Goal: Task Accomplishment & Management: Use online tool/utility

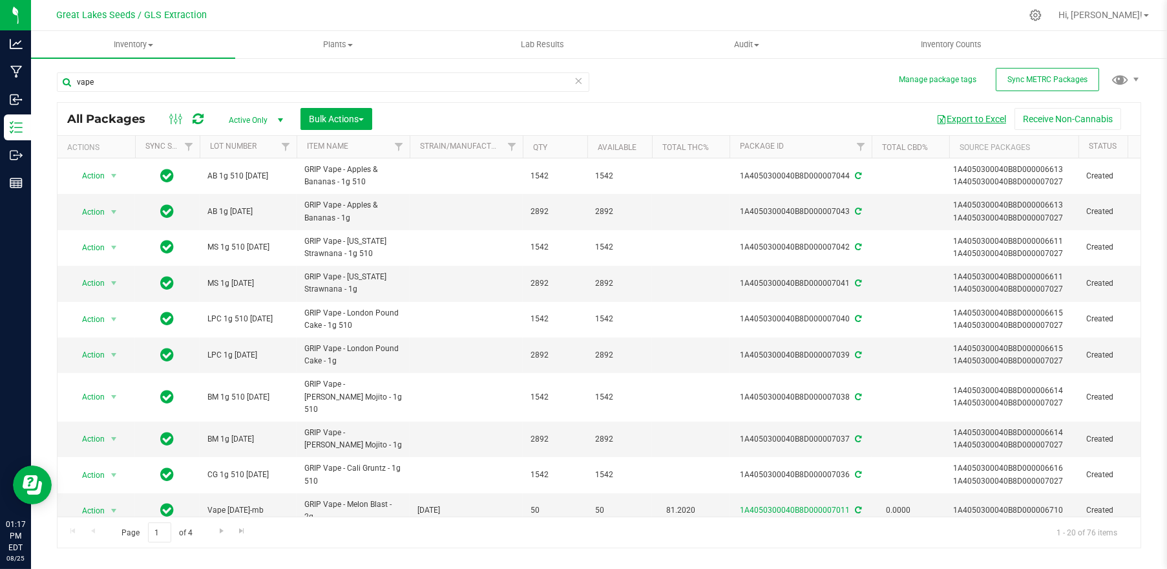
click at [964, 121] on button "Export to Excel" at bounding box center [971, 119] width 87 height 22
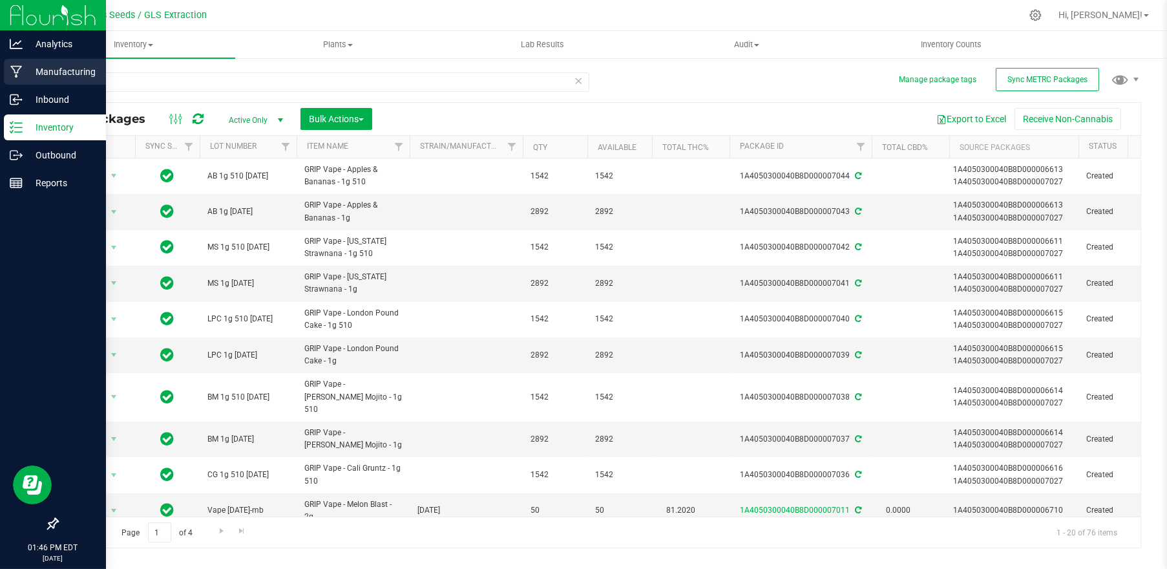
click at [60, 72] on p "Manufacturing" at bounding box center [62, 72] width 78 height 16
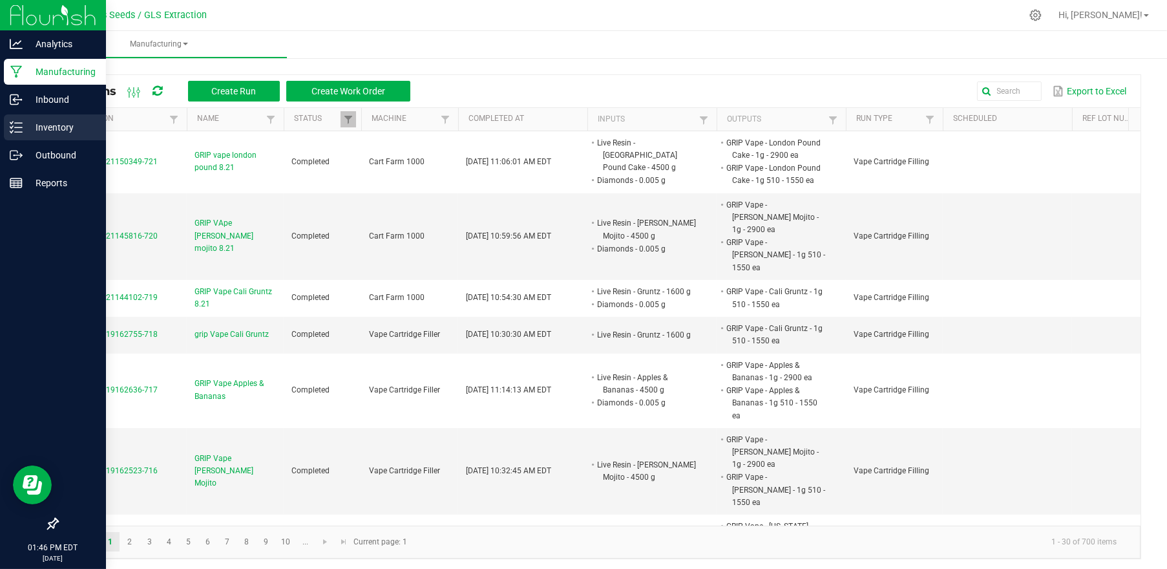
click at [43, 130] on p "Inventory" at bounding box center [62, 128] width 78 height 16
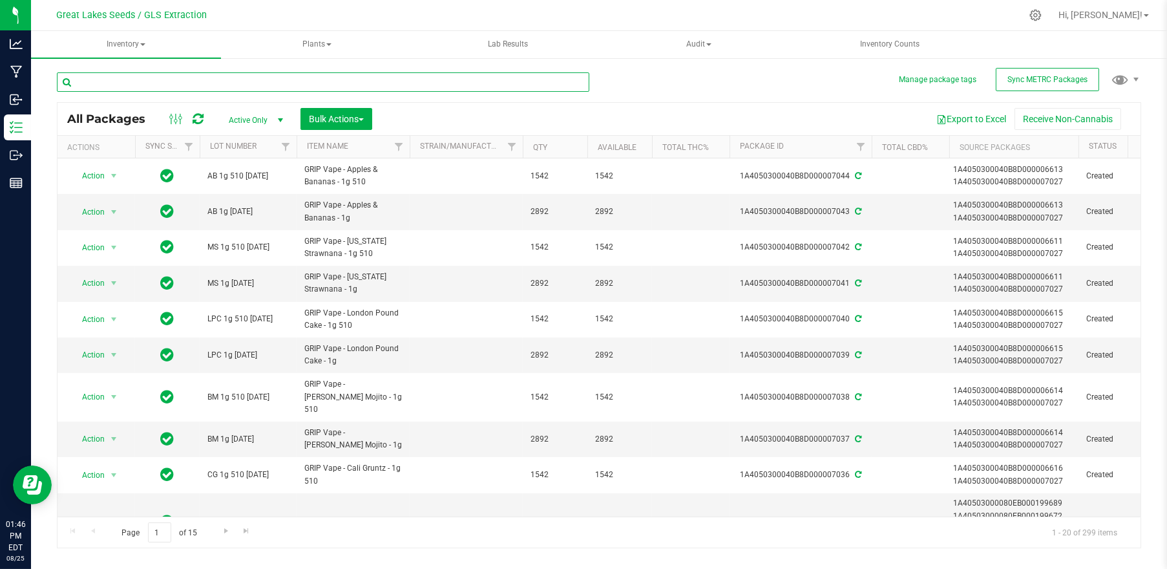
click at [145, 83] on input "text" at bounding box center [323, 81] width 532 height 19
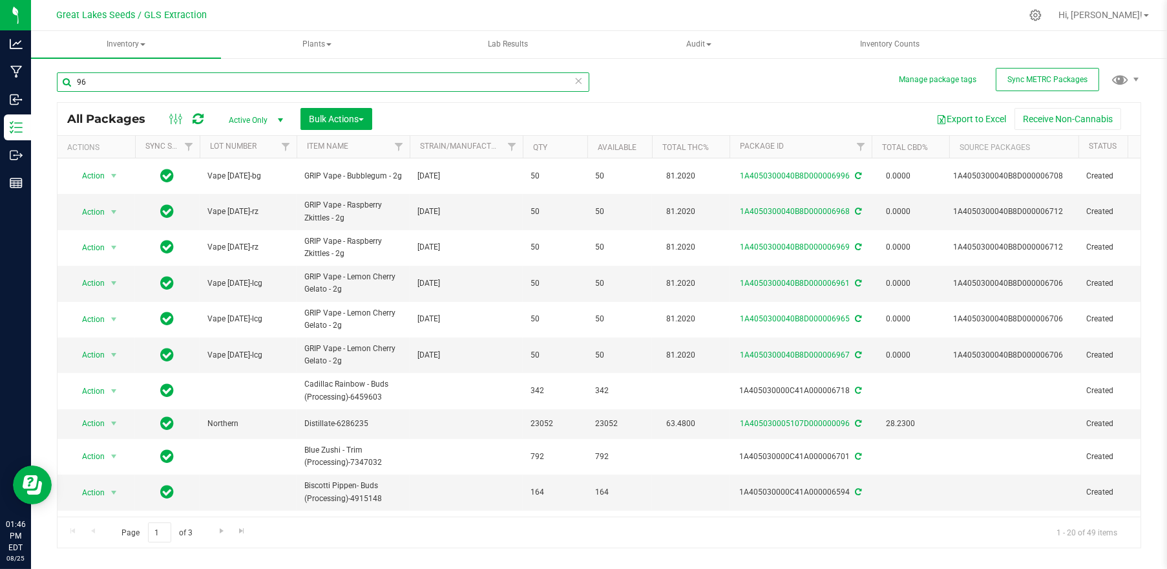
type input "9"
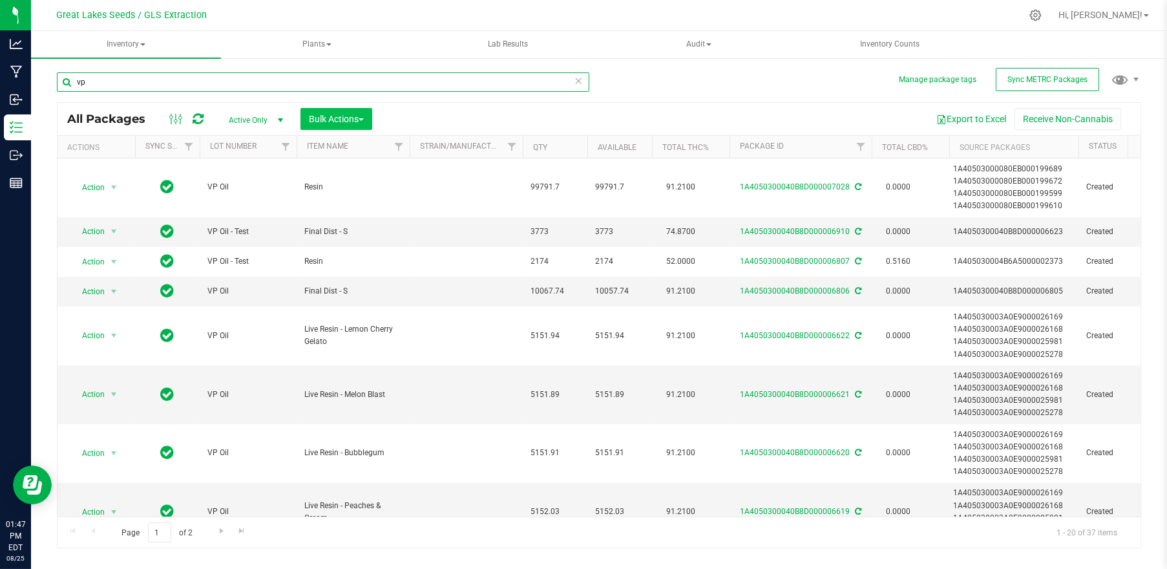
type input "vp"
click at [345, 118] on span "Bulk Actions" at bounding box center [336, 119] width 55 height 10
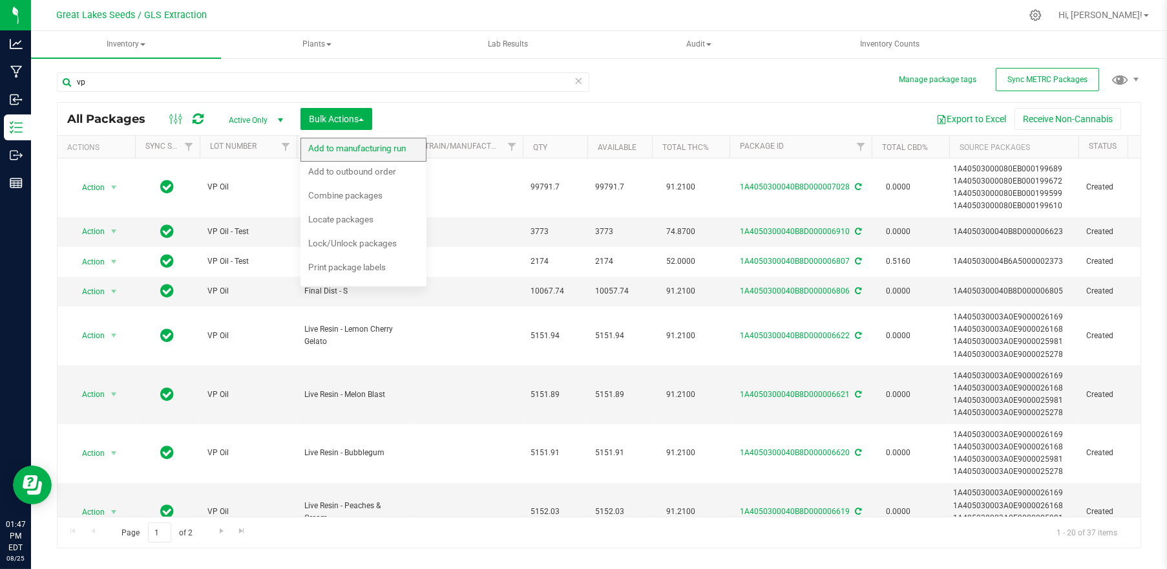
click at [348, 147] on span "Add to manufacturing run" at bounding box center [357, 148] width 98 height 10
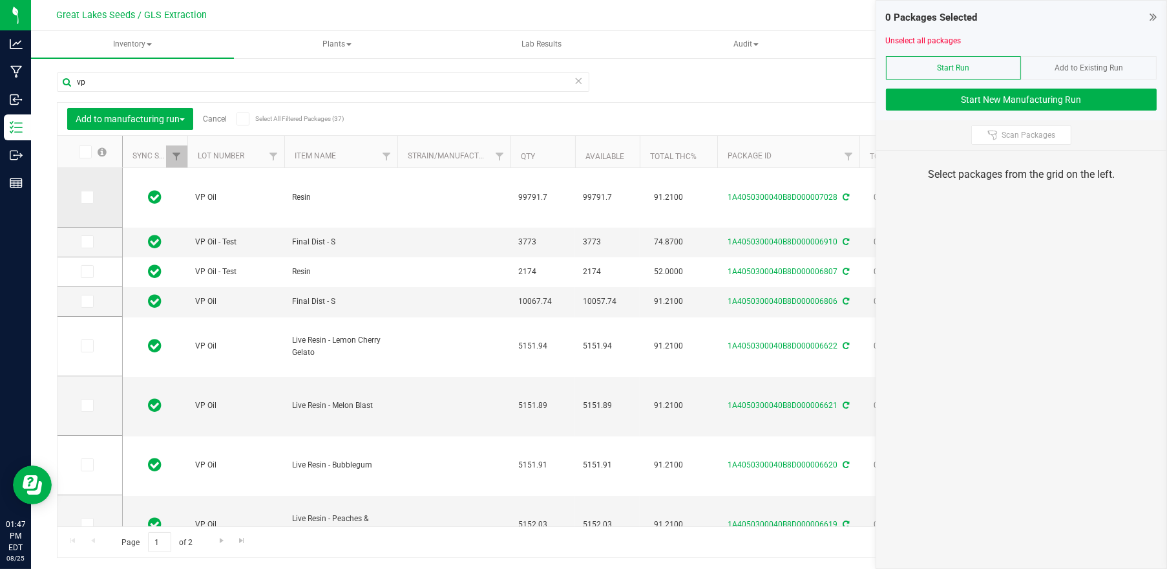
click at [89, 197] on icon at bounding box center [86, 197] width 8 height 0
click at [0, 0] on input "checkbox" at bounding box center [0, 0] width 0 height 0
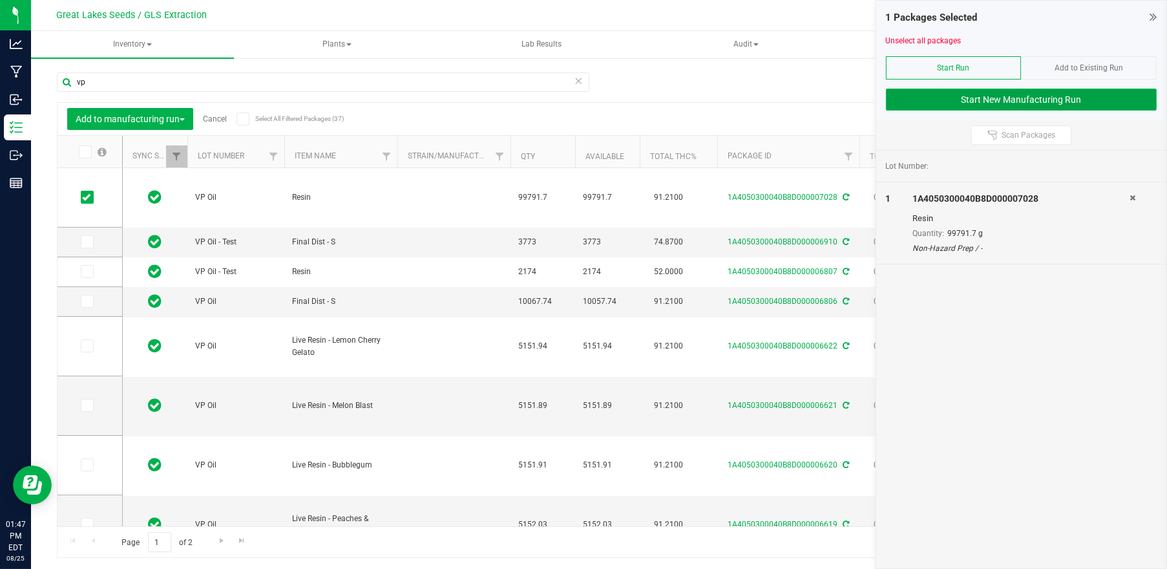
click at [979, 98] on button "Start New Manufacturing Run" at bounding box center [1021, 100] width 271 height 22
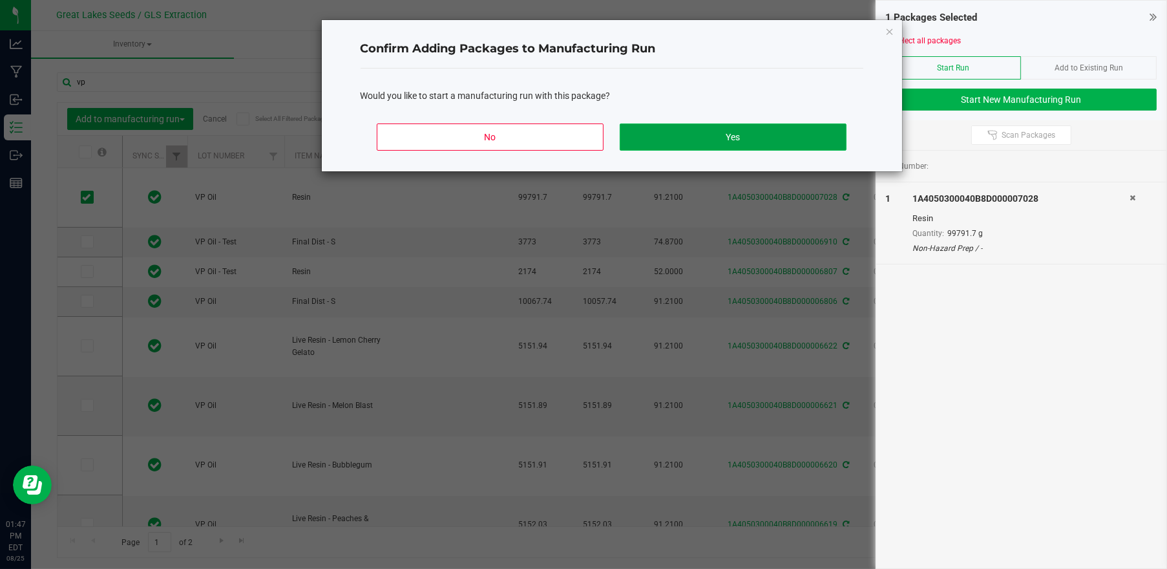
click at [746, 132] on button "Yes" at bounding box center [733, 136] width 226 height 27
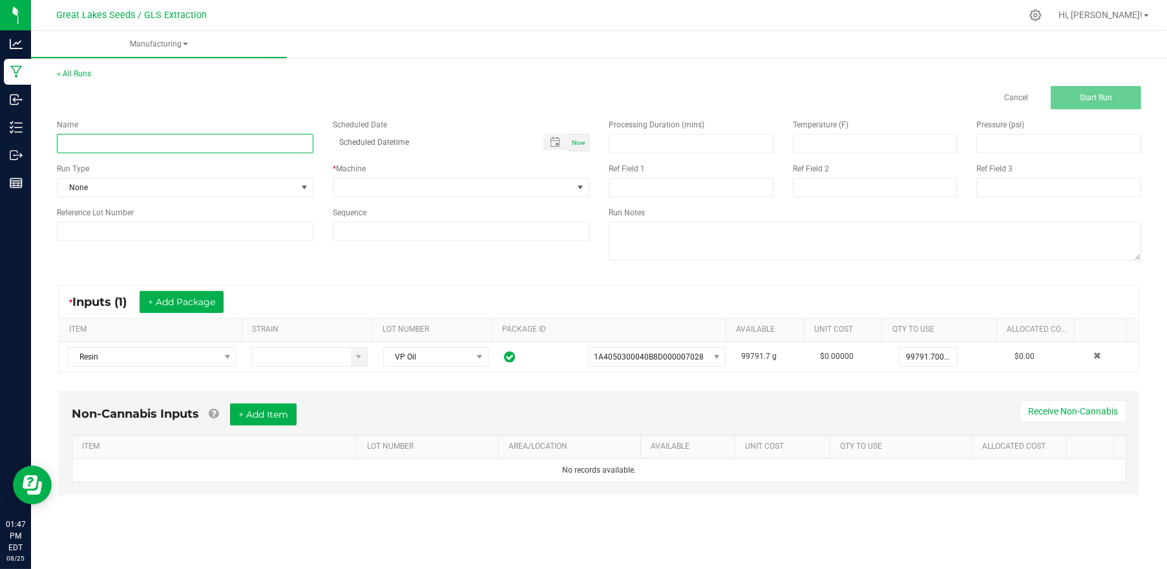
click at [222, 143] on input at bounding box center [185, 143] width 257 height 19
type input "GRIP Vape Pablos 7028"
click at [256, 182] on span "None" at bounding box center [177, 187] width 239 height 18
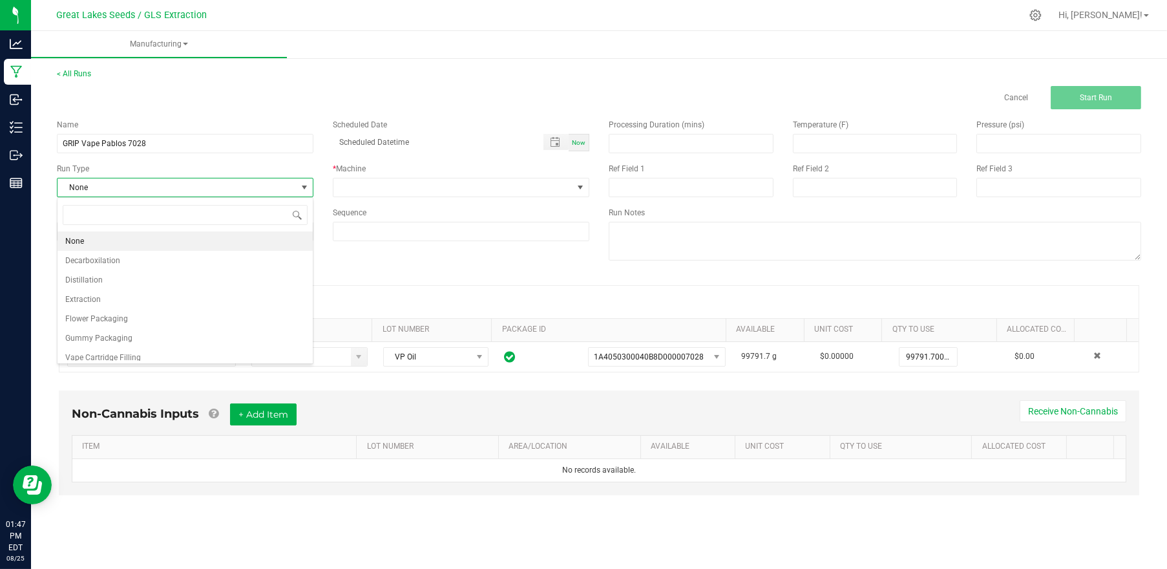
scroll to position [19, 257]
click at [134, 354] on span "Vape Cartridge Filling" at bounding box center [103, 357] width 76 height 13
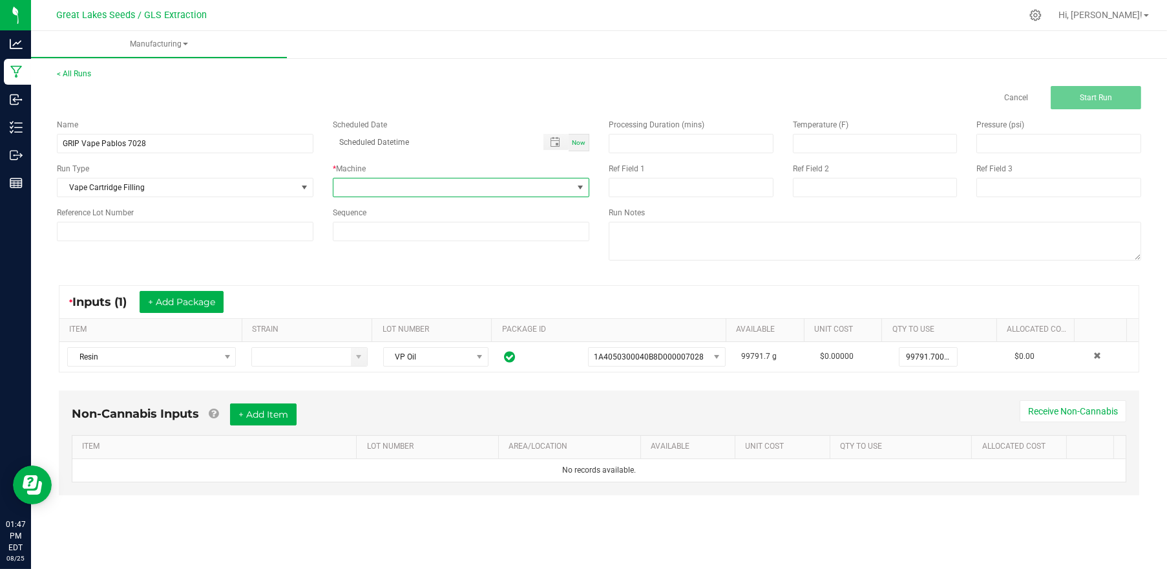
click at [388, 189] on span at bounding box center [452, 187] width 239 height 18
click at [385, 236] on li "Cart Farm 1000" at bounding box center [460, 242] width 255 height 22
click at [1104, 95] on span "Start Run" at bounding box center [1096, 97] width 32 height 9
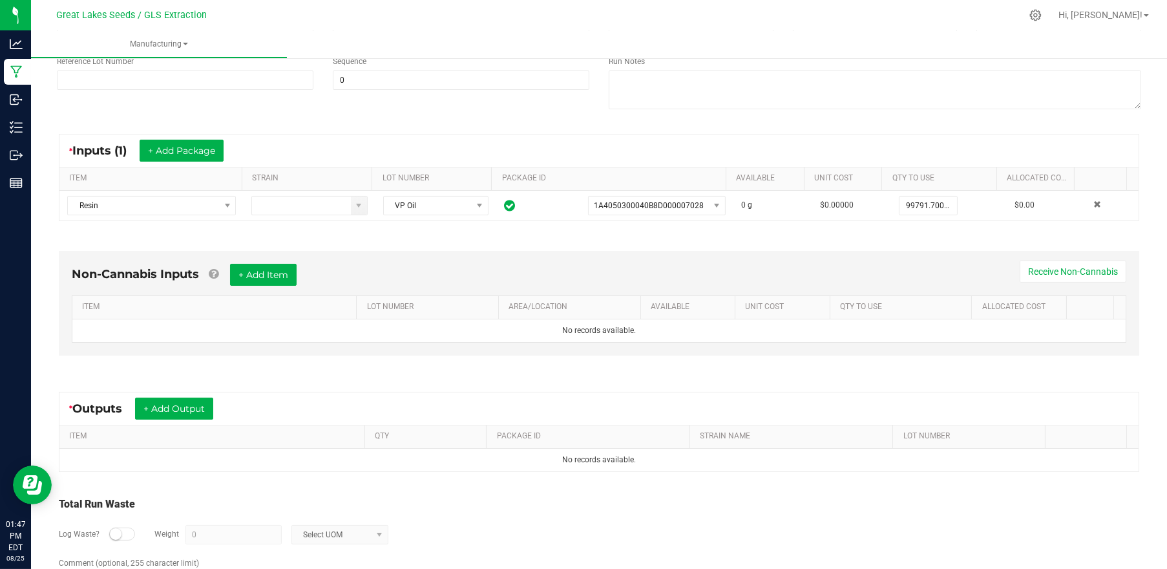
scroll to position [172, 0]
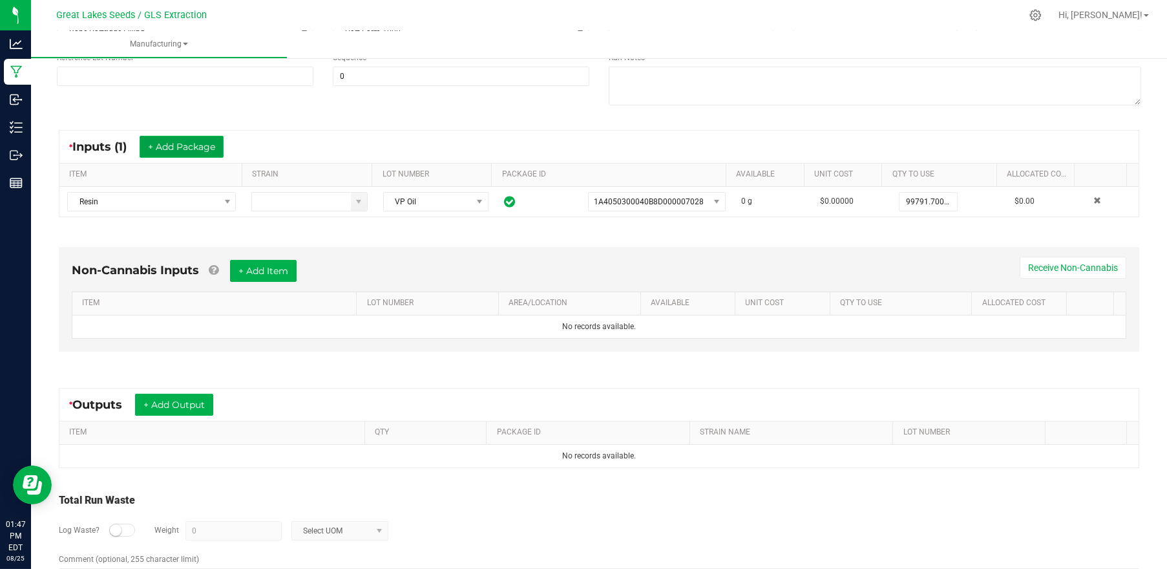
click at [193, 151] on button "+ Add Package" at bounding box center [182, 147] width 84 height 22
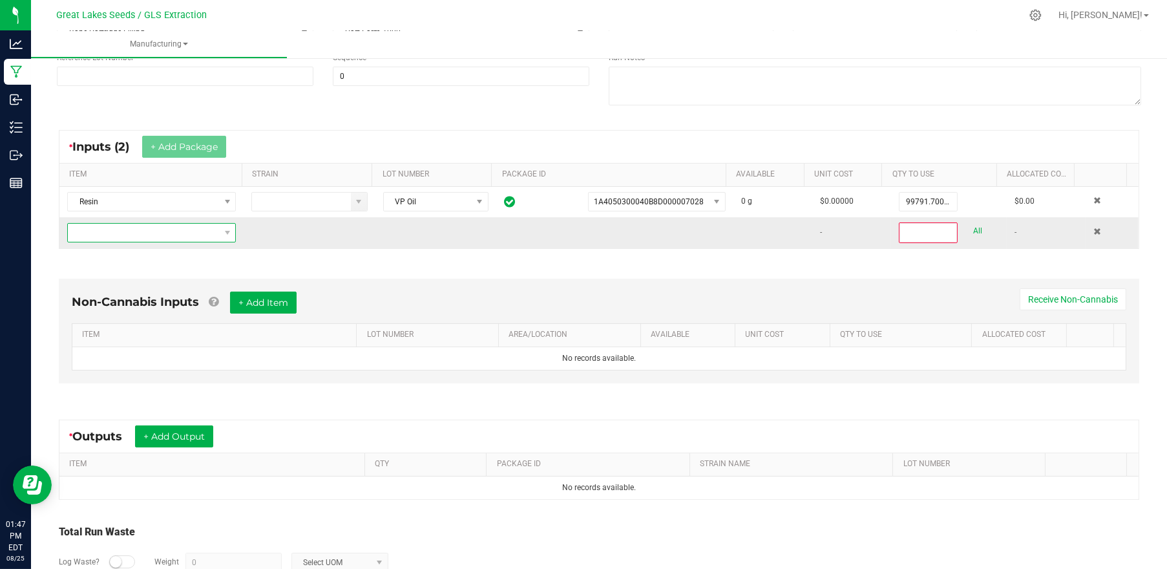
click at [172, 232] on span "NO DATA FOUND" at bounding box center [143, 233] width 151 height 18
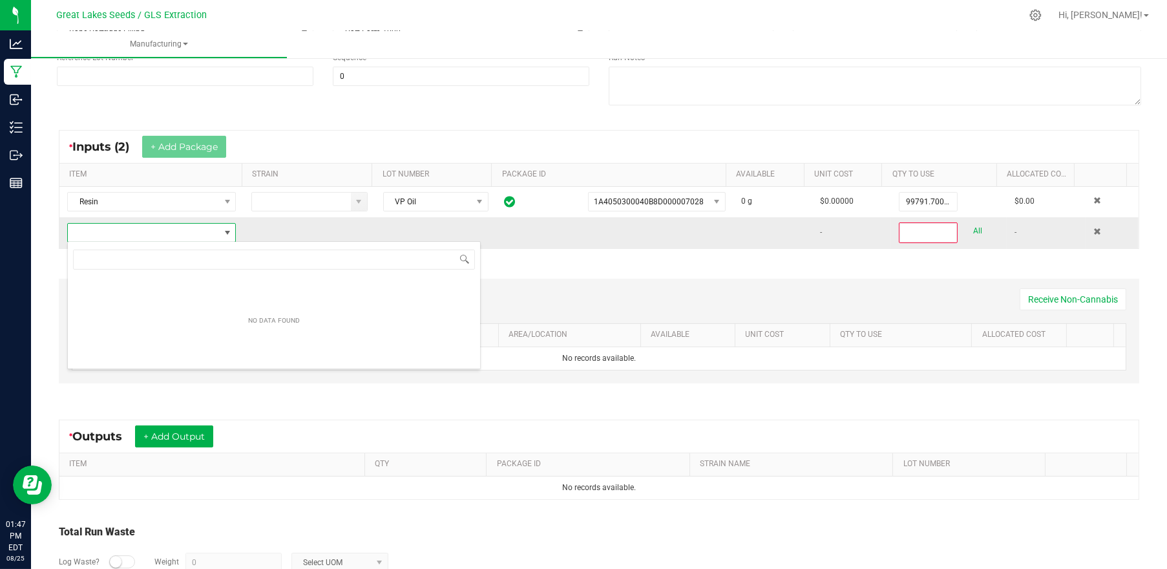
scroll to position [19, 164]
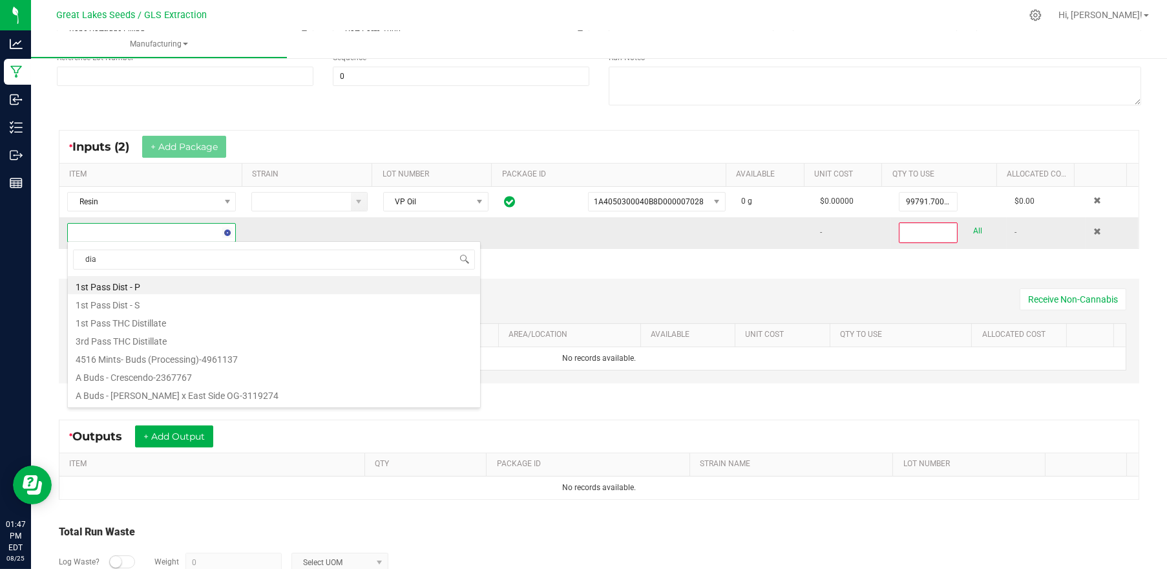
type input "diam"
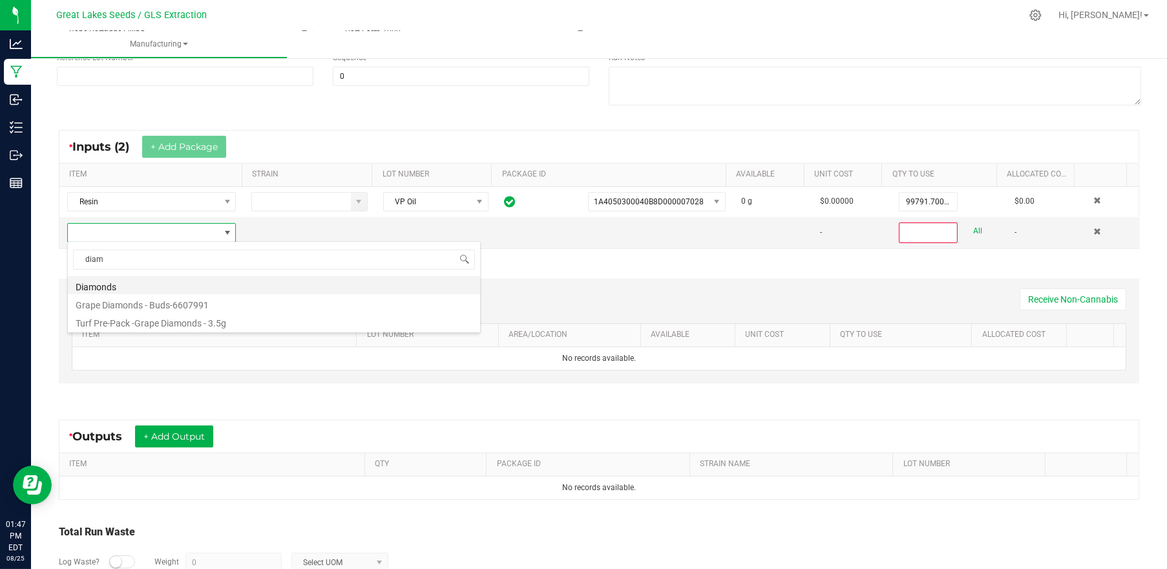
click at [171, 278] on li "Diamonds" at bounding box center [274, 285] width 412 height 18
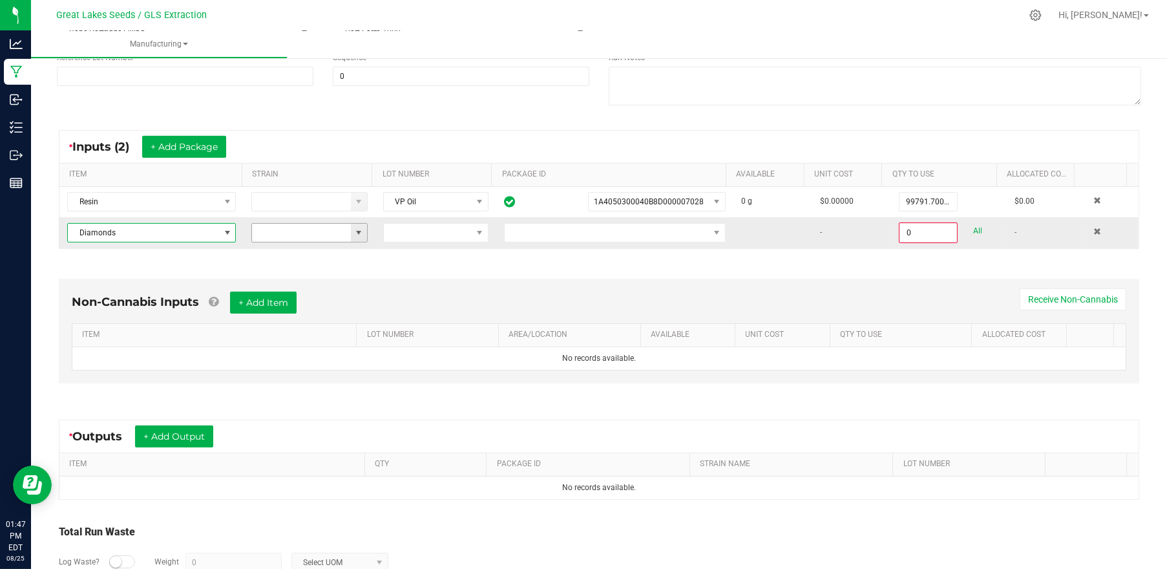
click at [353, 233] on span at bounding box center [358, 232] width 10 height 10
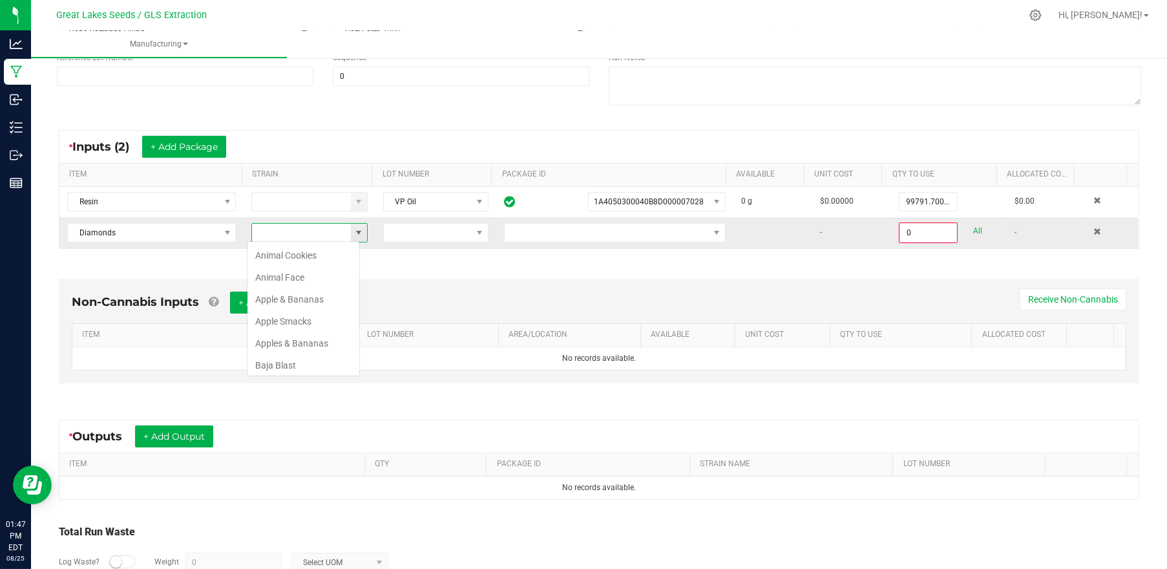
scroll to position [19, 112]
click at [441, 244] on td at bounding box center [435, 232] width 121 height 31
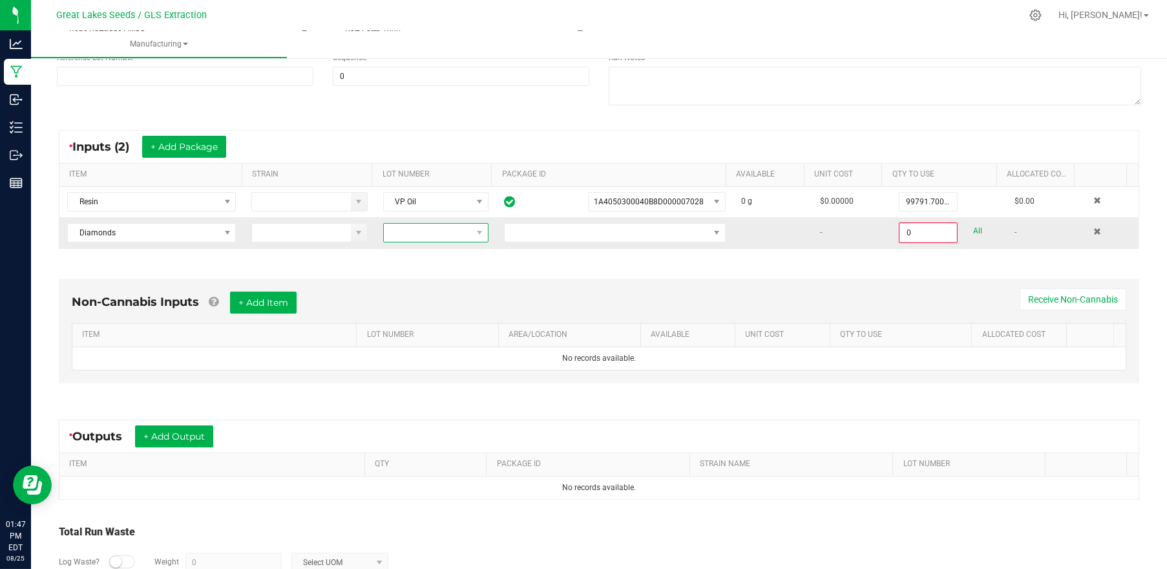
click at [446, 233] on span at bounding box center [428, 233] width 88 height 18
click at [431, 308] on li "Diamonds" at bounding box center [436, 309] width 121 height 22
click at [711, 236] on span at bounding box center [716, 232] width 10 height 10
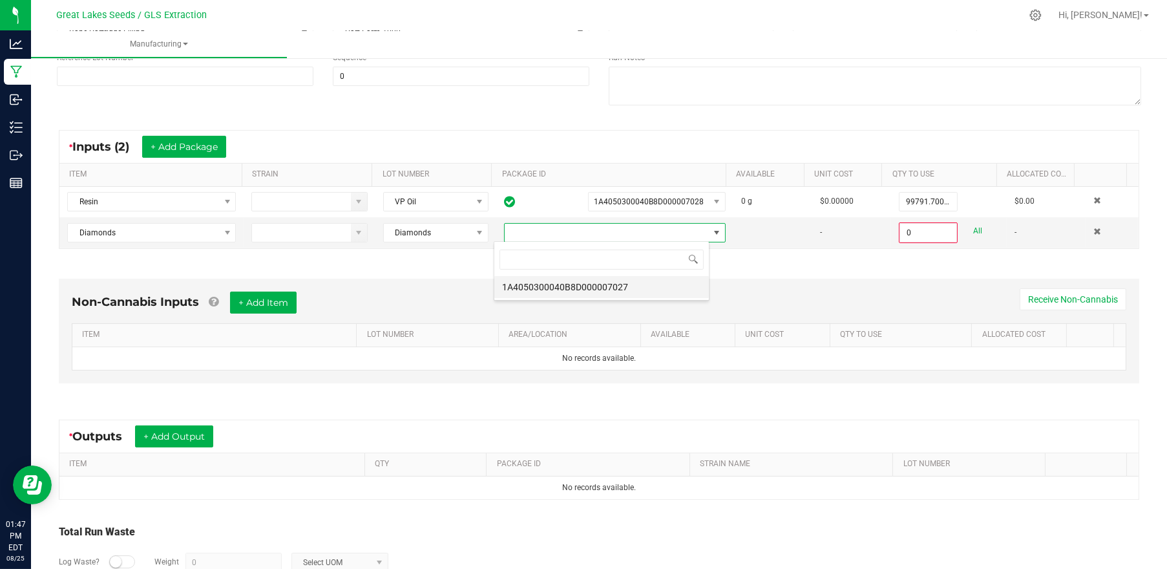
click at [626, 282] on li "1A4050300040B8D000007027" at bounding box center [601, 287] width 215 height 22
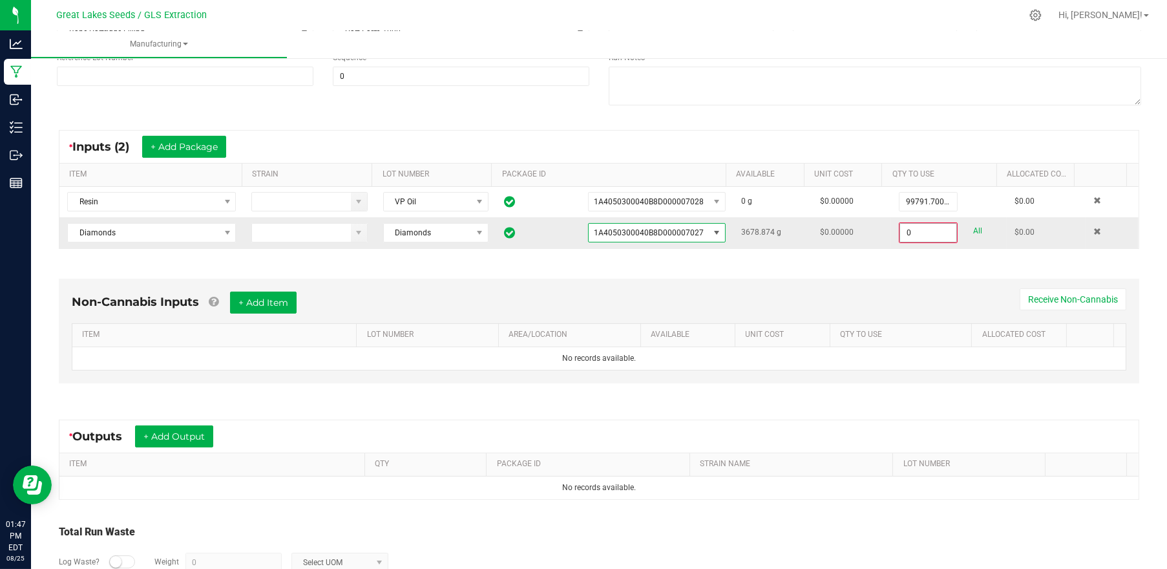
click at [910, 236] on input "0" at bounding box center [928, 233] width 56 height 18
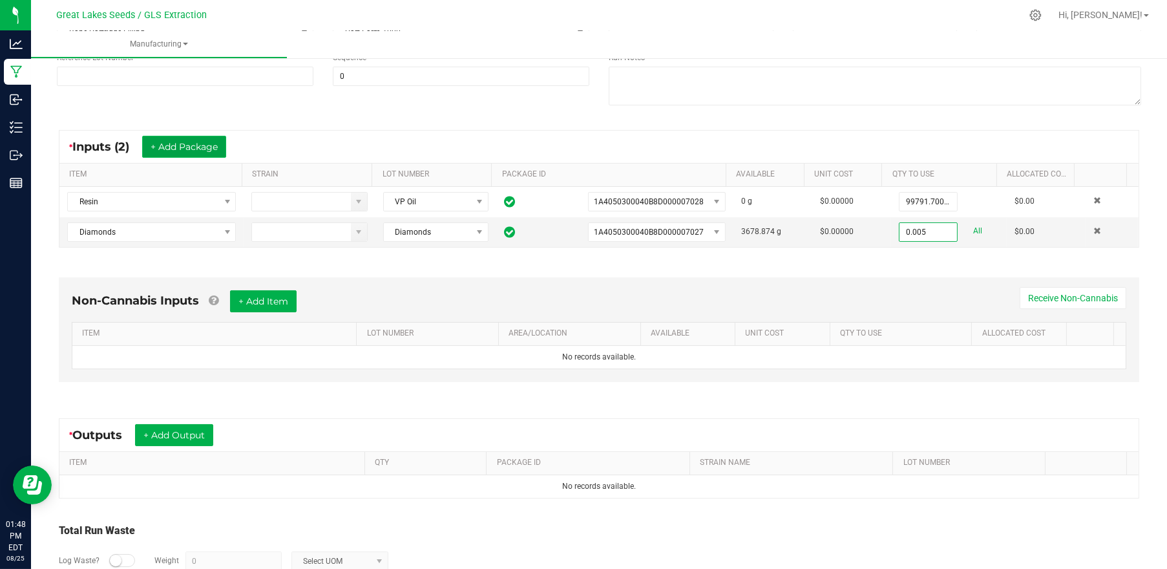
type input "0.0050 g"
click at [175, 140] on button "+ Add Package" at bounding box center [184, 147] width 84 height 22
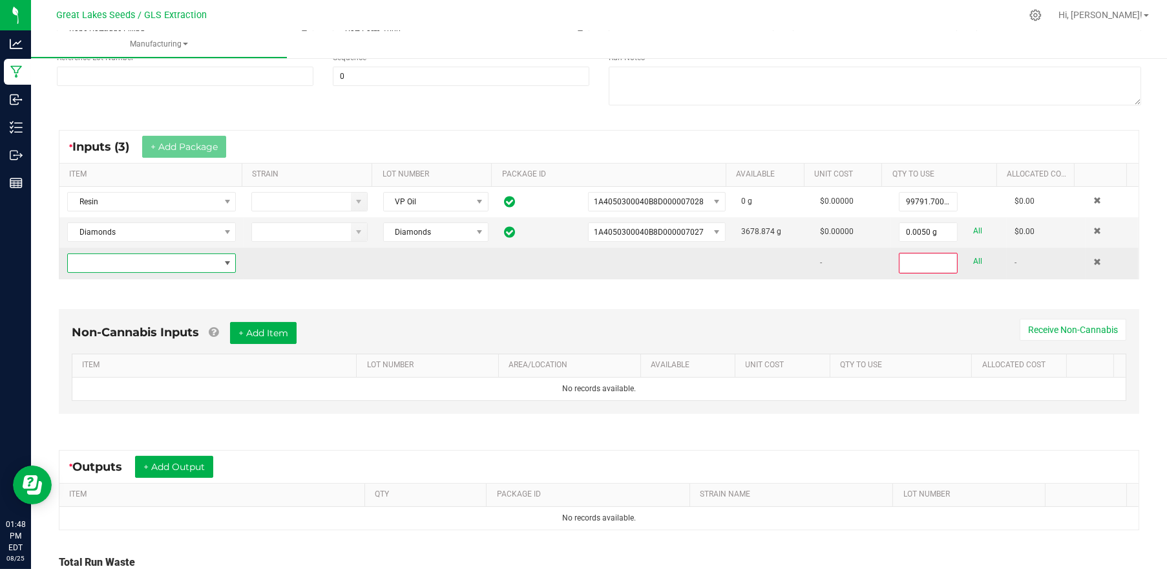
click at [222, 258] on span "NO DATA FOUND" at bounding box center [227, 263] width 10 height 10
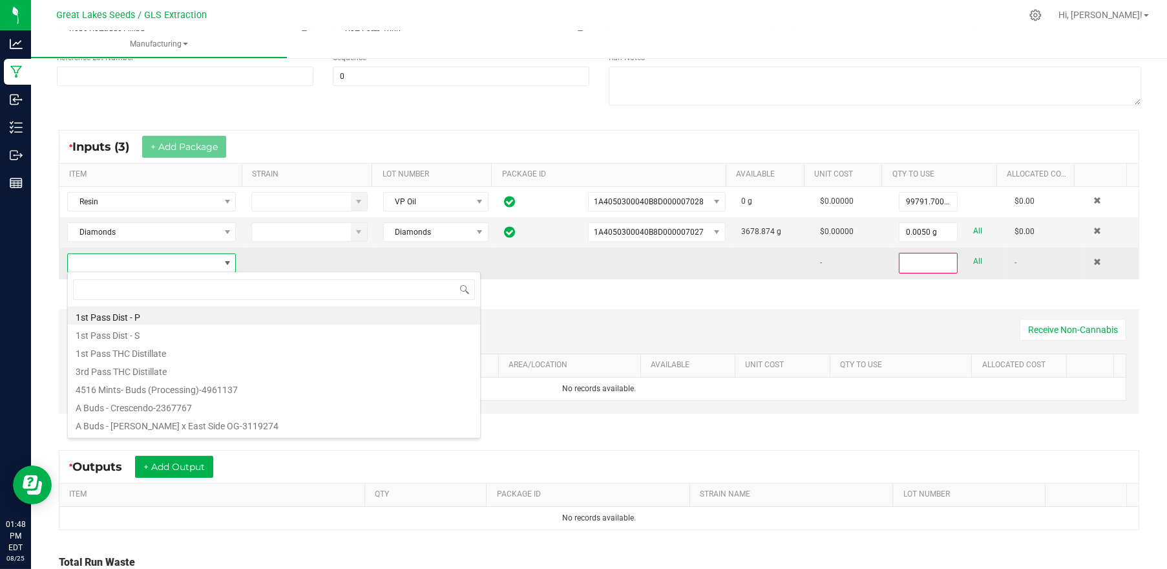
scroll to position [19, 164]
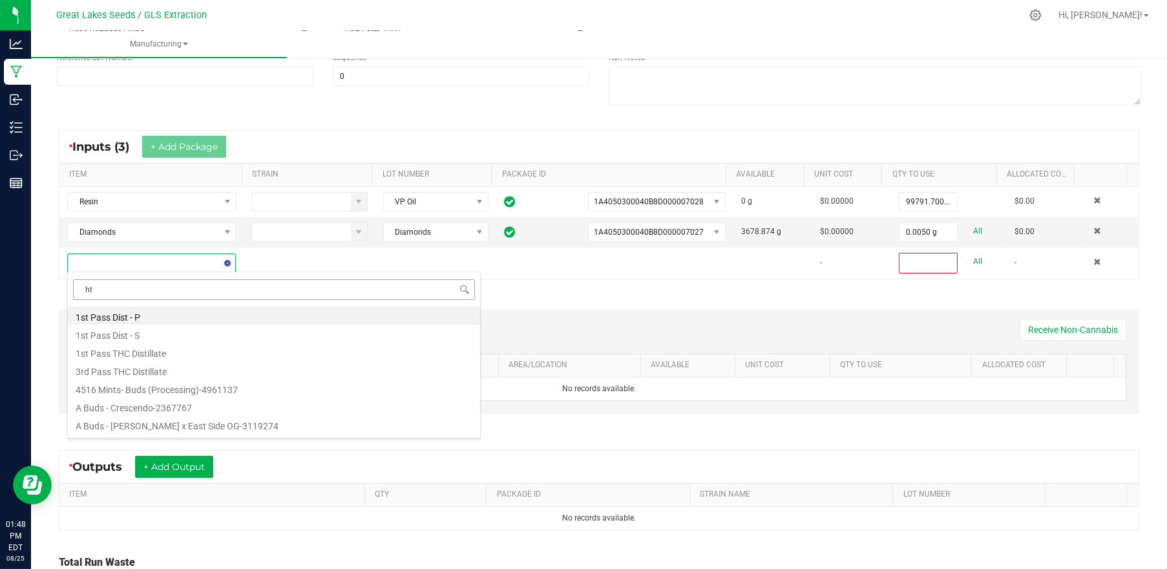
type input "hte"
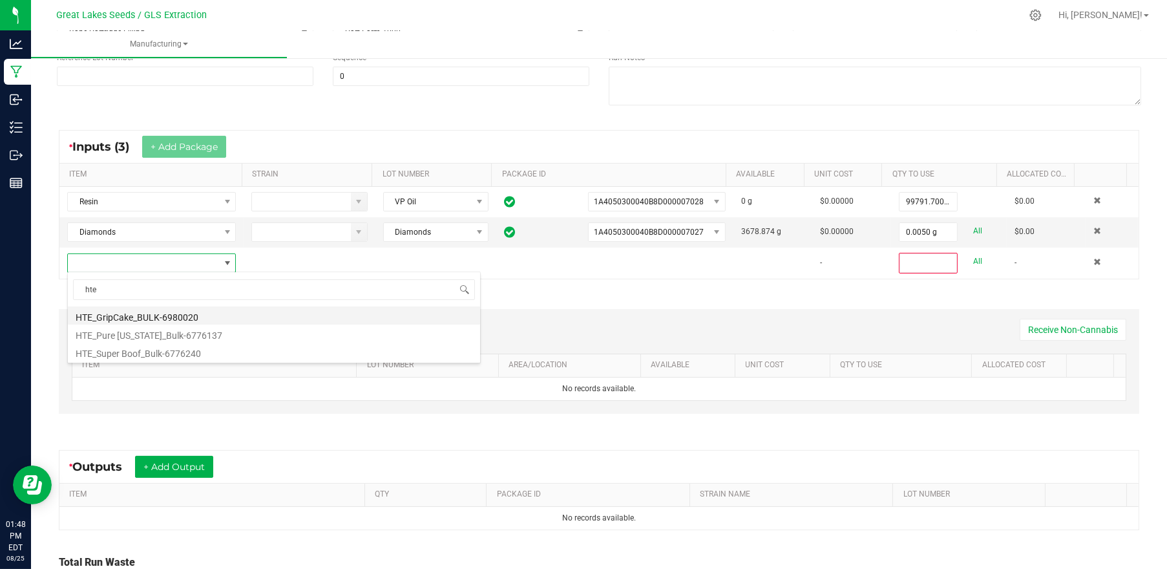
click at [158, 309] on li "HTE_GripCake_BULK-6980020" at bounding box center [274, 315] width 412 height 18
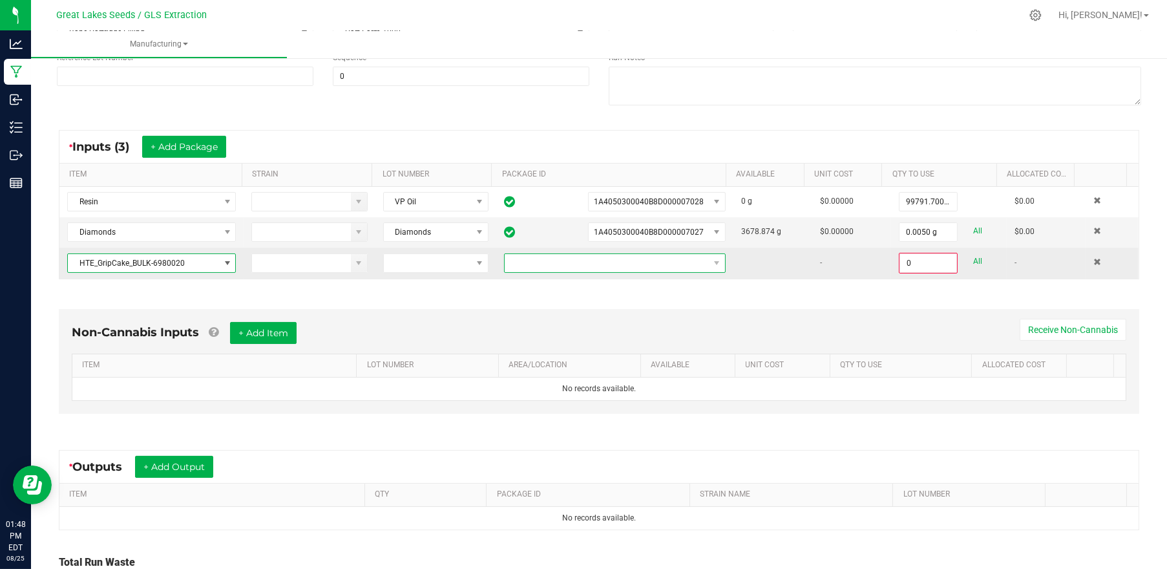
click at [577, 266] on span at bounding box center [607, 263] width 204 height 18
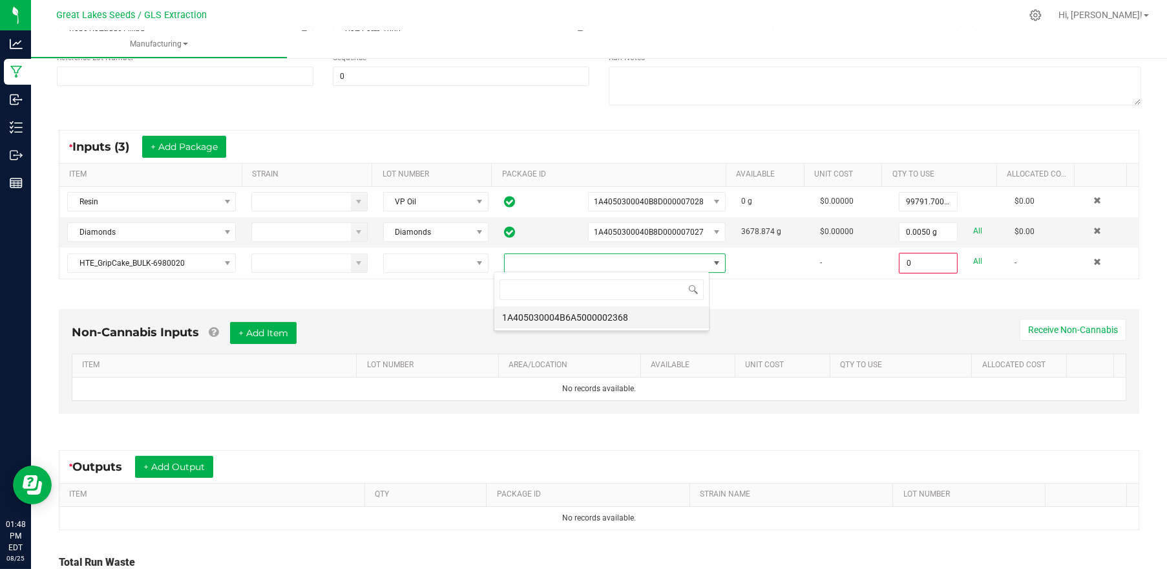
click at [587, 314] on li "1A405030004B6A5000002368" at bounding box center [601, 317] width 215 height 22
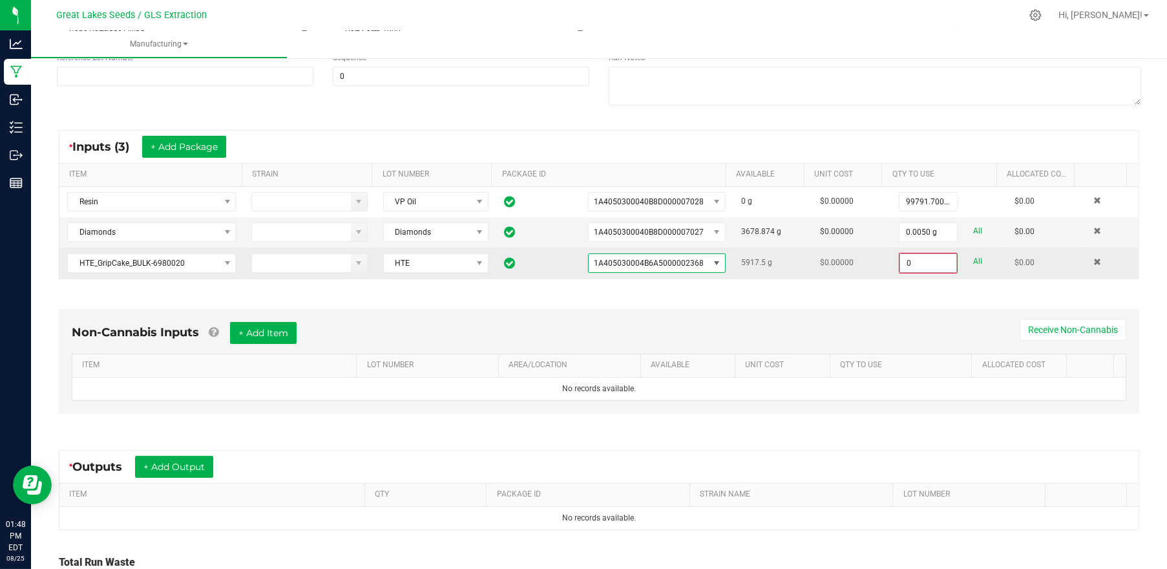
click at [900, 260] on input "0" at bounding box center [928, 263] width 56 height 18
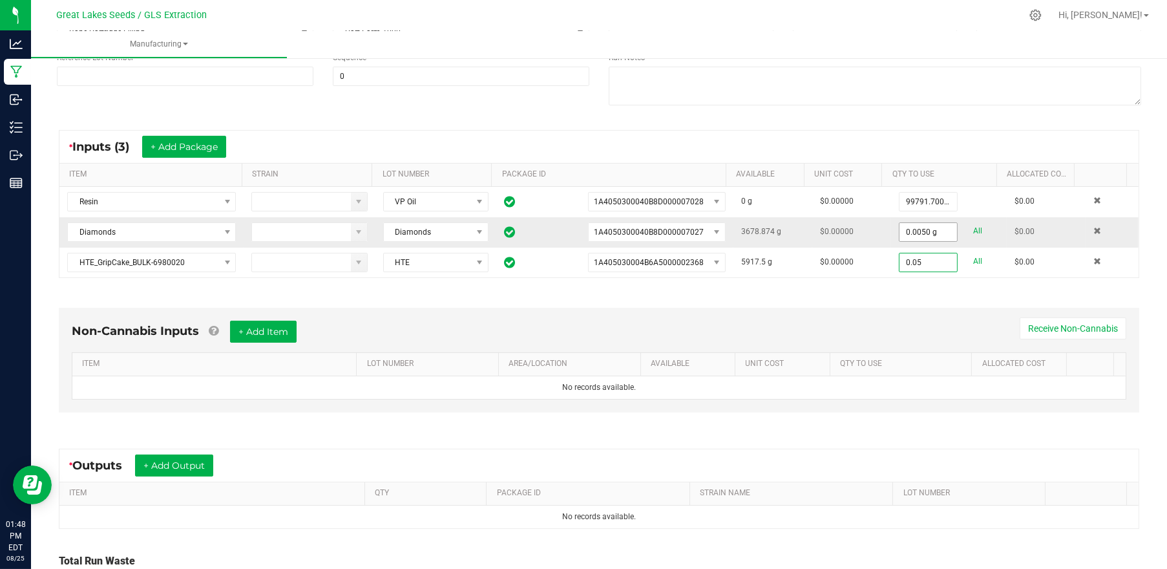
type input "0.05"
type input "0.005"
type input "0.0500 g"
click at [899, 227] on input "0.005" at bounding box center [928, 232] width 58 height 18
type input "0.0500 g"
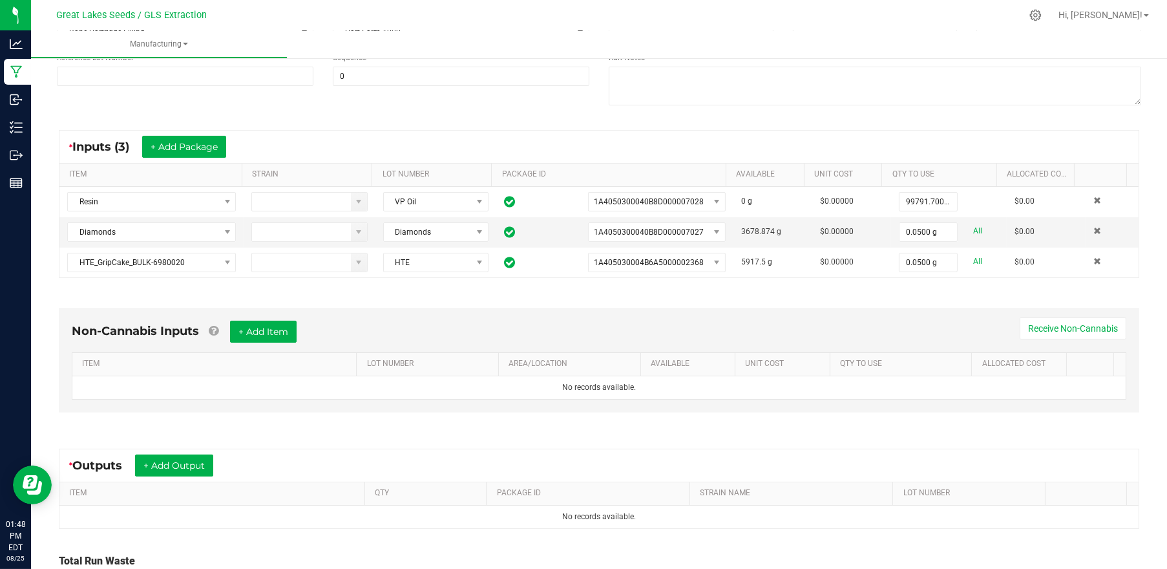
click at [909, 138] on div "* Inputs (3) + Add Package" at bounding box center [598, 147] width 1079 height 32
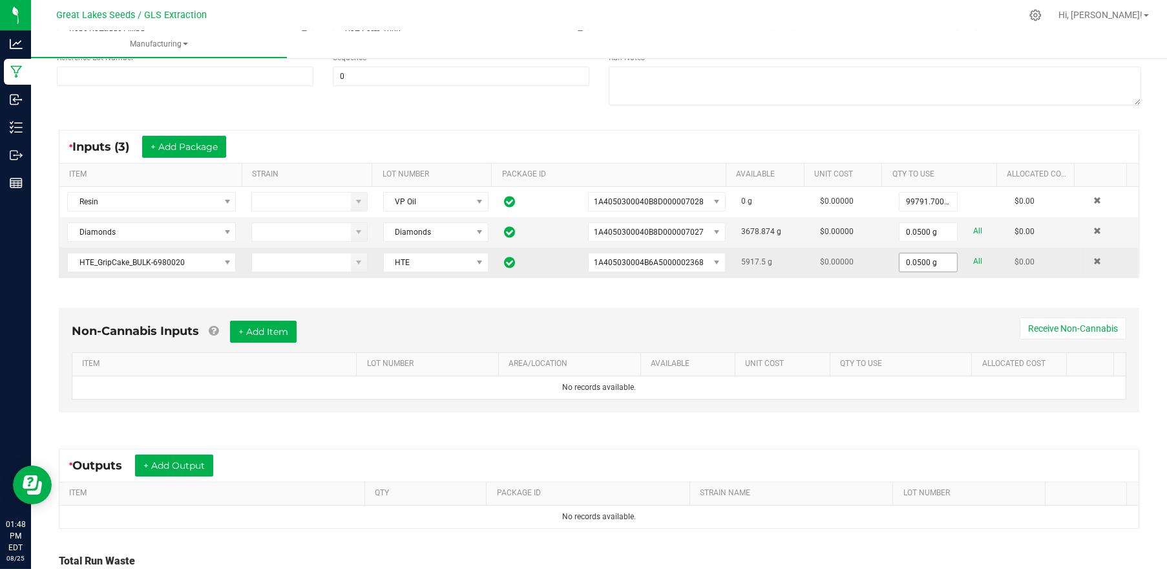
scroll to position [258, 0]
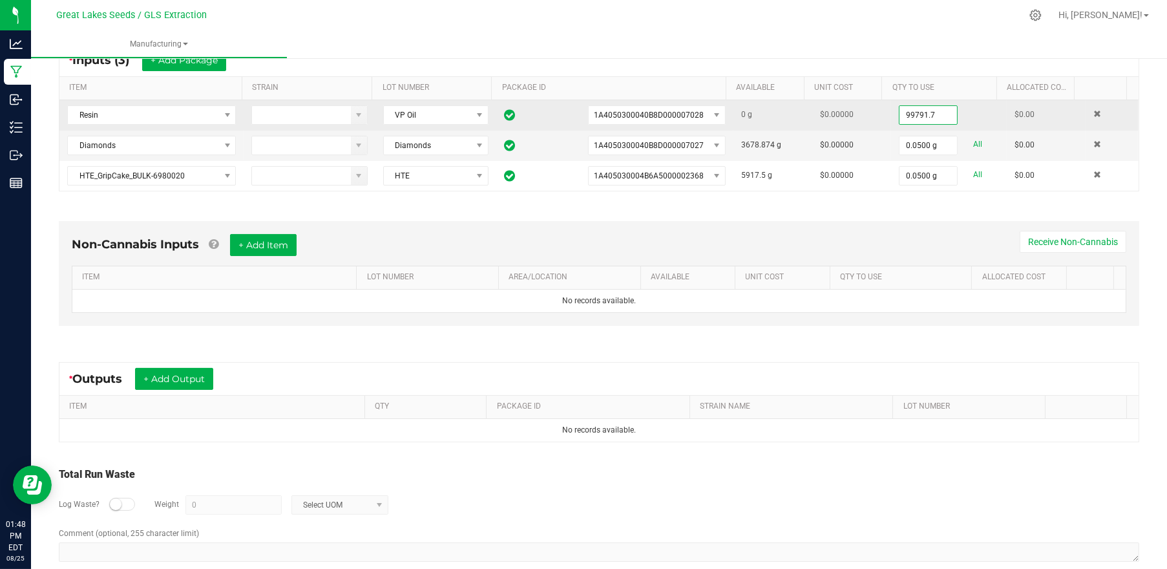
click at [906, 116] on input "99791.7" at bounding box center [928, 115] width 58 height 18
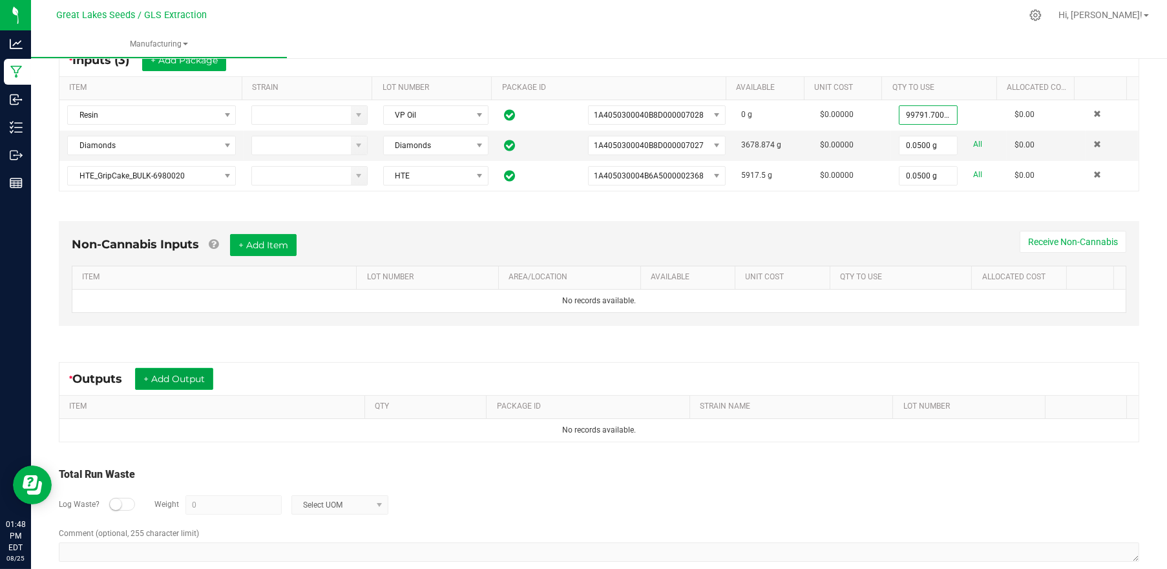
click at [186, 376] on button "+ Add Output" at bounding box center [174, 379] width 78 height 22
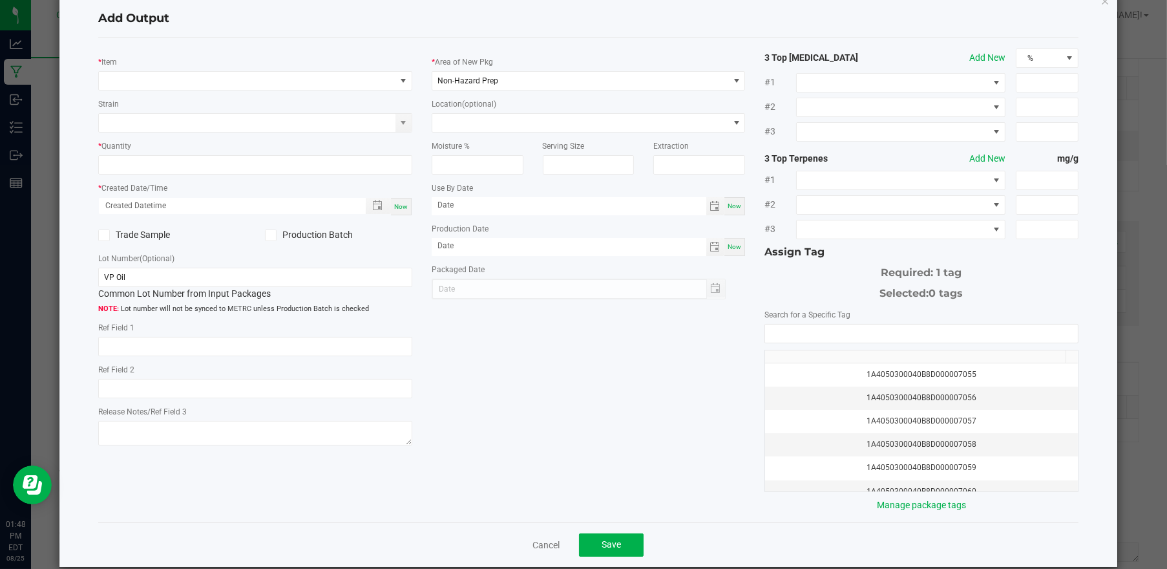
scroll to position [47, 0]
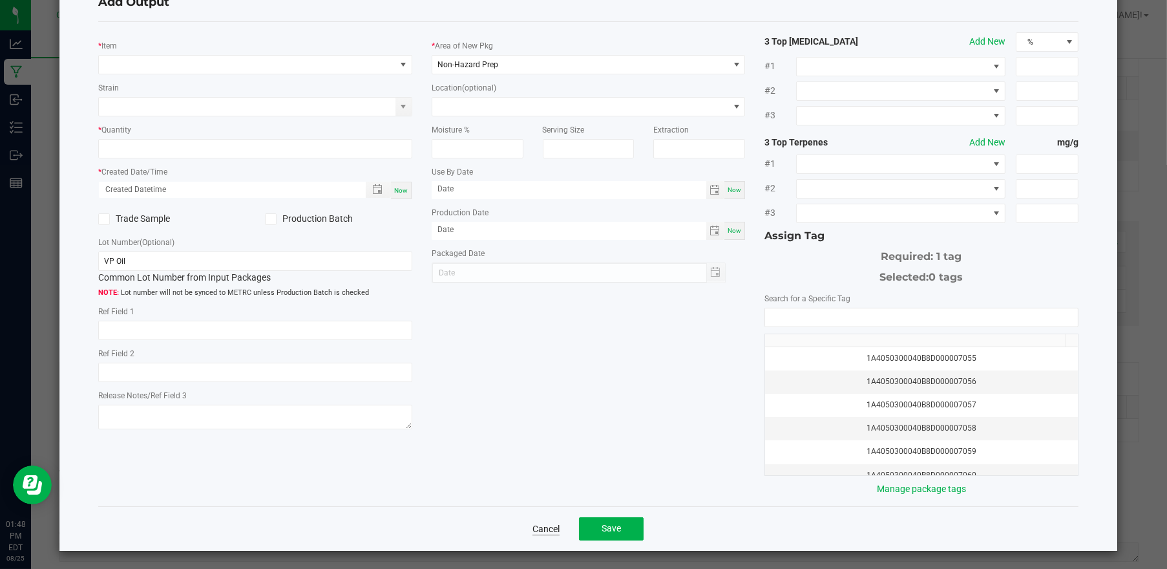
click at [543, 529] on link "Cancel" at bounding box center [545, 528] width 27 height 13
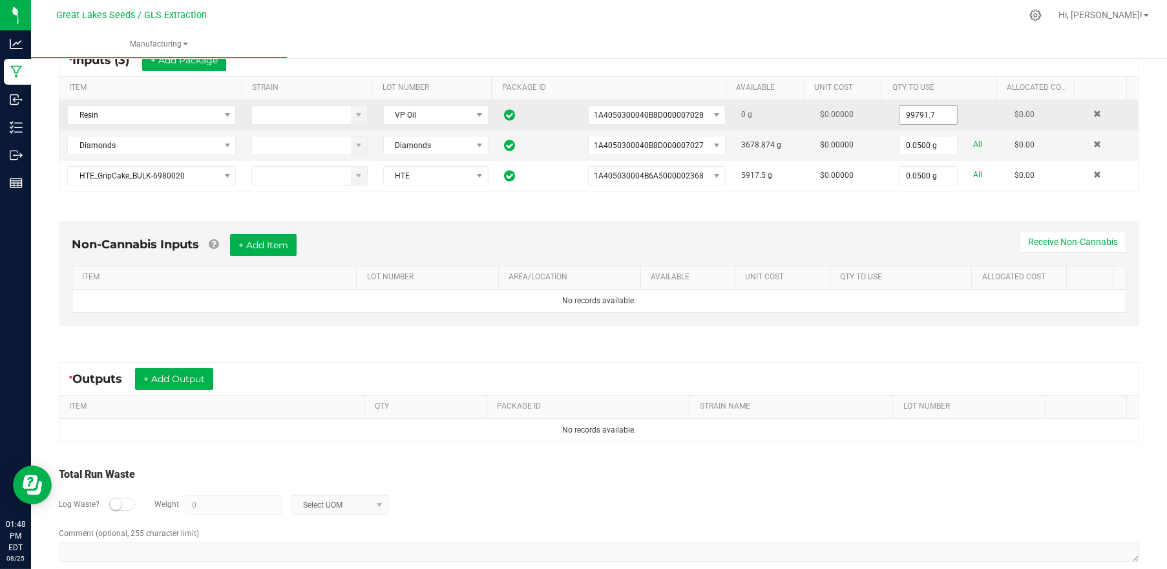
click at [902, 115] on input "99791.7" at bounding box center [928, 115] width 58 height 18
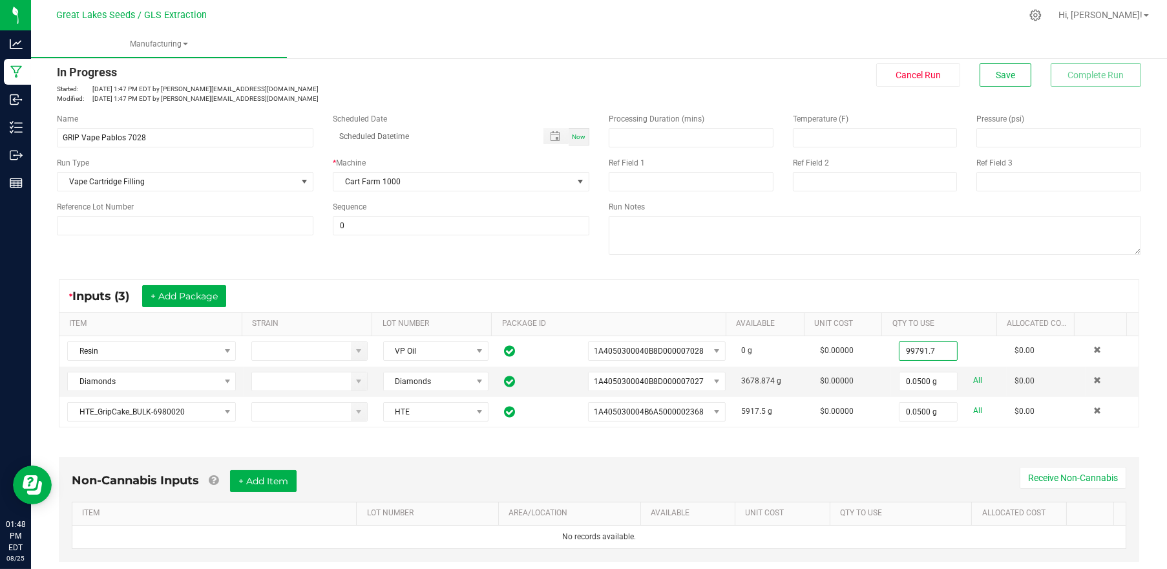
scroll to position [0, 0]
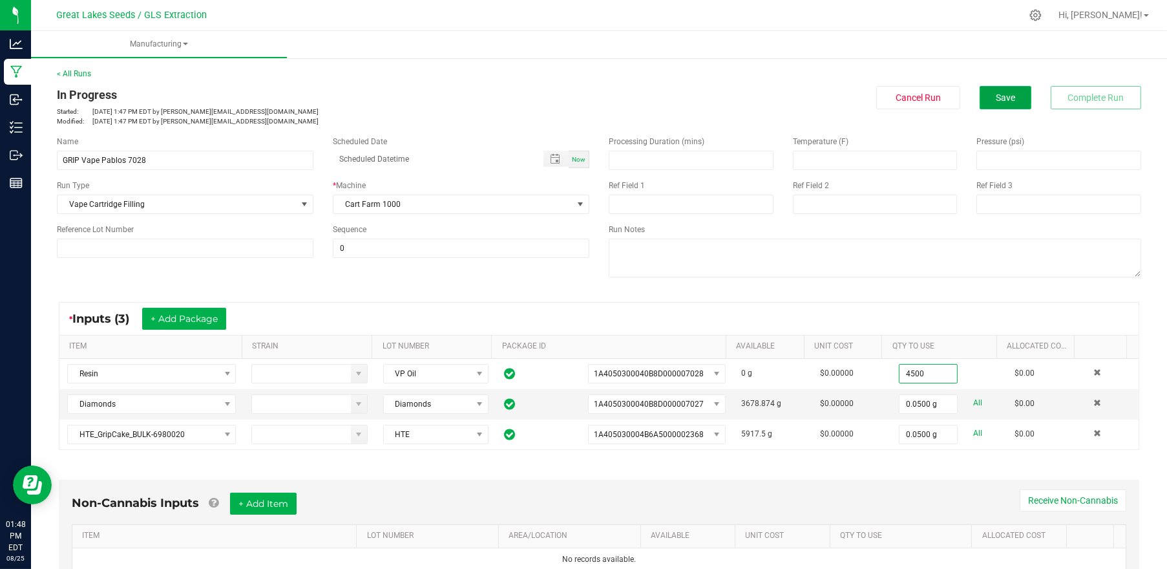
type input "4500.0000 g"
click at [996, 98] on span "Save" at bounding box center [1005, 97] width 19 height 10
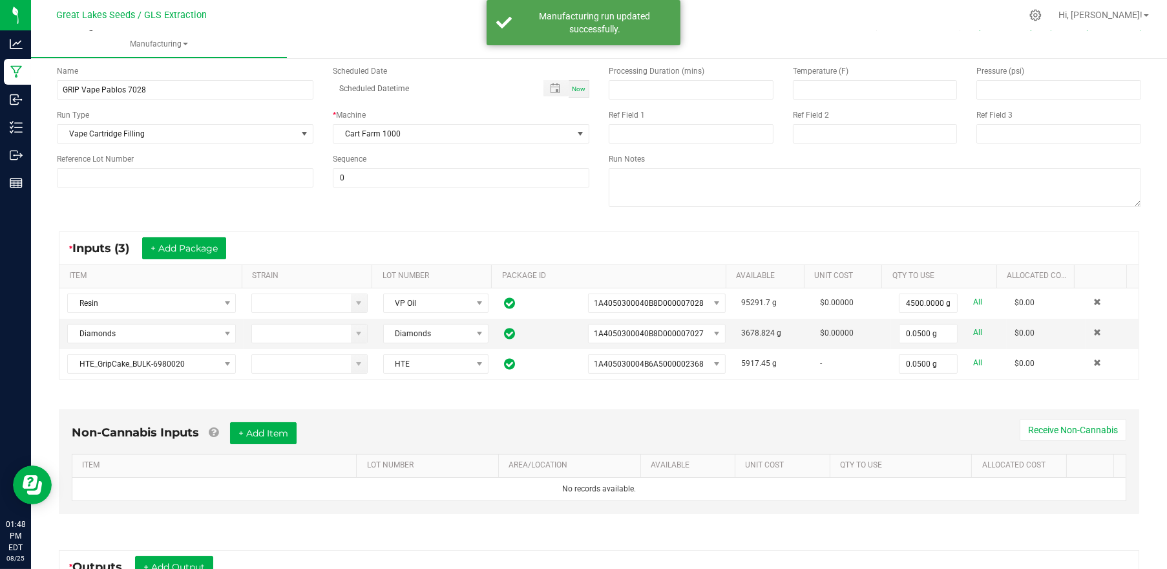
scroll to position [258, 0]
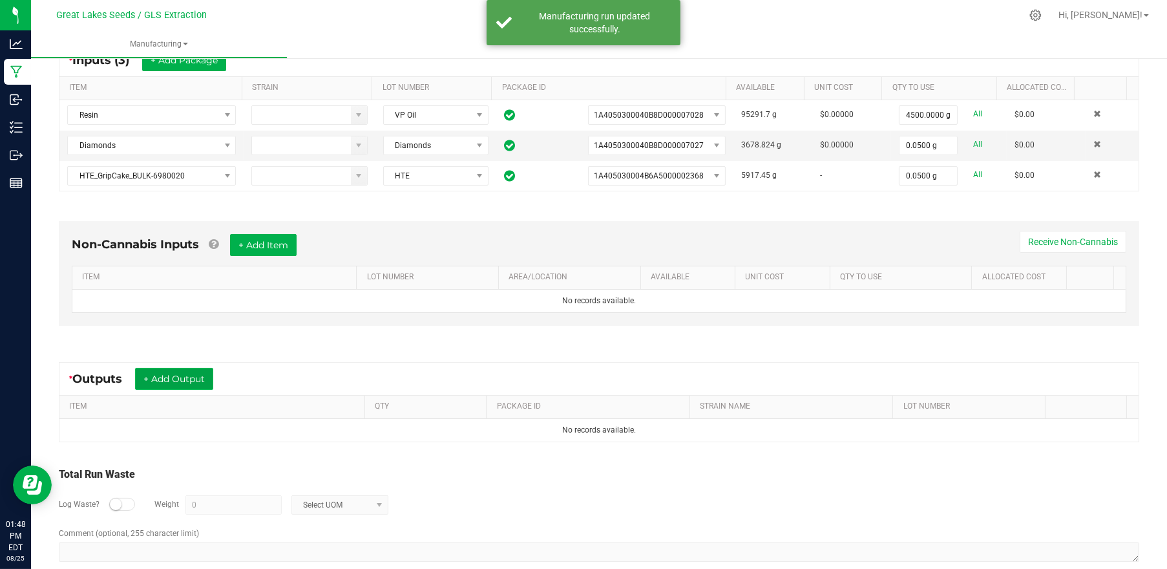
click at [171, 381] on button "+ Add Output" at bounding box center [174, 379] width 78 height 22
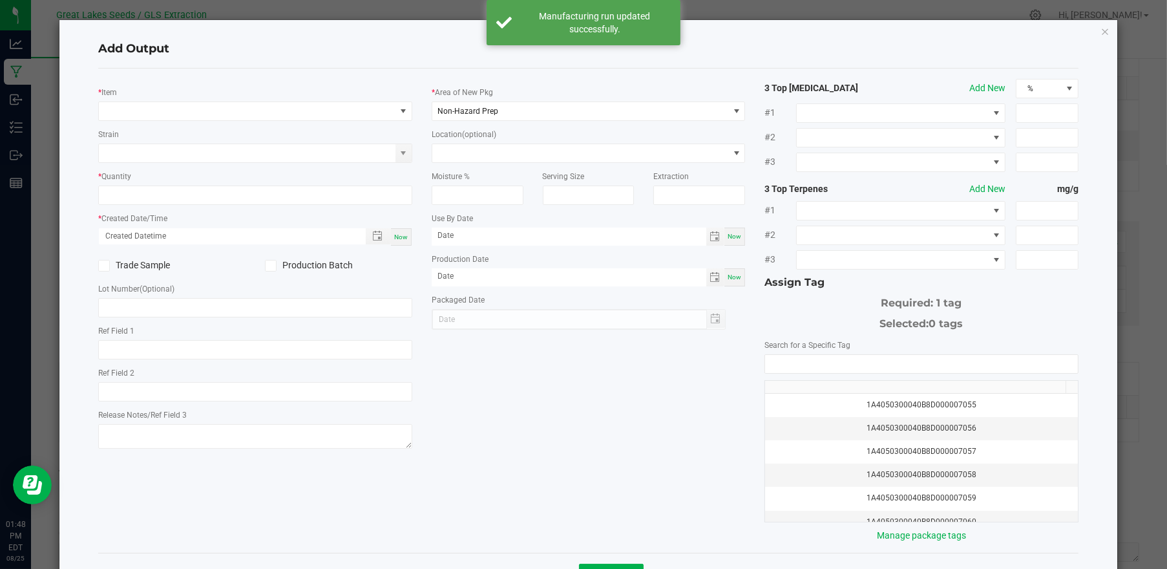
click at [172, 124] on div "* Item Strain * Quantity * Created Date/Time Now Trade Sample Production Batch …" at bounding box center [255, 265] width 333 height 373
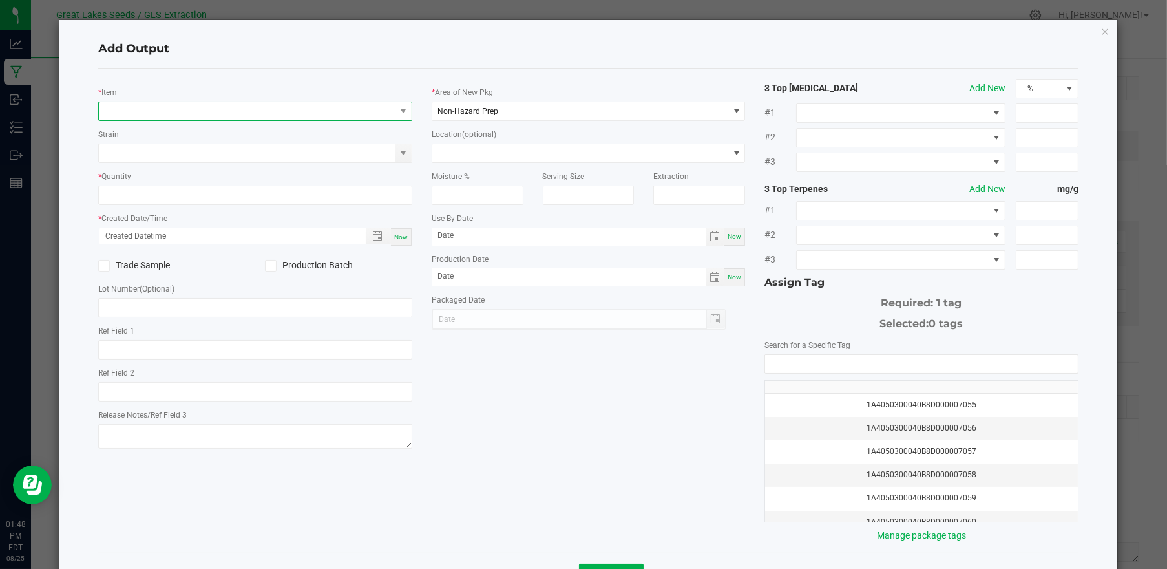
click at [171, 112] on span "NO DATA FOUND" at bounding box center [247, 111] width 297 height 18
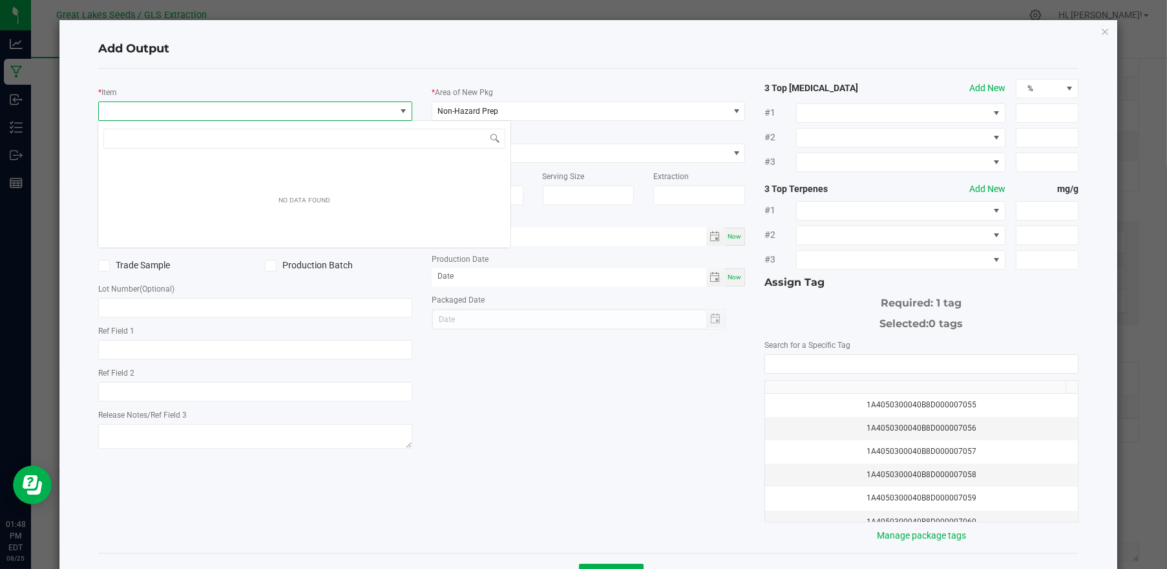
scroll to position [19, 310]
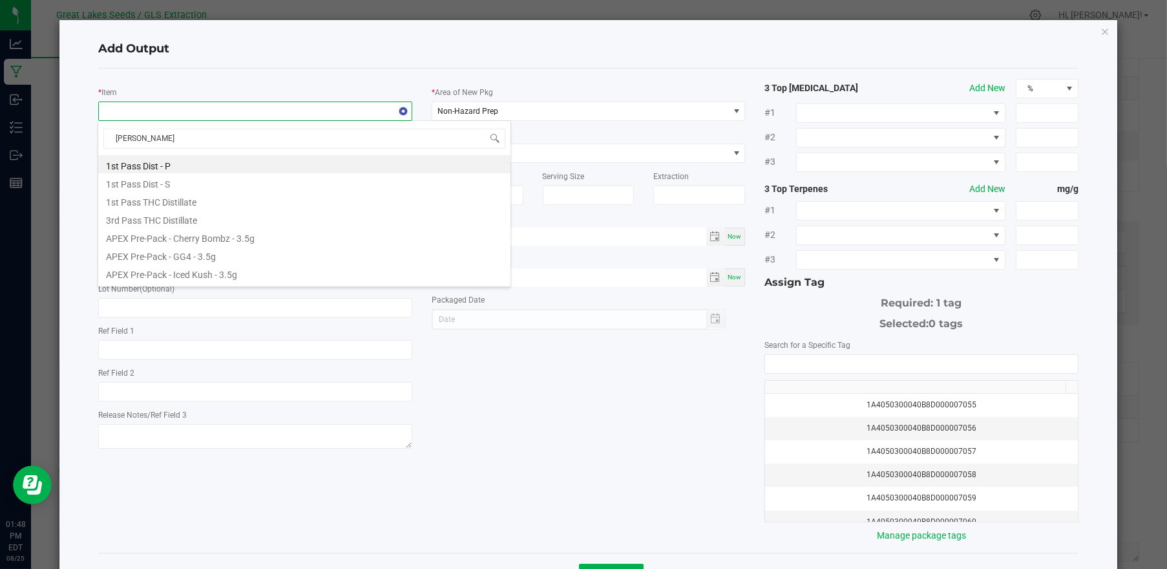
type input "pablos"
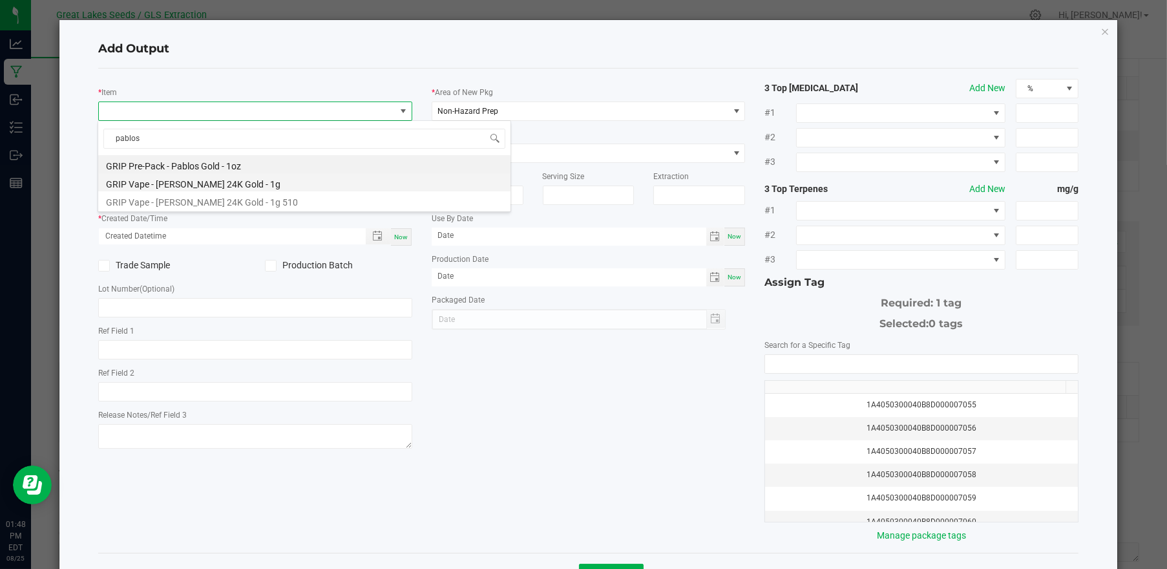
click at [195, 181] on li "GRIP Vape - [PERSON_NAME] 24K Gold - 1g" at bounding box center [304, 182] width 412 height 18
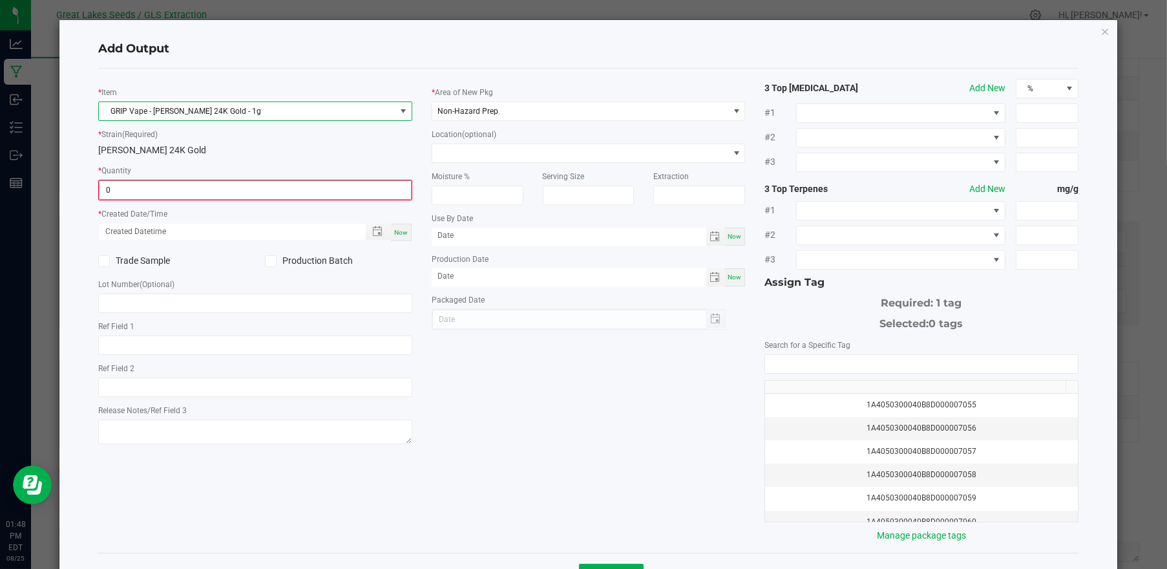
click at [158, 194] on input "0" at bounding box center [255, 190] width 311 height 18
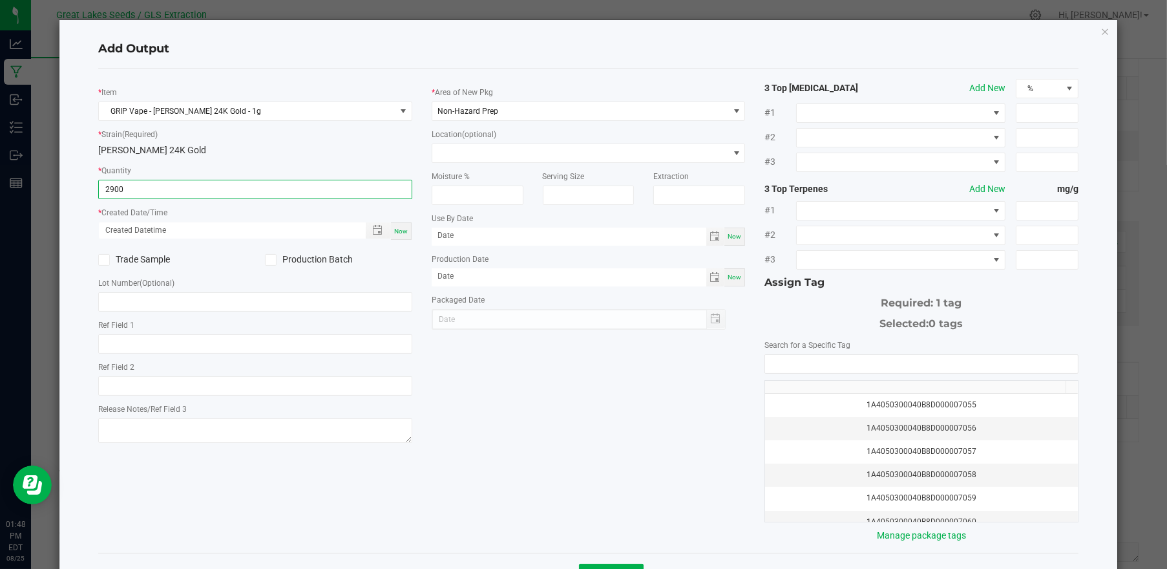
type input "2900 ea"
click at [397, 227] on span "Now" at bounding box center [401, 230] width 14 height 7
type input "[DATE] 1:48 PM"
type input "[DATE]"
click at [268, 260] on icon at bounding box center [270, 260] width 8 height 0
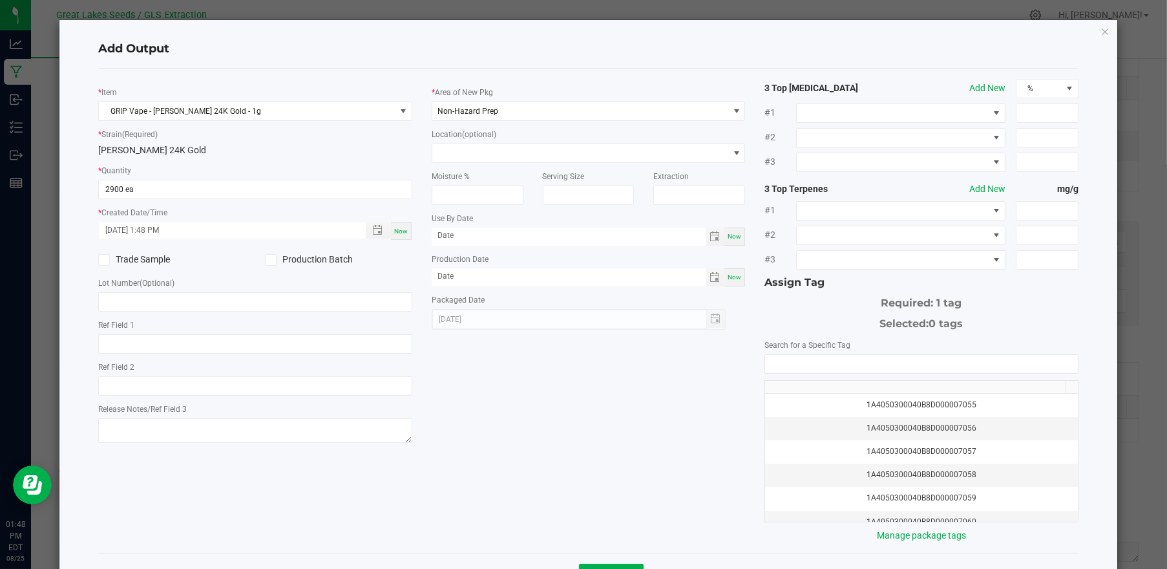
click at [0, 0] on input "Production Batch" at bounding box center [0, 0] width 0 height 0
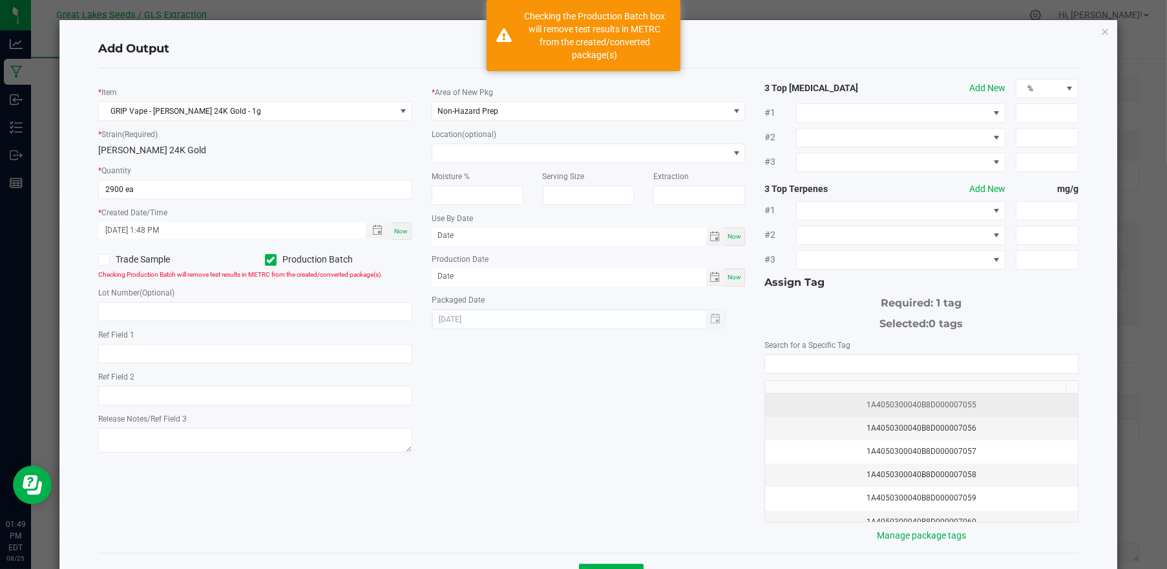
click at [978, 405] on div "1A4050300040B8D000007055" at bounding box center [921, 405] width 297 height 12
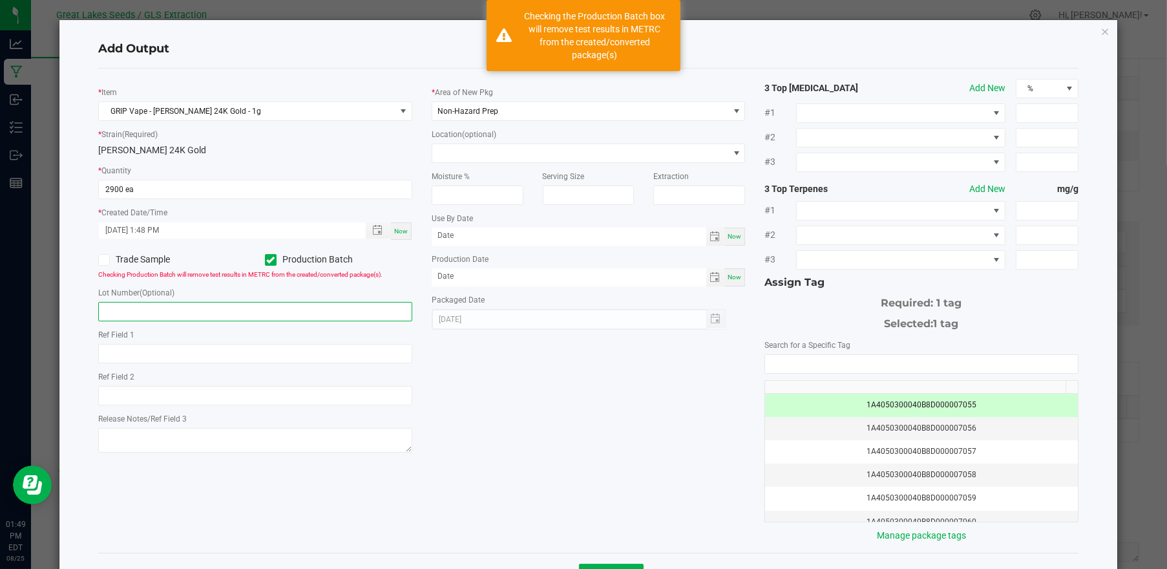
click at [240, 311] on input "text" at bounding box center [255, 311] width 314 height 19
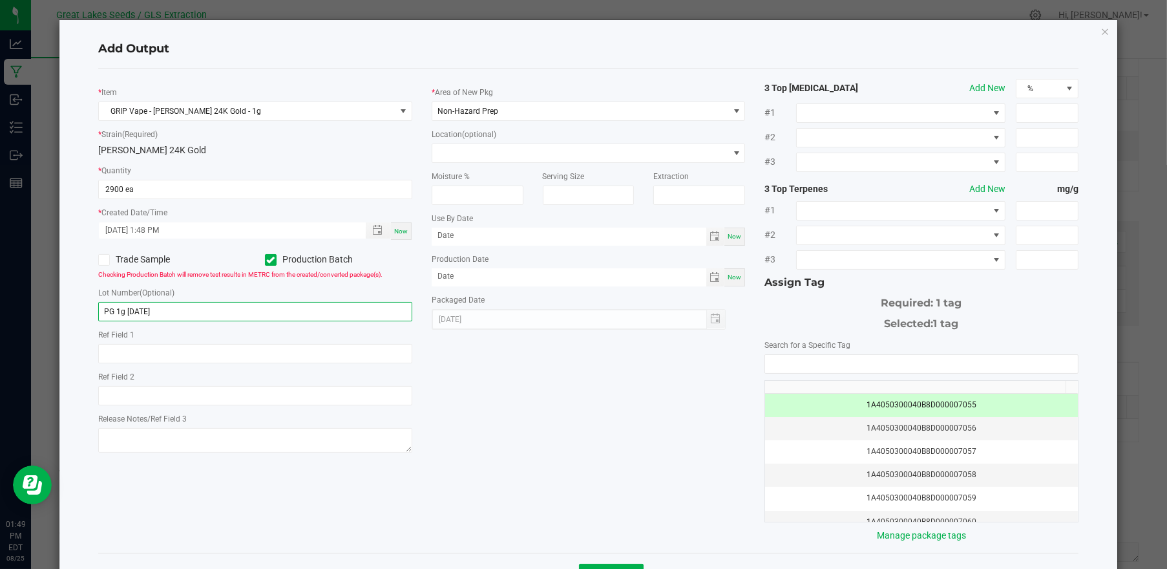
type input "PG 1g [DATE]"
click at [448, 353] on div "* Item GRIP Vape - Pablos 24K Gold - 1g * Strain (Required) Pablos 24K Gold * Q…" at bounding box center [589, 310] width 1000 height 463
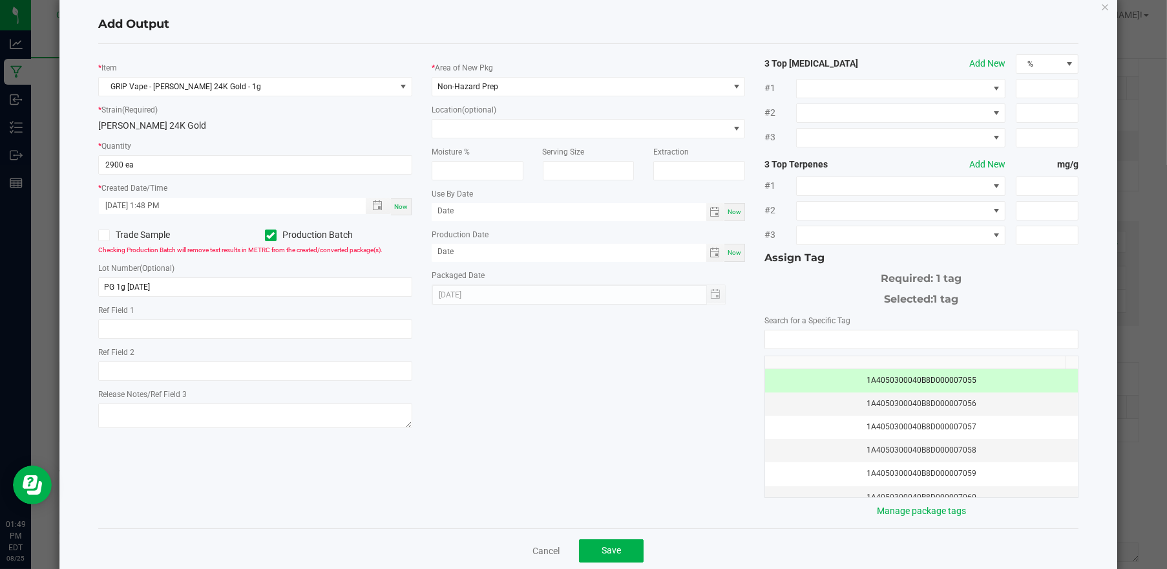
scroll to position [47, 0]
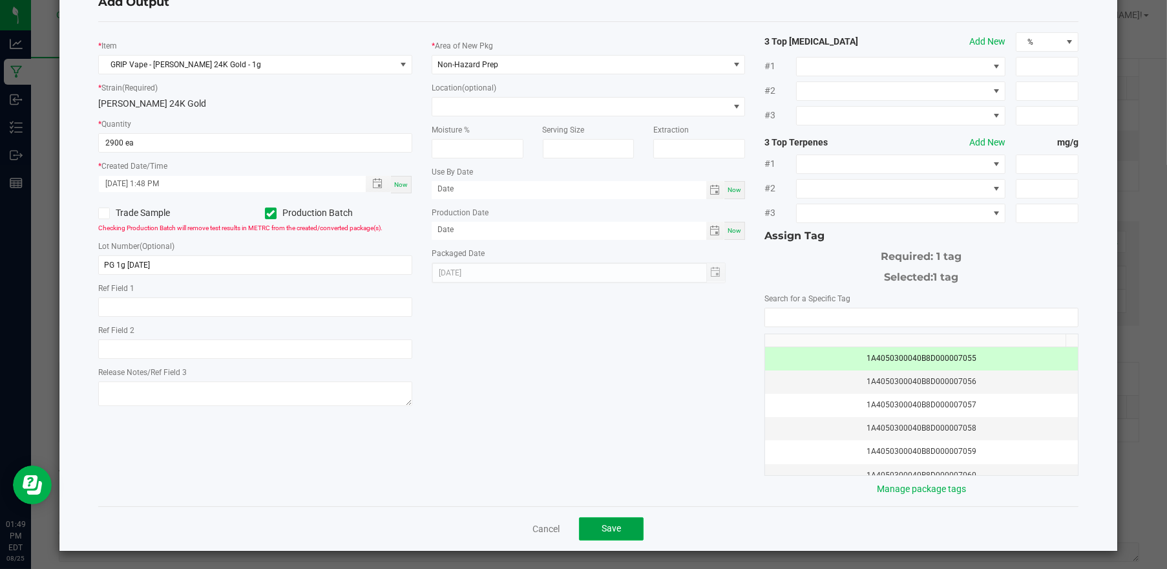
click at [607, 523] on span "Save" at bounding box center [611, 528] width 19 height 10
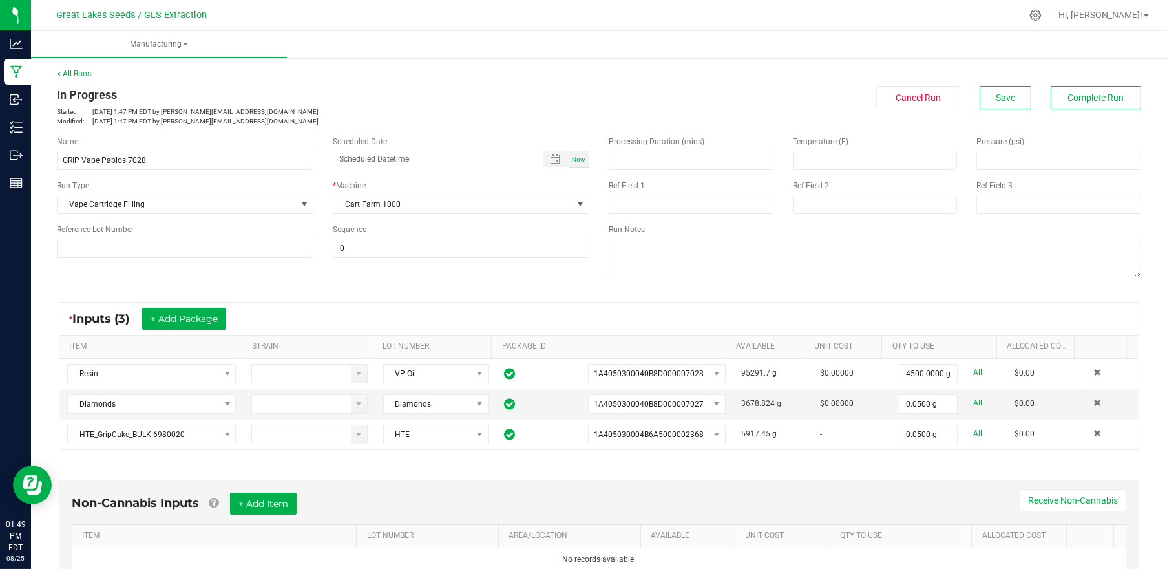
scroll to position [258, 0]
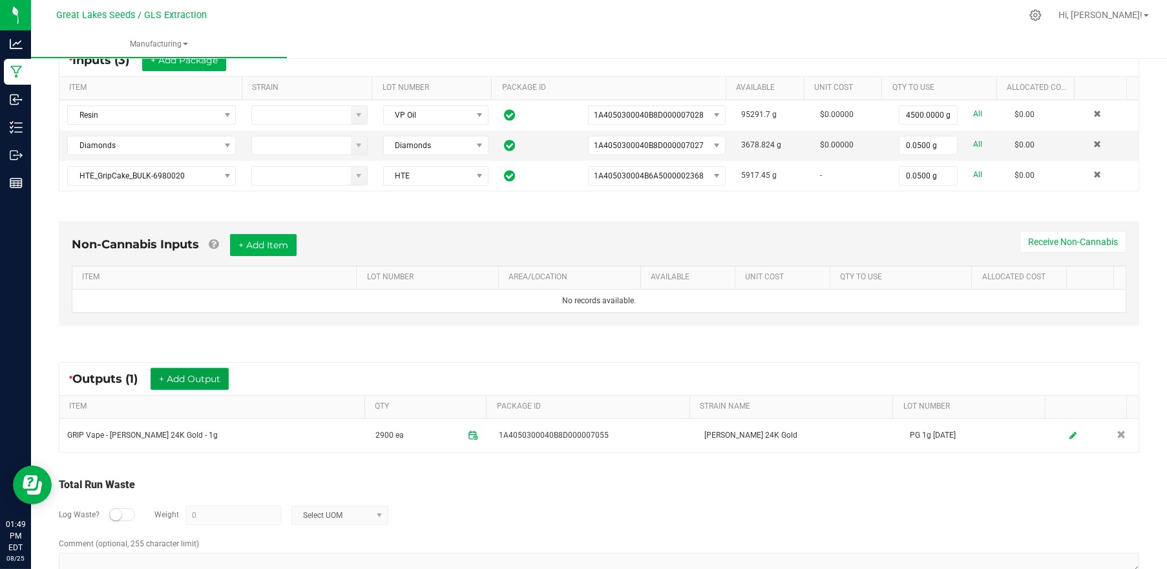
click at [188, 374] on button "+ Add Output" at bounding box center [190, 379] width 78 height 22
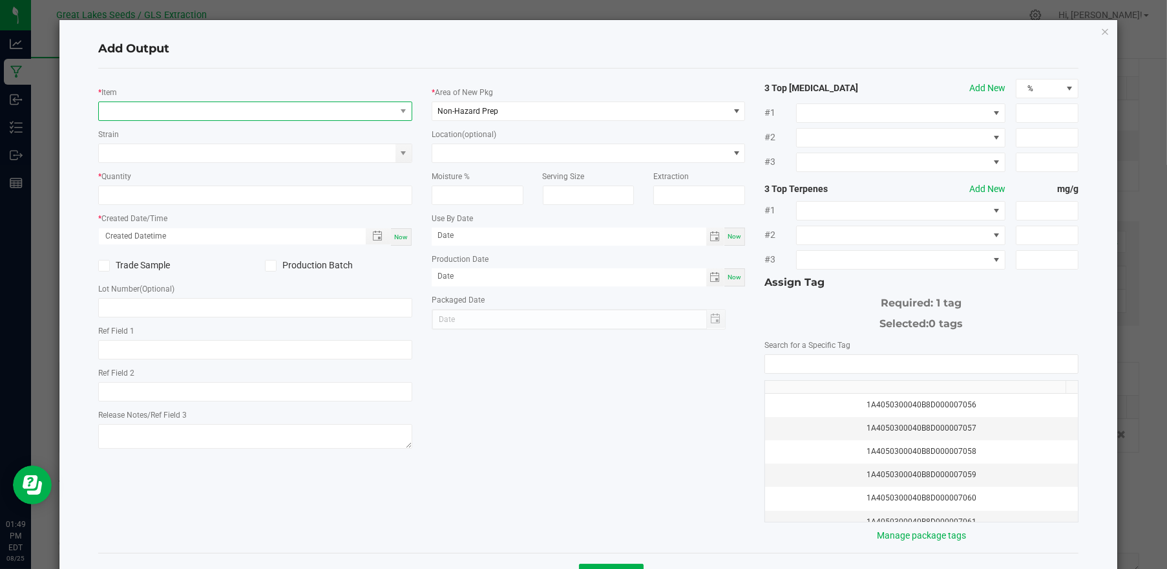
click at [213, 113] on span "NO DATA FOUND" at bounding box center [247, 111] width 297 height 18
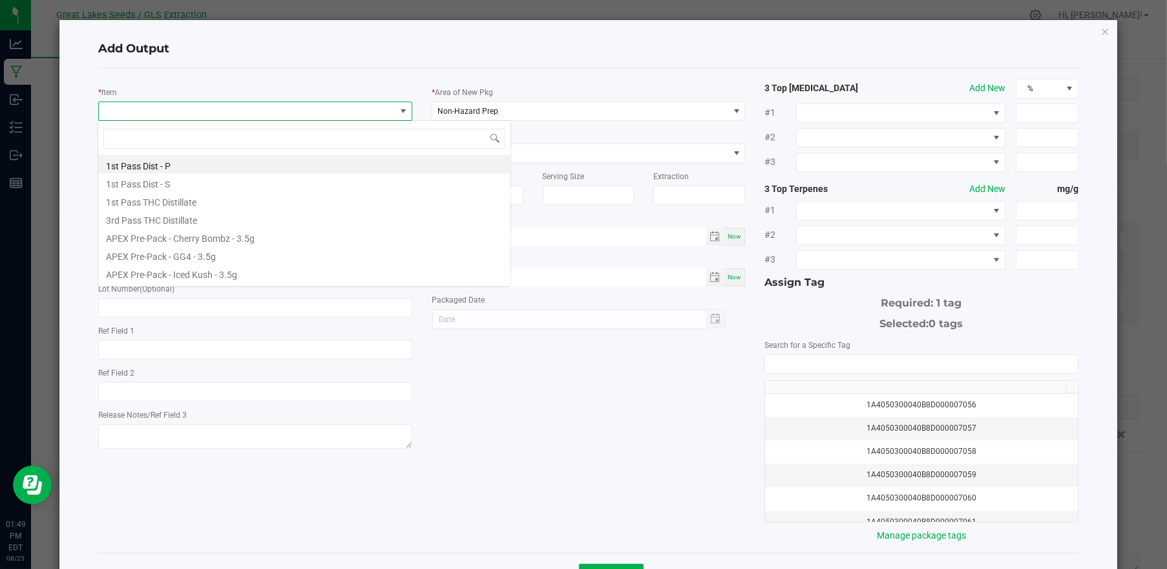
scroll to position [19, 310]
type input "pablos"
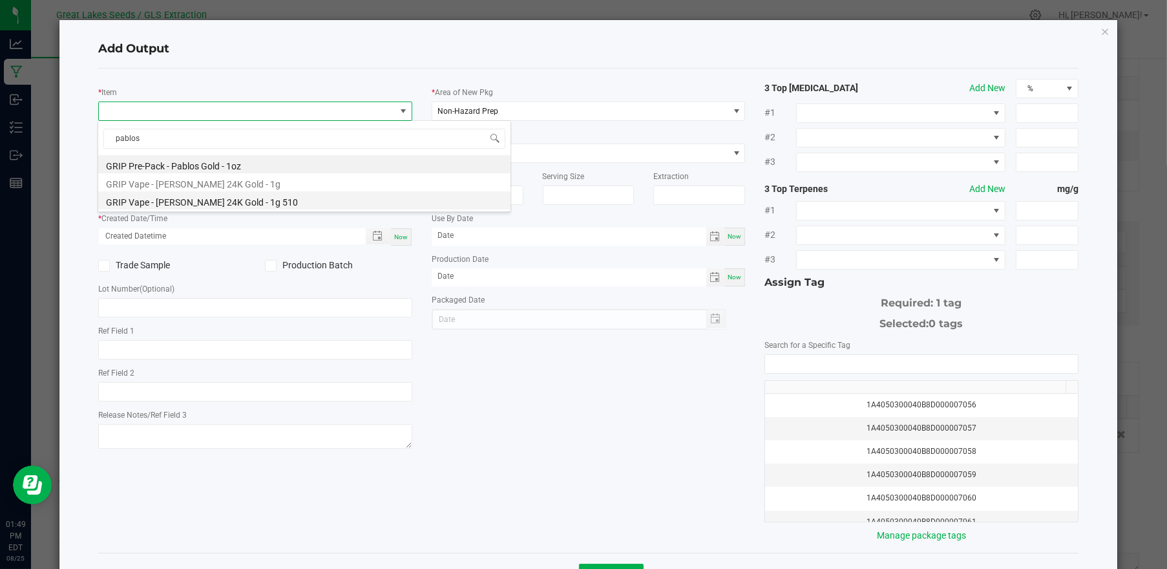
click at [198, 194] on li "GRIP Vape - [PERSON_NAME] 24K Gold - 1g 510" at bounding box center [304, 200] width 412 height 18
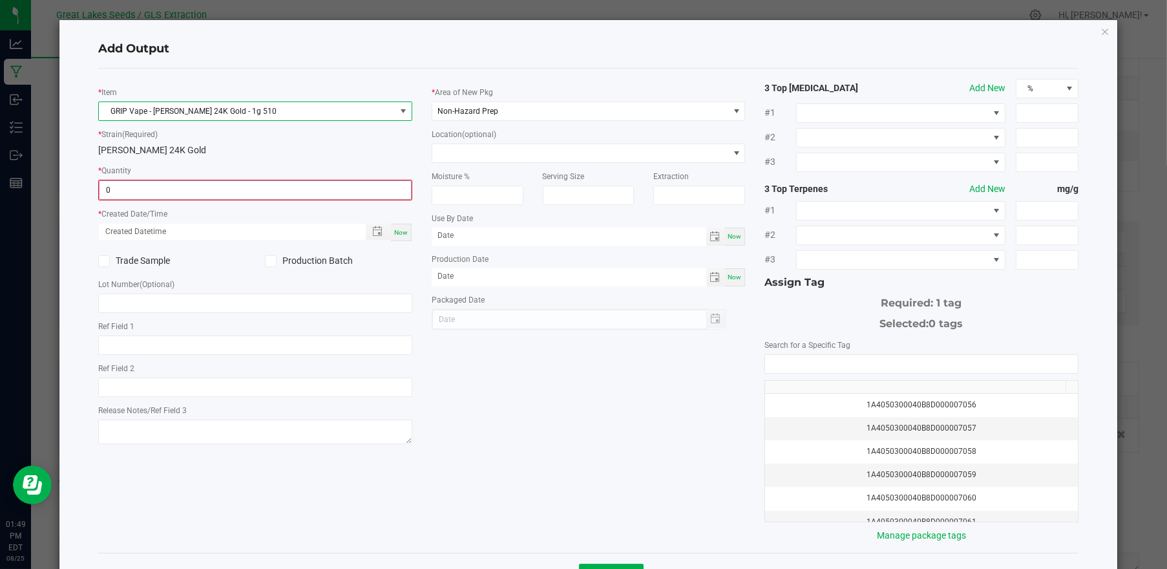
click at [158, 194] on input "0" at bounding box center [255, 190] width 311 height 18
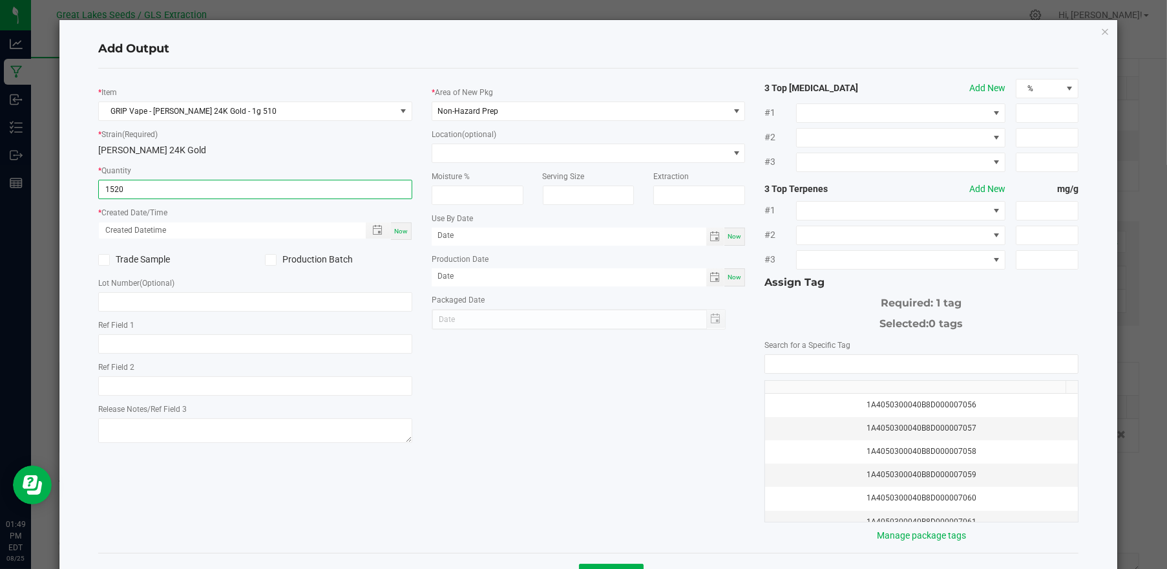
type input "1520 ea"
click at [405, 228] on div "Now" at bounding box center [401, 230] width 21 height 17
type input "[DATE] 1:49 PM"
type input "[DATE]"
click at [463, 392] on div "* Item GRIP Vape - Pablos 24K Gold - 1g 510 * Strain (Required) Pablos 24K Gold…" at bounding box center [589, 310] width 1000 height 463
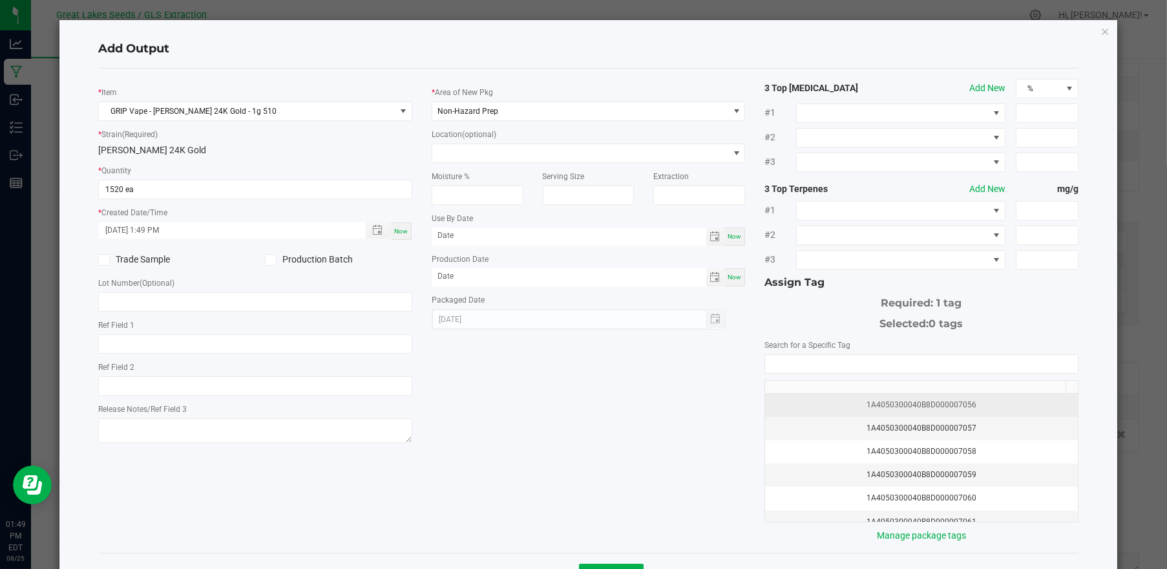
click at [826, 399] on div "1A4050300040B8D000007056" at bounding box center [921, 405] width 297 height 12
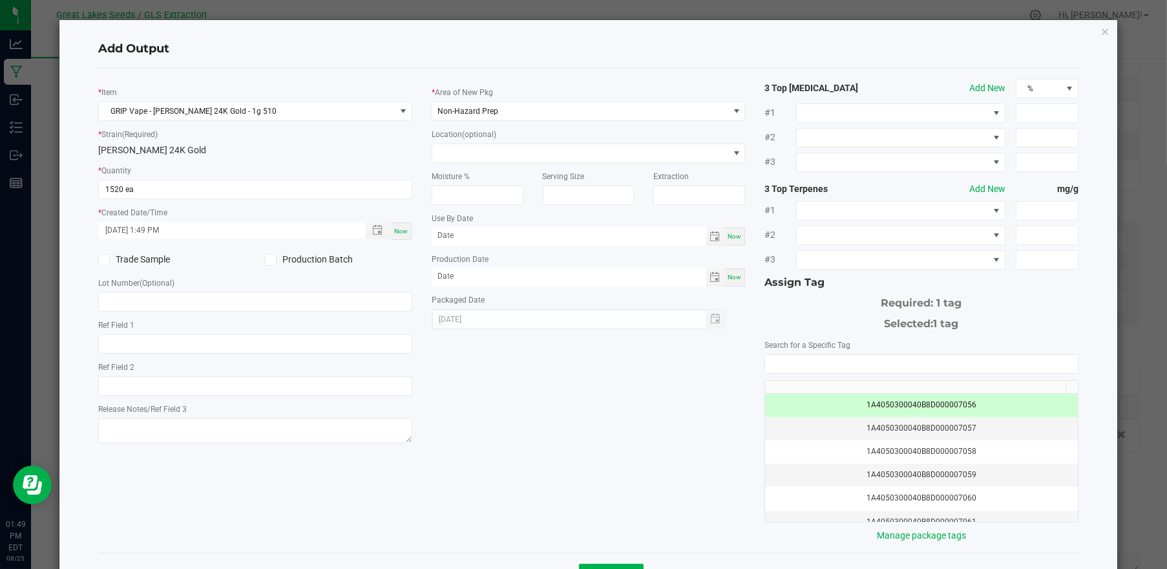
click at [271, 260] on icon at bounding box center [270, 260] width 8 height 0
click at [0, 0] on input "Production Batch" at bounding box center [0, 0] width 0 height 0
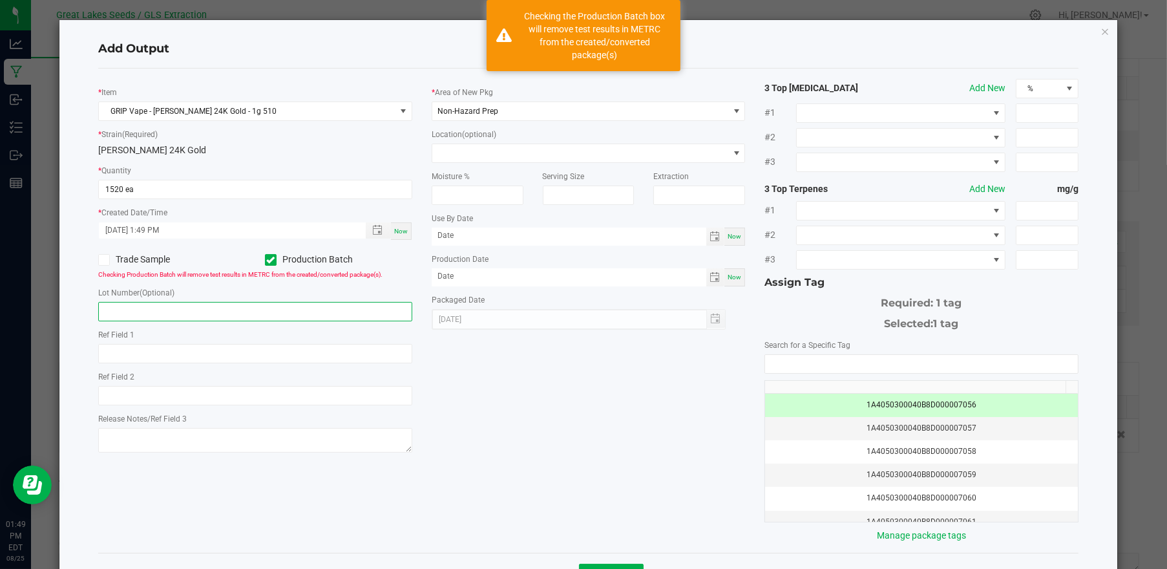
click at [222, 302] on input "text" at bounding box center [255, 311] width 314 height 19
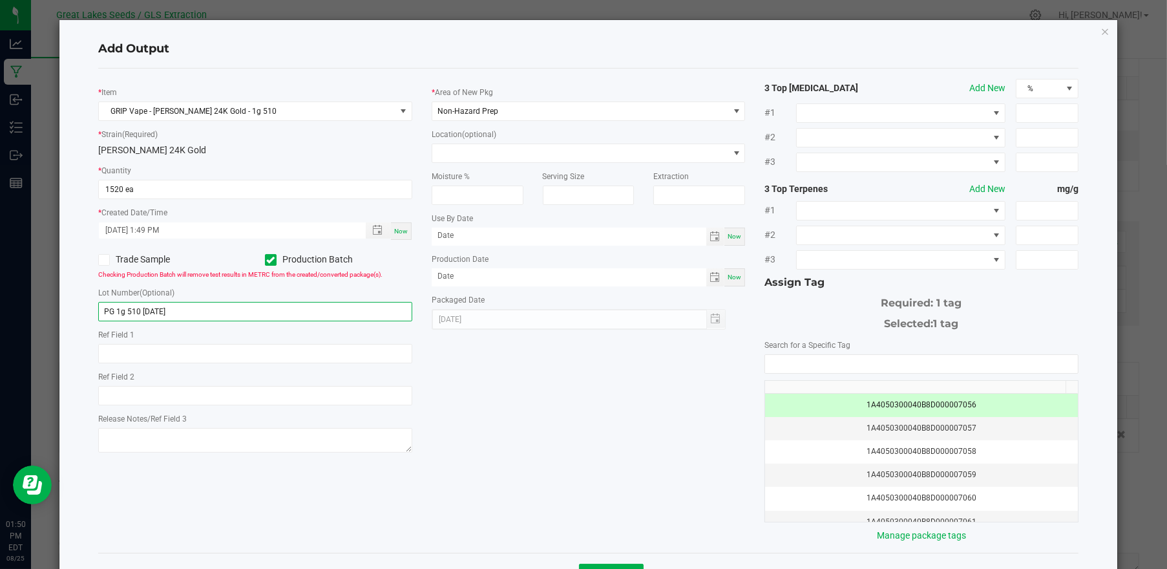
type input "PG 1g 510 [DATE]"
click at [595, 398] on div "* Item GRIP Vape - Pablos 24K Gold - 1g 510 * Strain (Required) Pablos 24K Gold…" at bounding box center [589, 310] width 1000 height 463
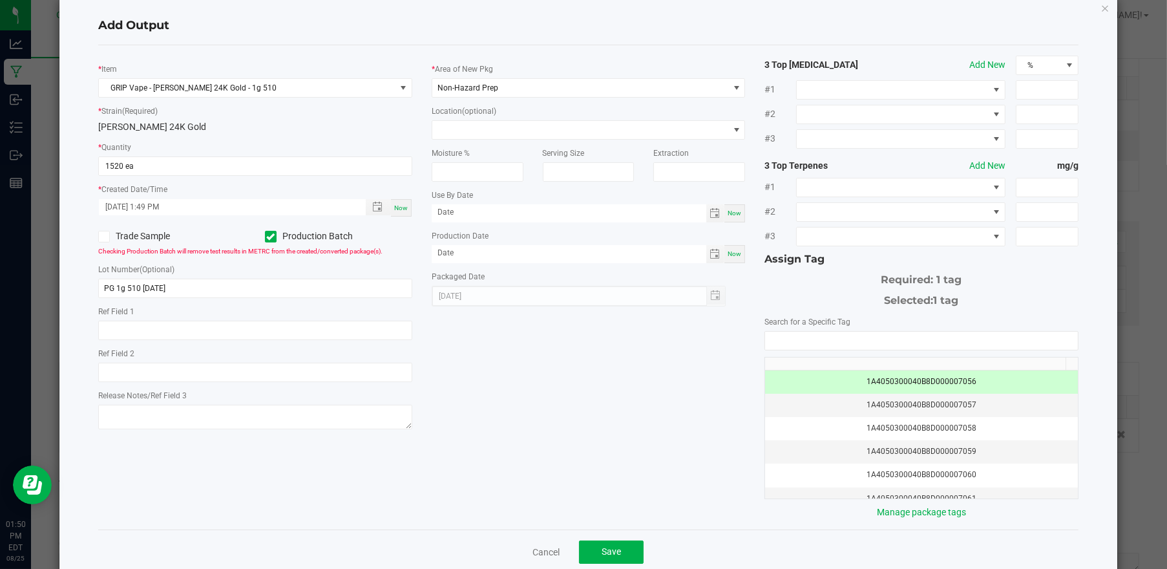
scroll to position [47, 0]
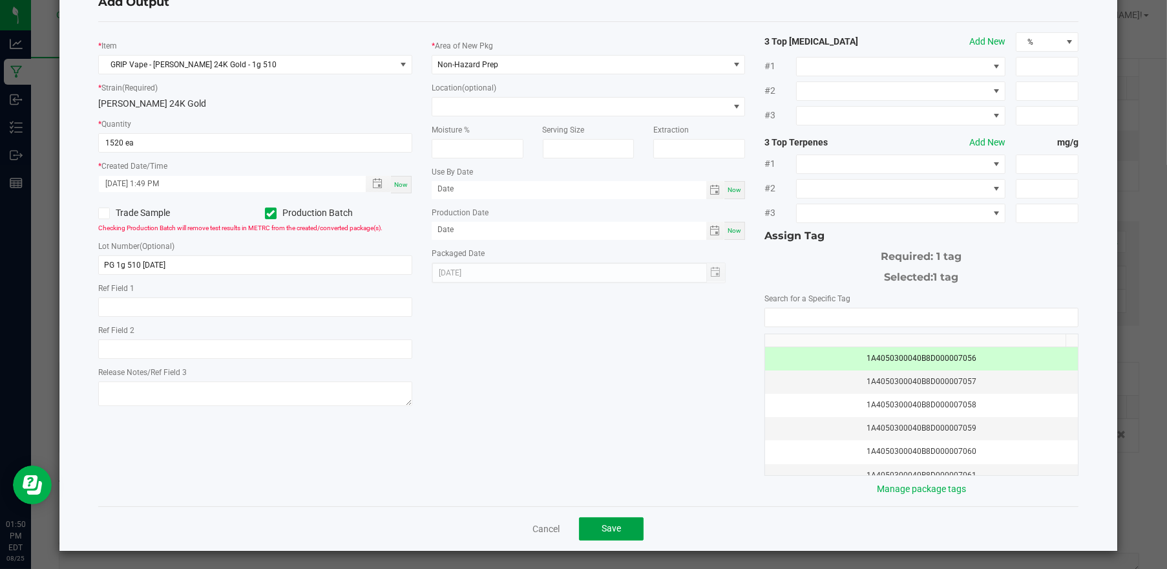
click at [602, 524] on span "Save" at bounding box center [611, 528] width 19 height 10
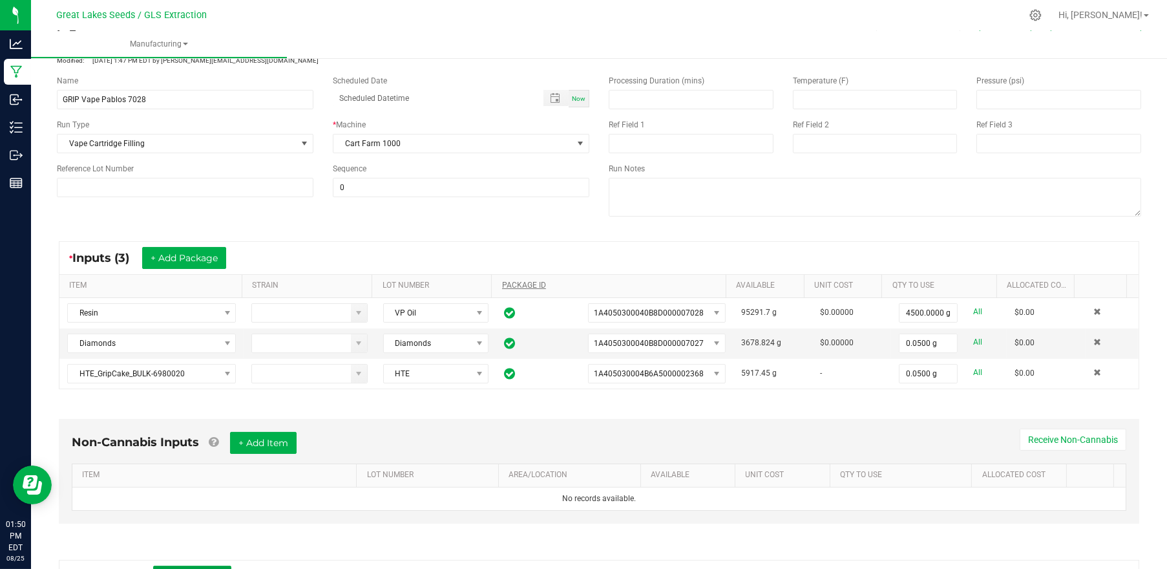
scroll to position [0, 0]
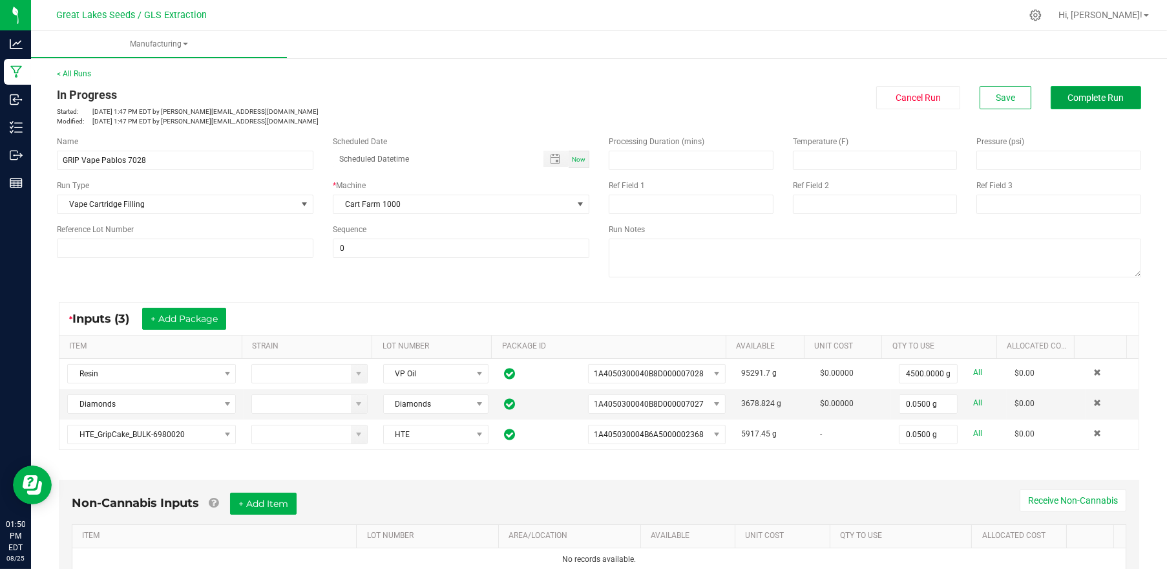
click at [1068, 101] on span "Complete Run" at bounding box center [1096, 97] width 56 height 10
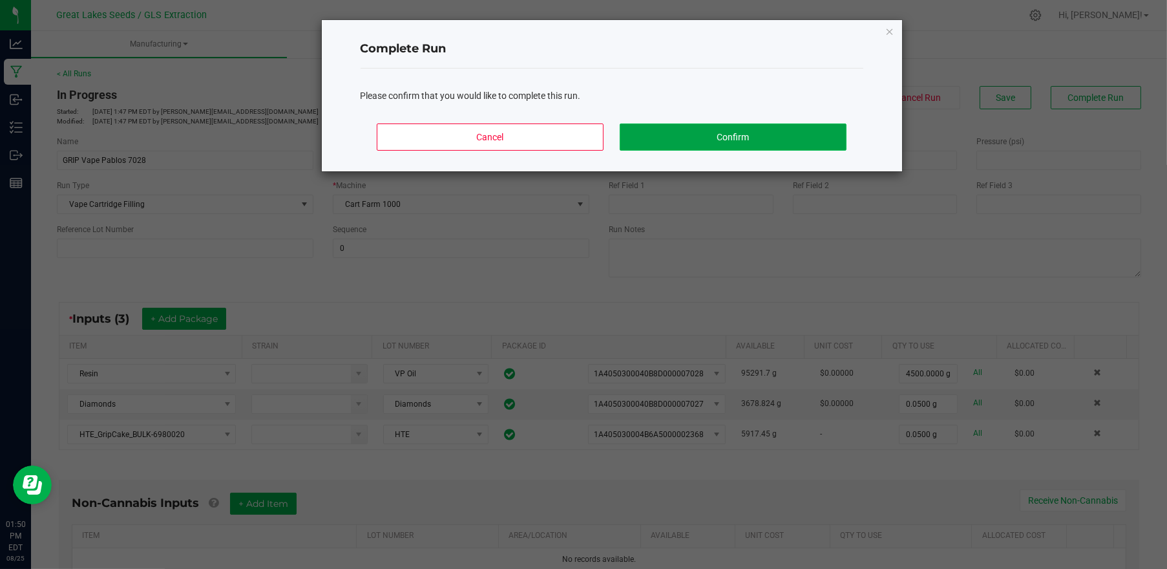
click at [793, 132] on button "Confirm" at bounding box center [733, 136] width 226 height 27
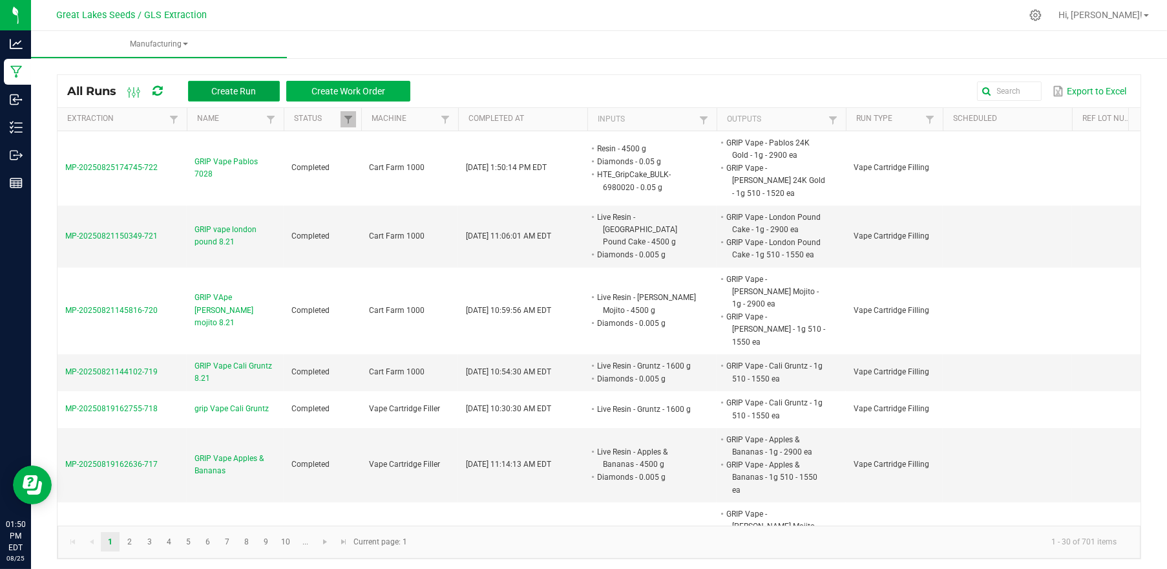
click at [225, 90] on span "Create Run" at bounding box center [233, 91] width 45 height 10
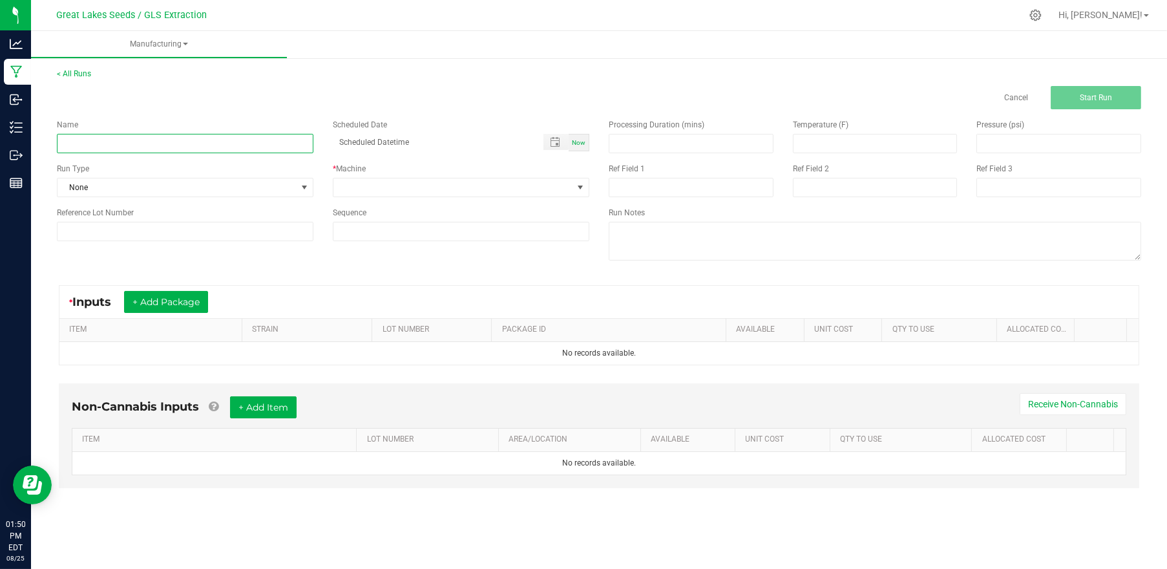
click at [206, 144] on input at bounding box center [185, 143] width 257 height 19
type input "Cherry Limeade"
click at [286, 190] on span "None" at bounding box center [177, 187] width 239 height 18
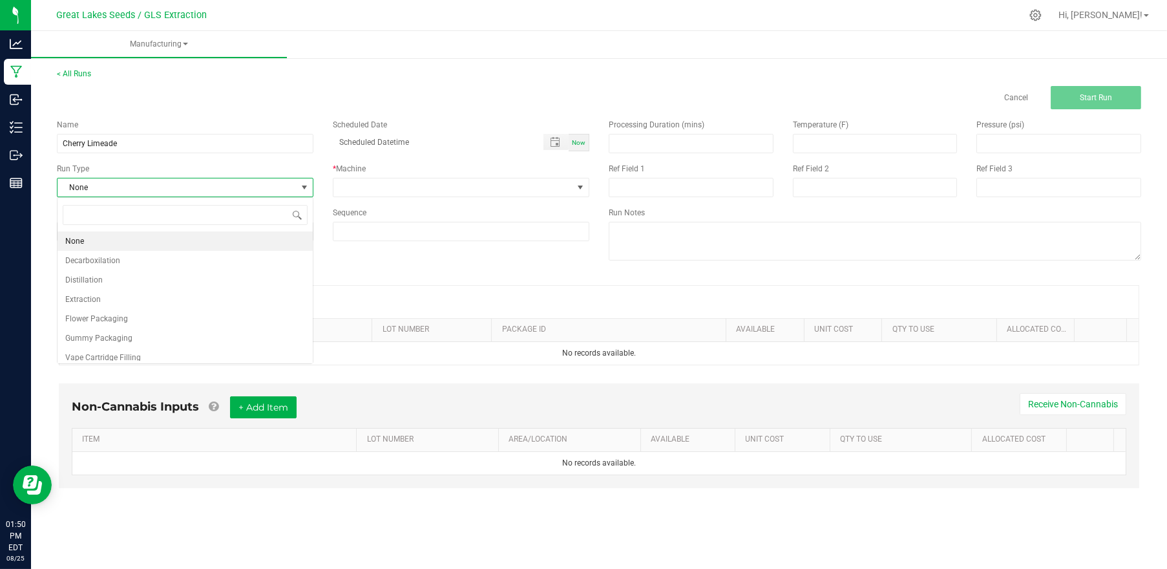
scroll to position [19, 257]
click at [169, 354] on li "Vape Cartridge Filling" at bounding box center [185, 357] width 255 height 19
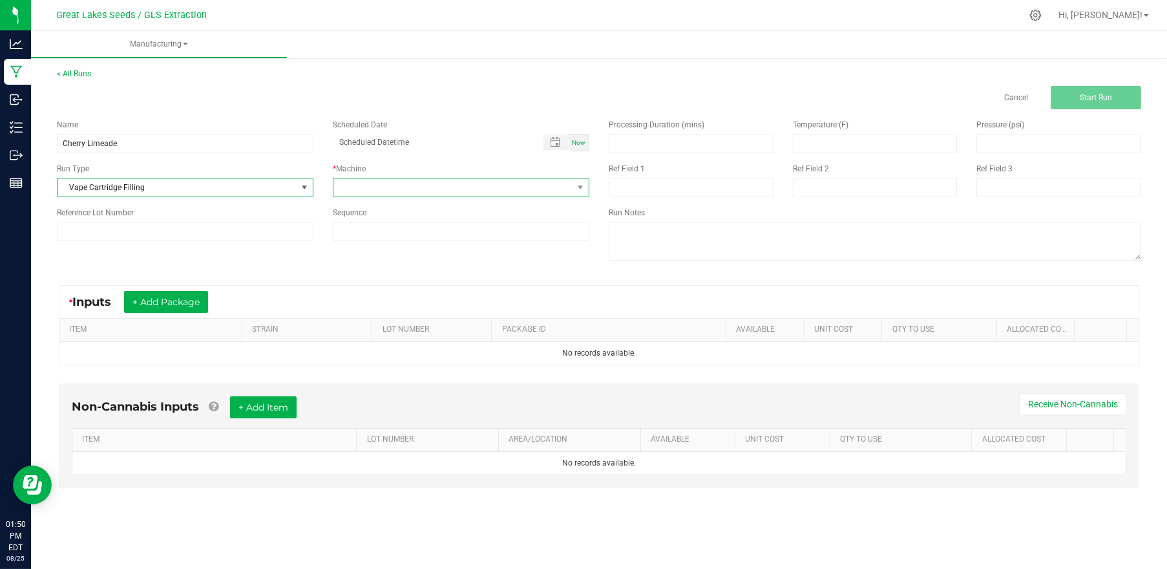
click at [385, 193] on span at bounding box center [452, 187] width 239 height 18
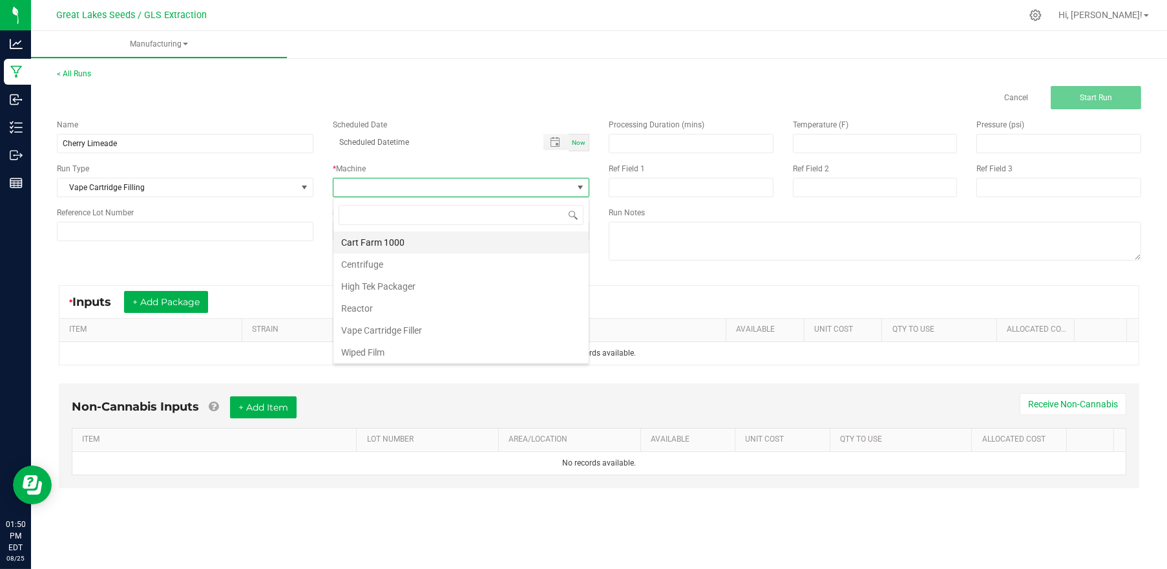
click at [405, 246] on li "Cart Farm 1000" at bounding box center [460, 242] width 255 height 22
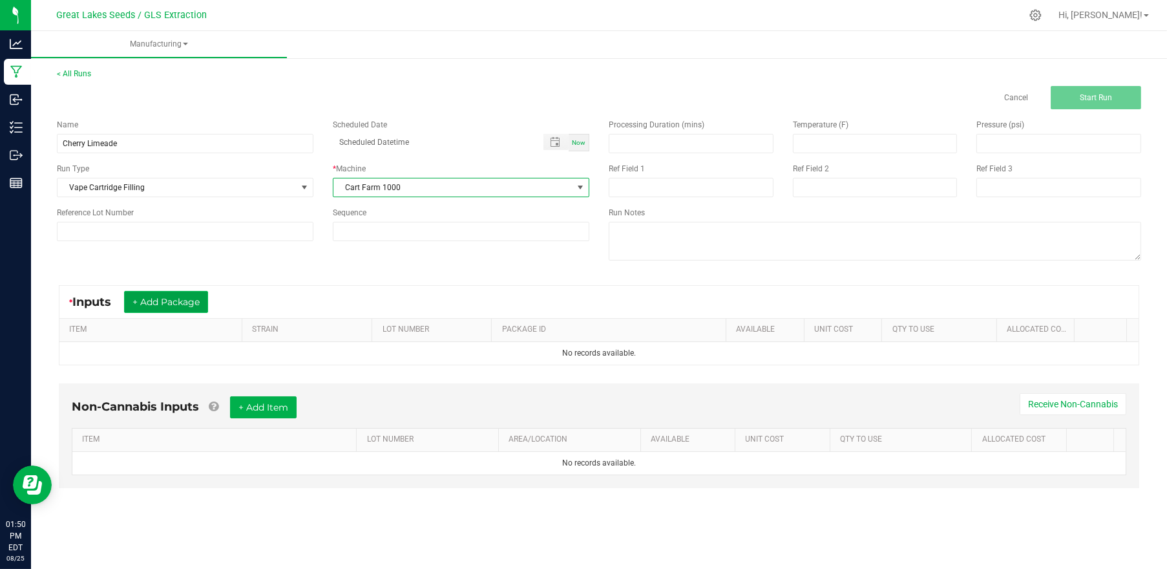
click at [194, 291] on button "+ Add Package" at bounding box center [166, 302] width 84 height 22
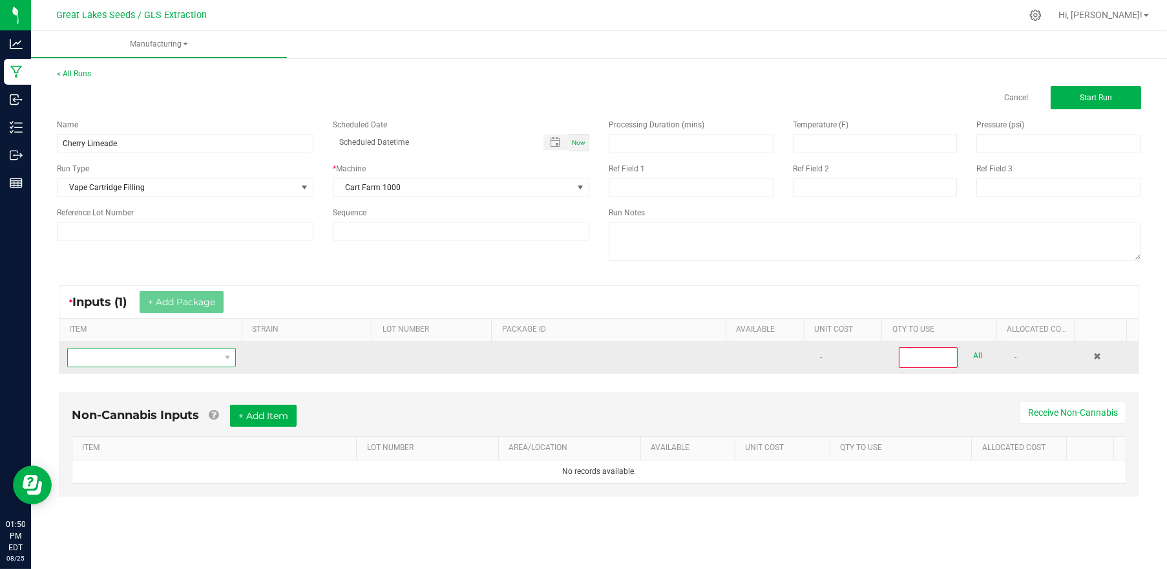
click at [185, 360] on span "NO DATA FOUND" at bounding box center [143, 357] width 151 height 18
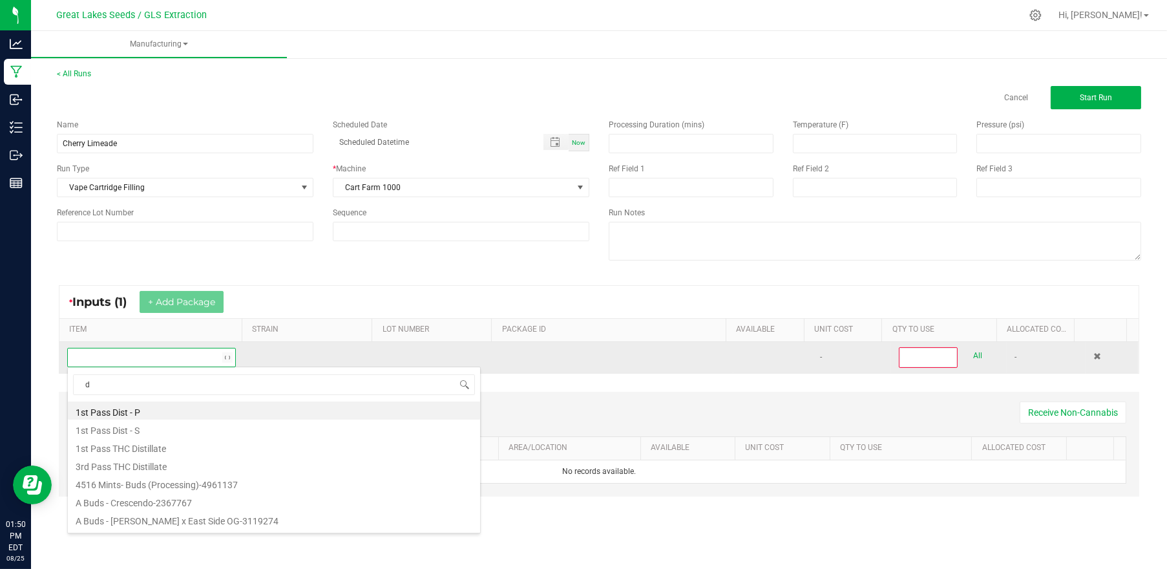
scroll to position [19, 164]
type input "diamond"
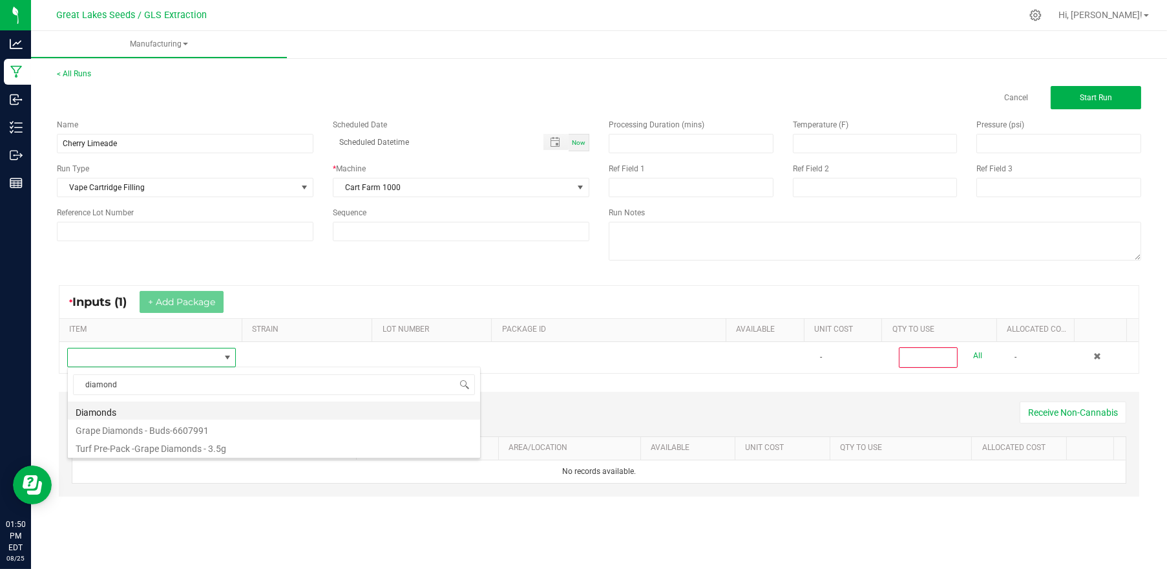
click at [145, 401] on li "Diamonds" at bounding box center [274, 410] width 412 height 18
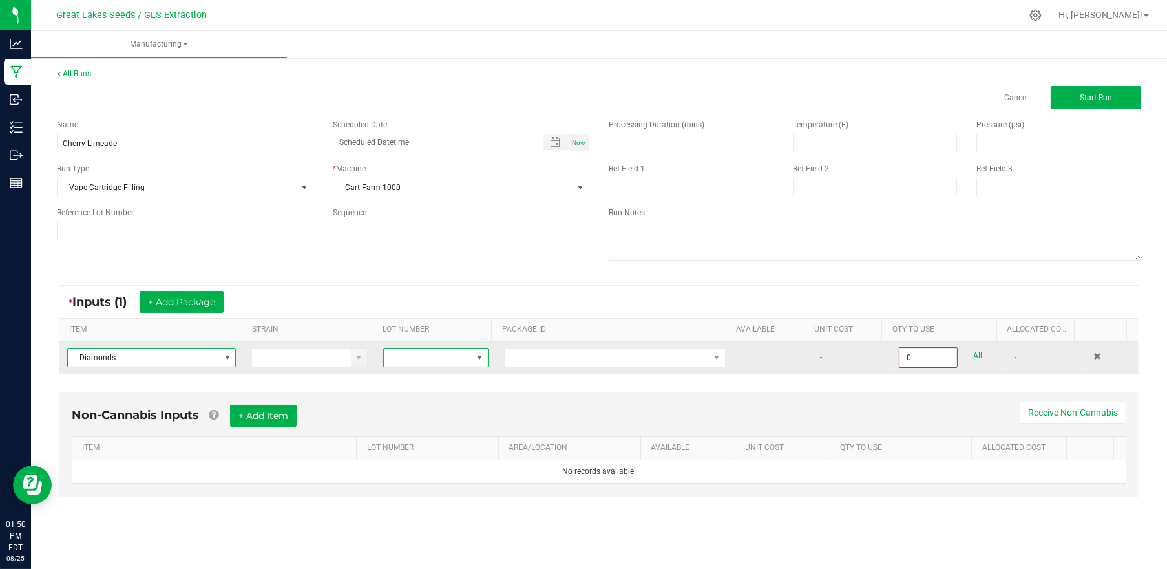
click at [464, 361] on span at bounding box center [428, 357] width 88 height 18
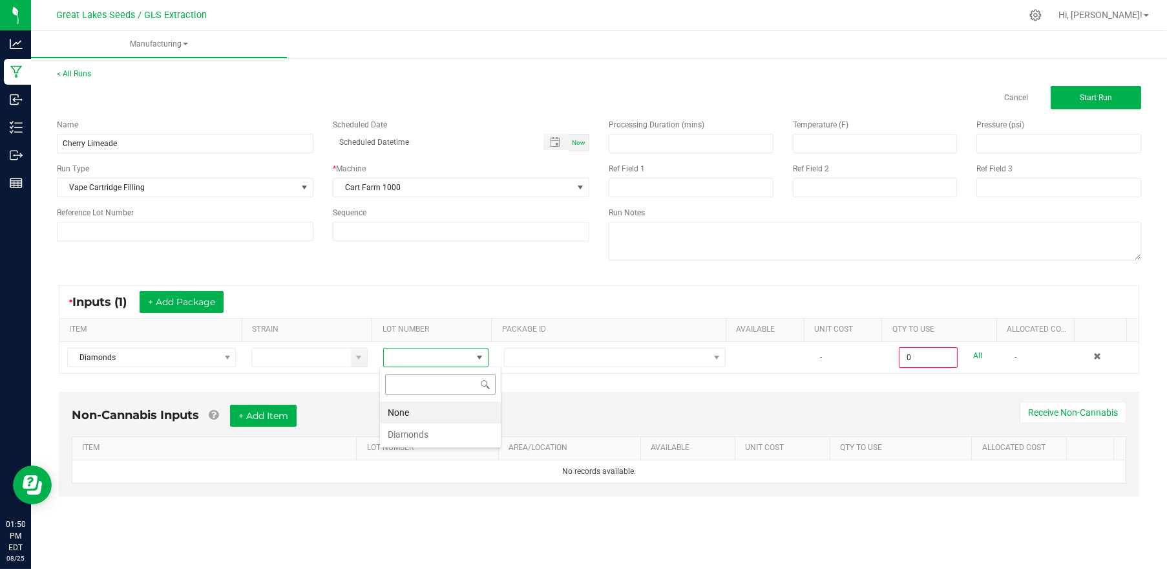
scroll to position [19, 104]
click at [445, 430] on li "Diamonds" at bounding box center [440, 434] width 121 height 22
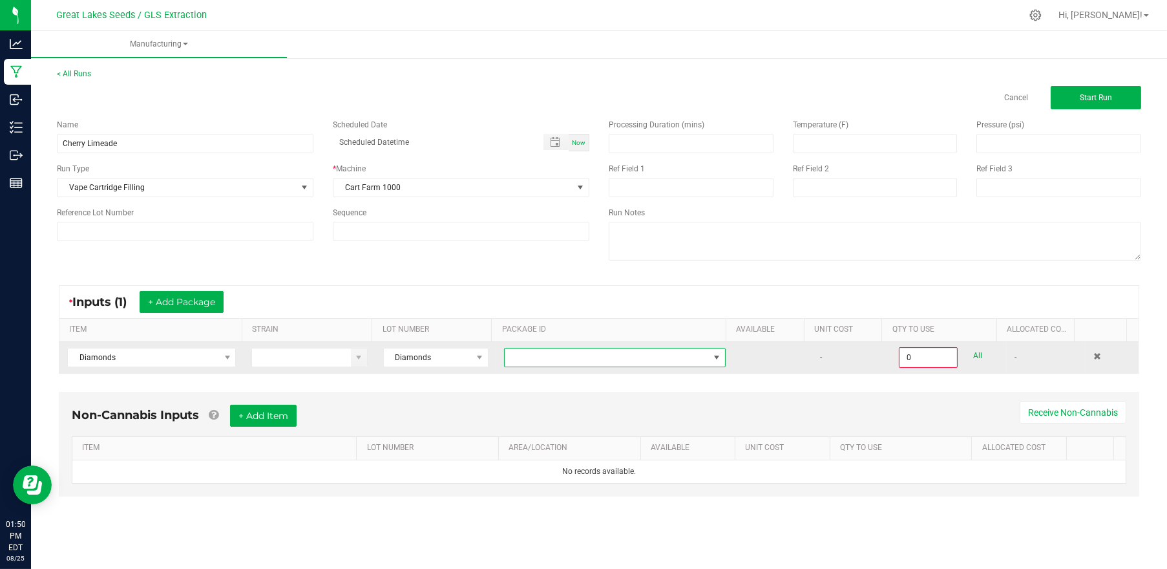
click at [519, 363] on span at bounding box center [607, 357] width 204 height 18
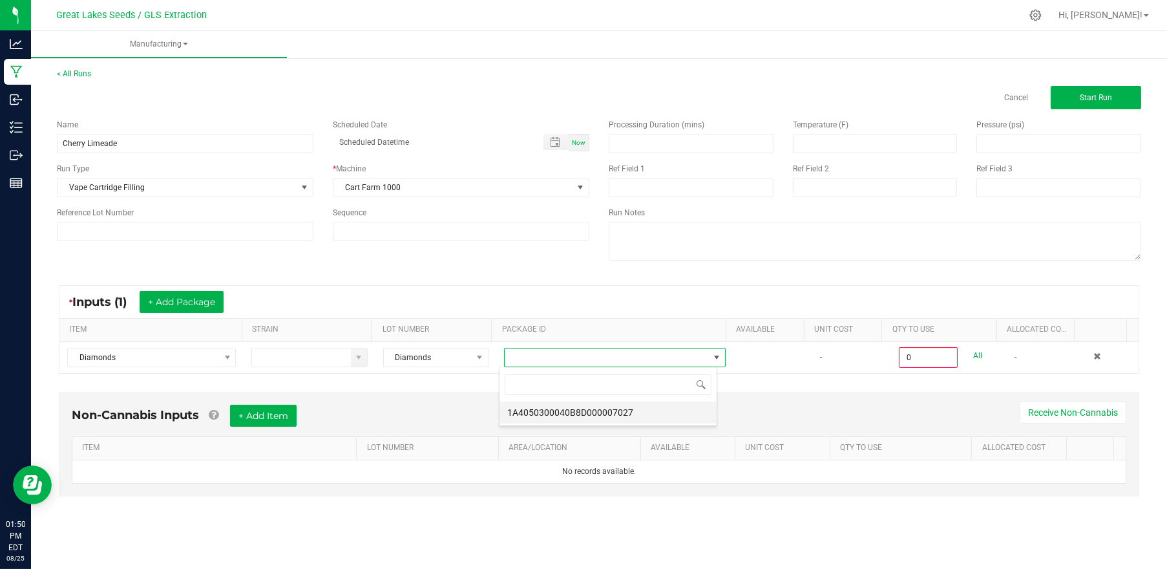
scroll to position [19, 218]
click at [544, 412] on li "1A4050300040B8D000007027" at bounding box center [607, 412] width 217 height 22
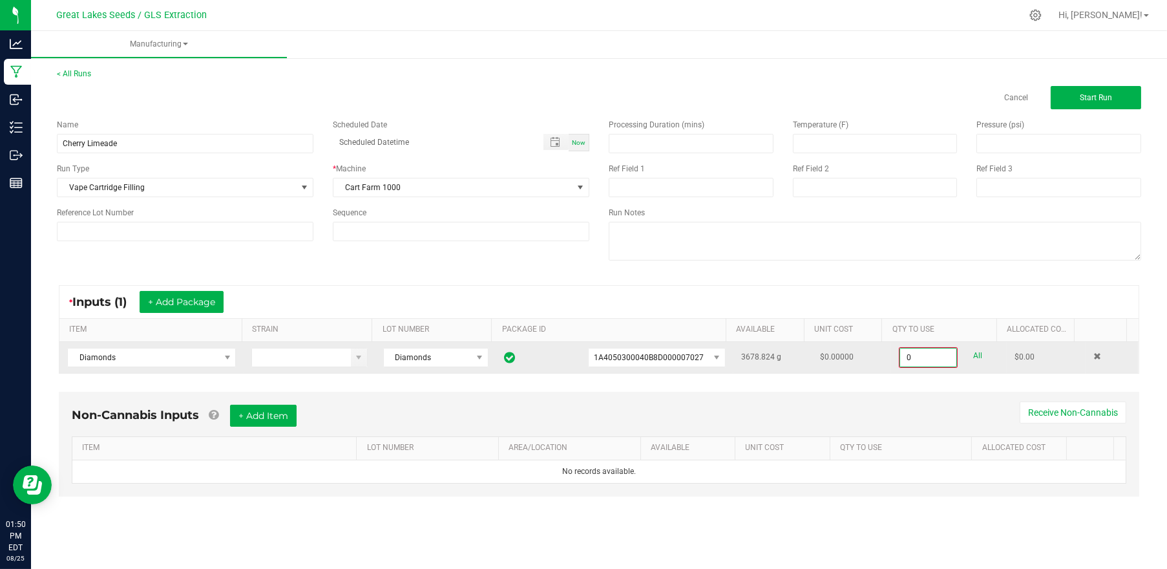
click at [900, 355] on input "0" at bounding box center [928, 357] width 56 height 18
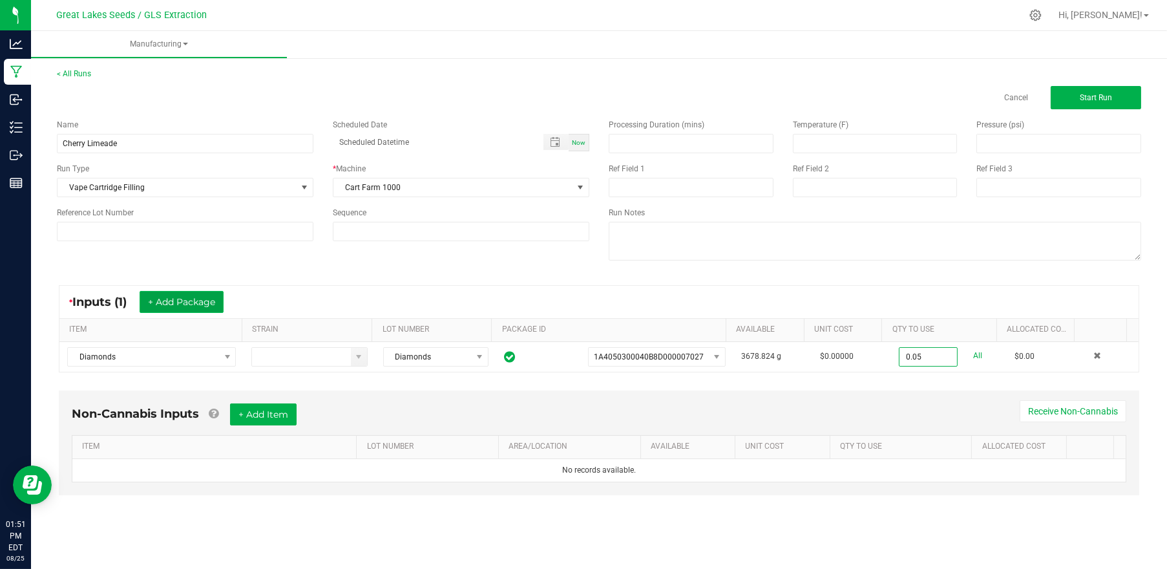
type input "0.0500 g"
click at [206, 302] on button "+ Add Package" at bounding box center [182, 302] width 84 height 22
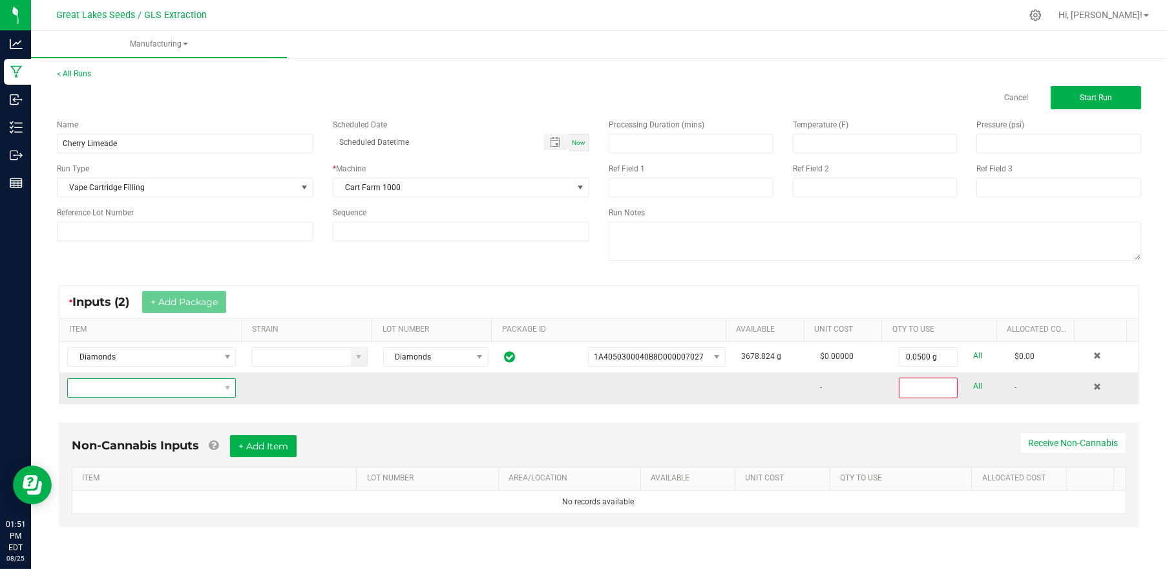
click at [174, 386] on span "NO DATA FOUND" at bounding box center [143, 388] width 151 height 18
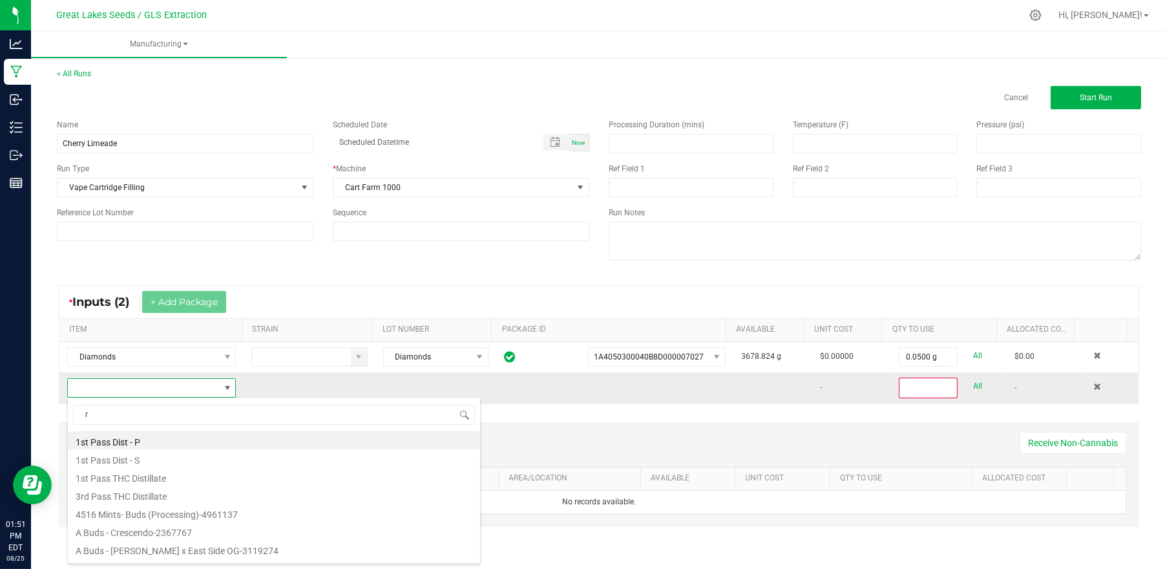
scroll to position [19, 164]
type input "resin"
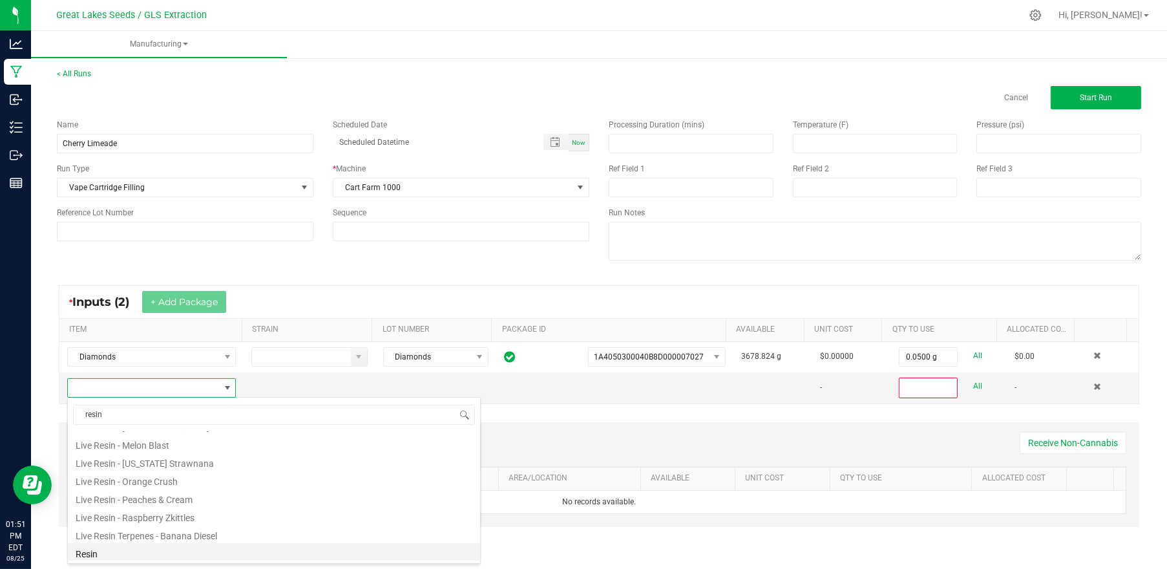
click at [148, 547] on li "Resin" at bounding box center [274, 552] width 412 height 18
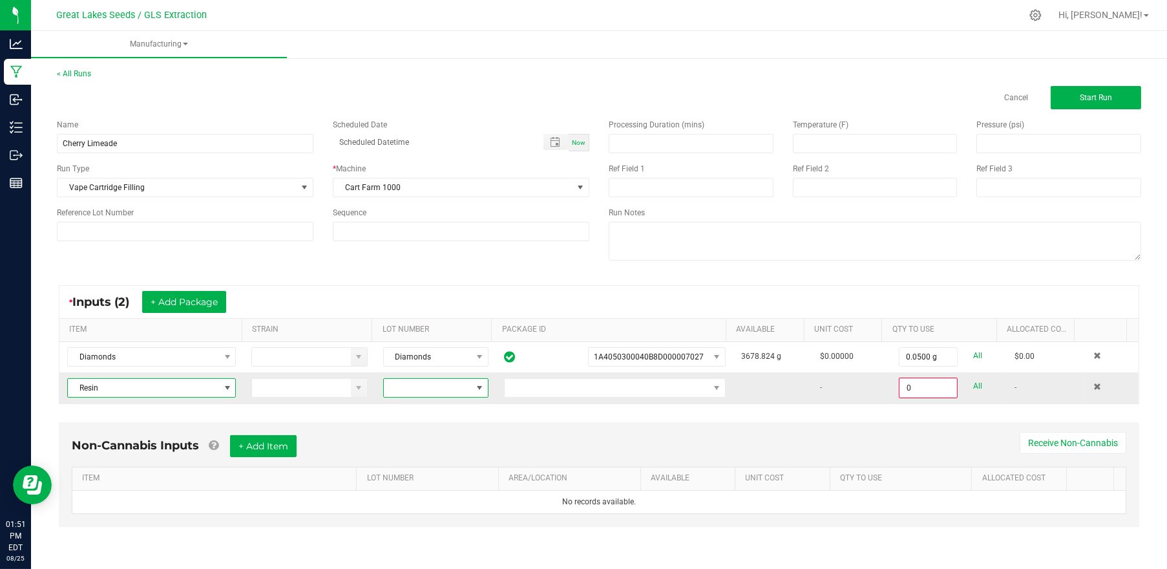
click at [472, 389] on span at bounding box center [480, 388] width 16 height 18
click at [544, 389] on span at bounding box center [607, 388] width 204 height 18
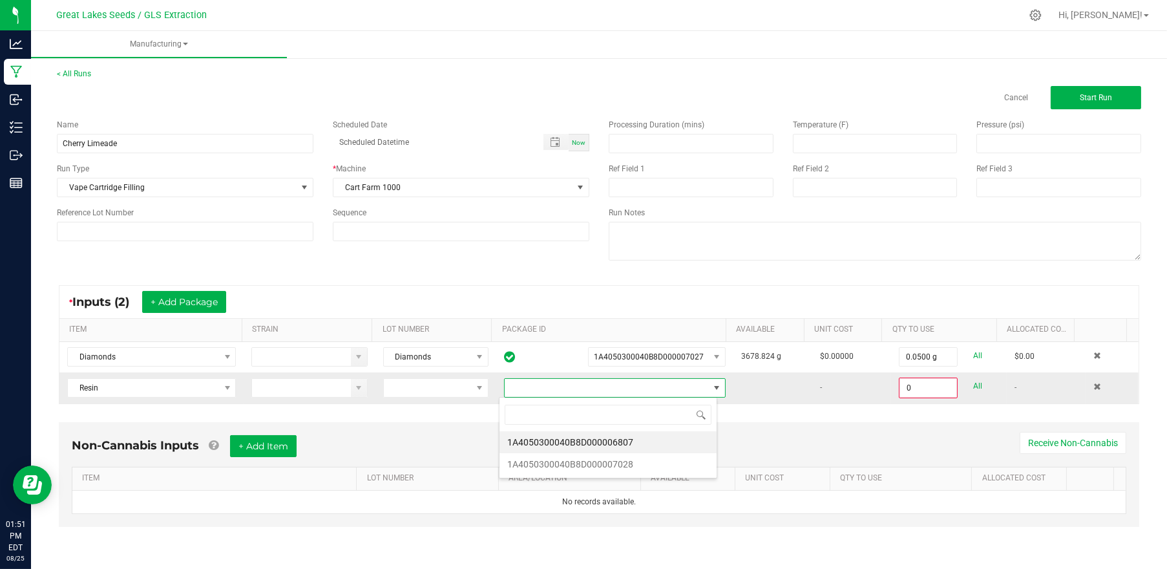
scroll to position [19, 218]
click at [578, 465] on li "1A4050300040B8D000007028" at bounding box center [607, 464] width 217 height 22
click at [609, 387] on span "1A4050300040B8D000007028" at bounding box center [649, 387] width 110 height 9
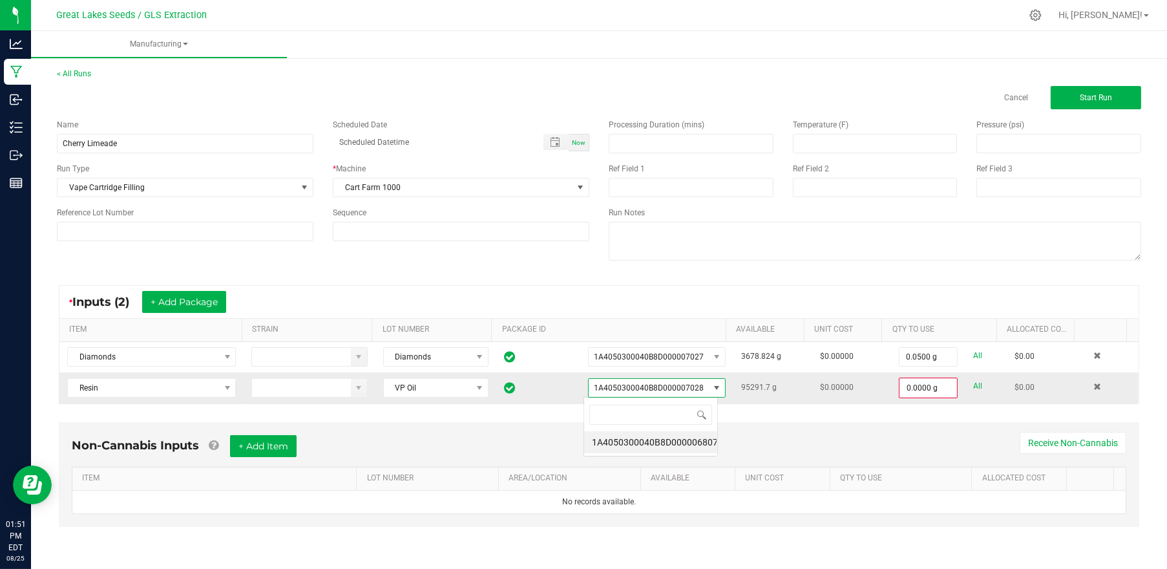
scroll to position [19, 134]
click at [634, 448] on li "1A4050300040B8D000006807" at bounding box center [650, 442] width 133 height 22
click at [633, 389] on span "1A4050300040B8D000006807" at bounding box center [649, 387] width 110 height 9
click at [697, 382] on span "1A4050300040B8D000006807" at bounding box center [649, 388] width 120 height 18
click at [698, 384] on span "1A4050300040B8D000006807" at bounding box center [649, 388] width 120 height 18
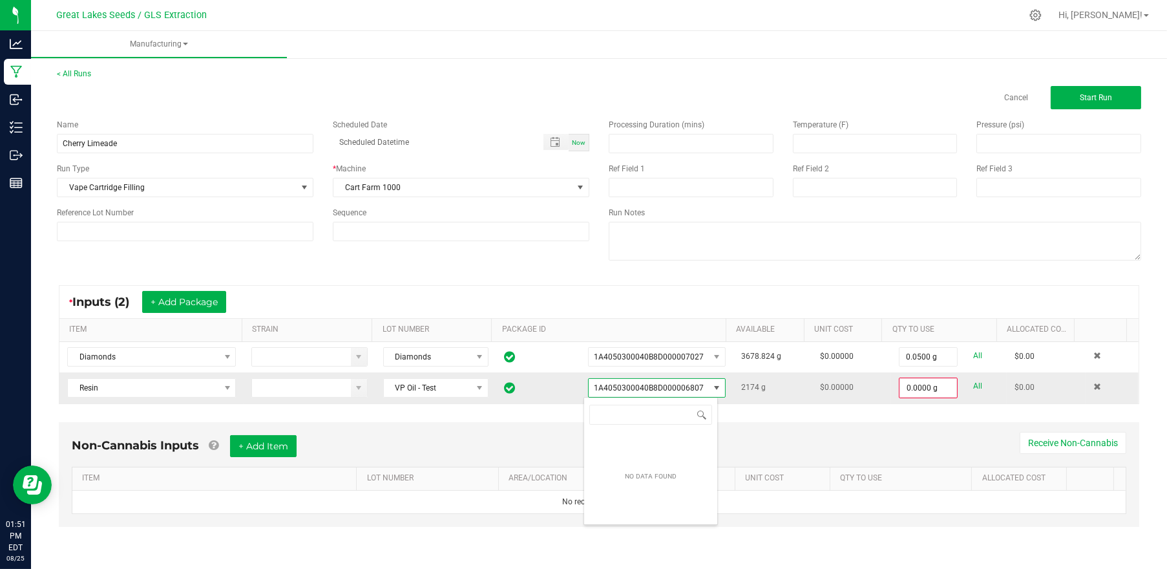
click at [711, 386] on span "NO DATA FOUND" at bounding box center [716, 387] width 10 height 10
drag, startPoint x: 699, startPoint y: 386, endPoint x: 631, endPoint y: 386, distance: 67.8
click at [631, 386] on span "1A4050300040B8D000006807" at bounding box center [649, 388] width 120 height 18
click at [481, 388] on span at bounding box center [480, 388] width 16 height 18
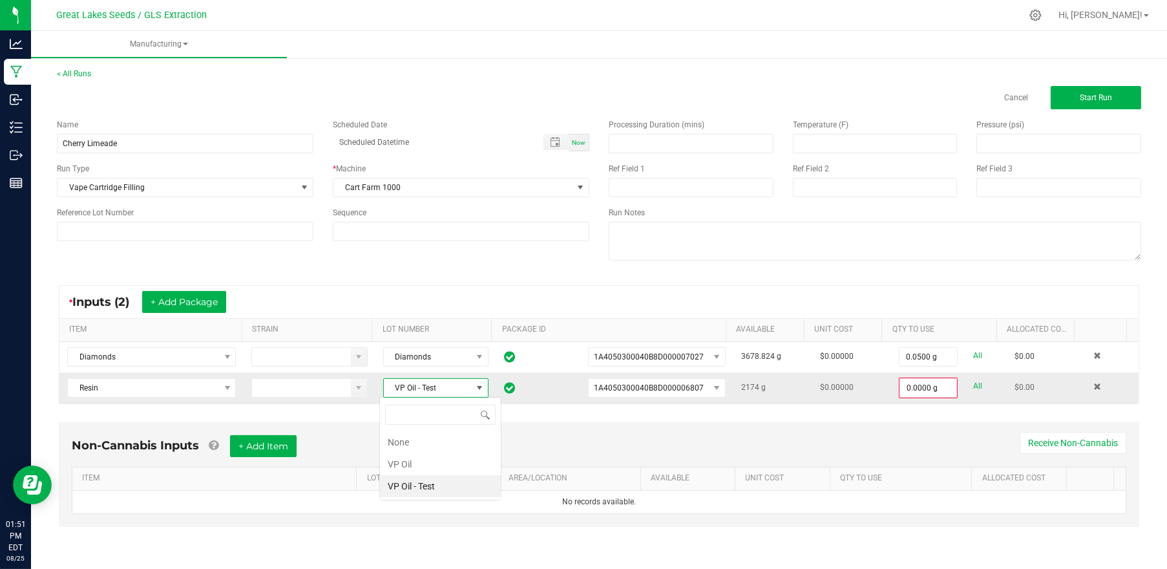
scroll to position [19, 104]
click at [441, 459] on Oil "VP Oil" at bounding box center [440, 464] width 121 height 22
click at [658, 388] on span at bounding box center [663, 388] width 92 height 18
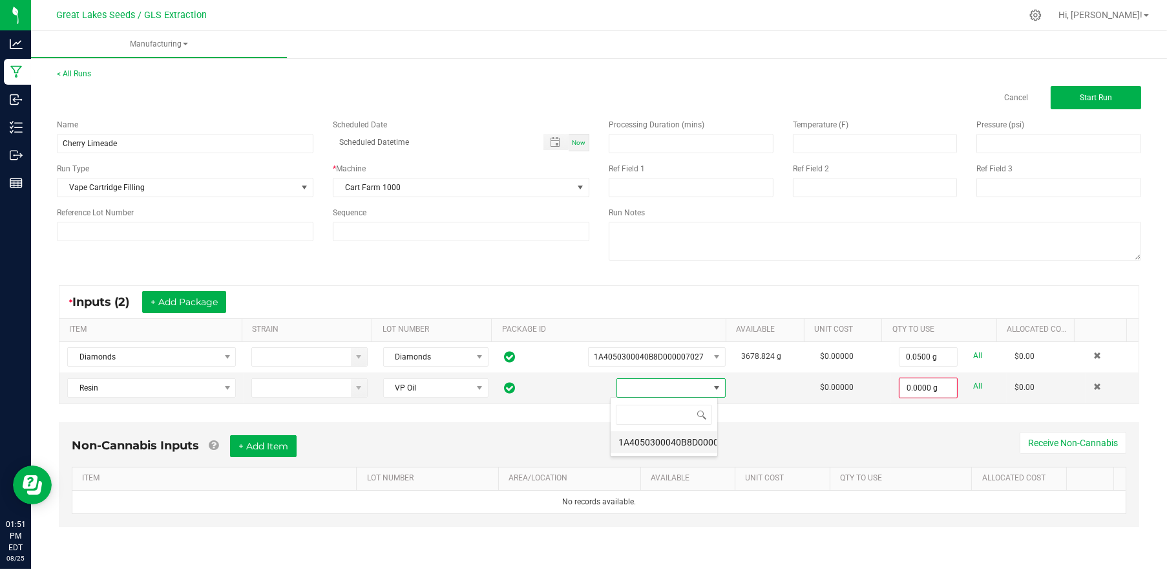
click at [663, 443] on li "1A4050300040B8D000007028" at bounding box center [664, 442] width 107 height 22
click at [921, 391] on input "0" at bounding box center [928, 388] width 56 height 18
type input "4500.0000 g"
click at [182, 291] on button "+ Add Package" at bounding box center [184, 302] width 84 height 22
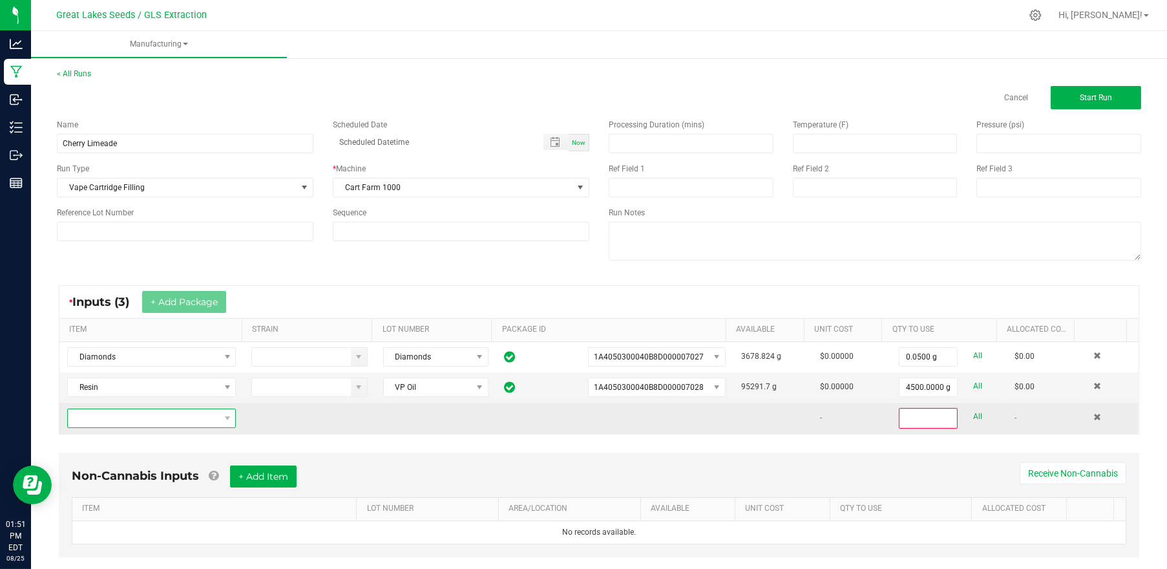
click at [149, 417] on span "NO DATA FOUND" at bounding box center [143, 418] width 151 height 18
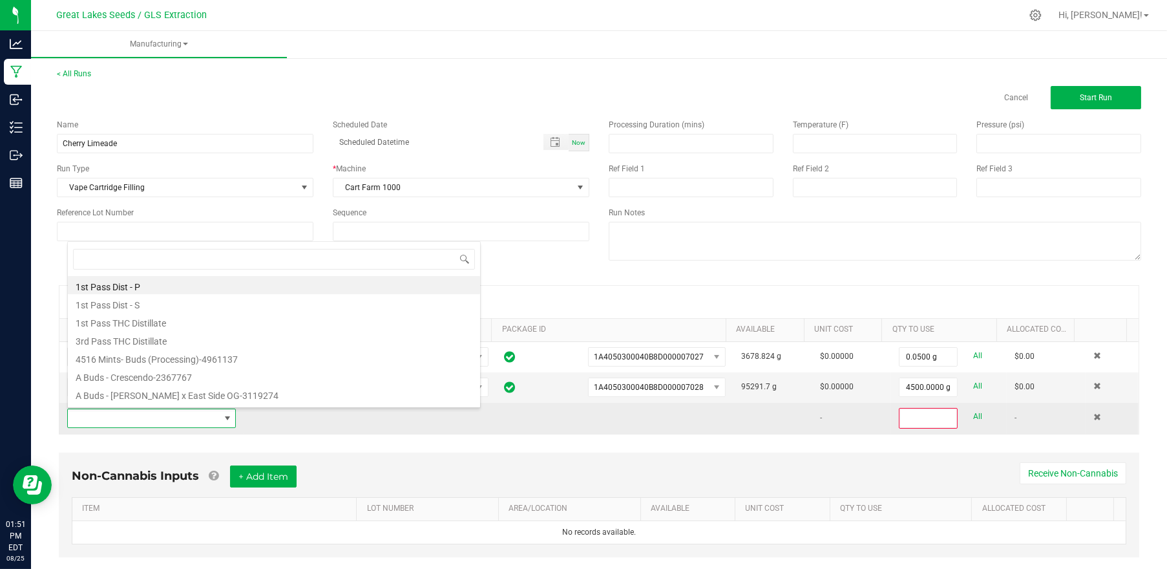
scroll to position [0, 0]
type input "HTE"
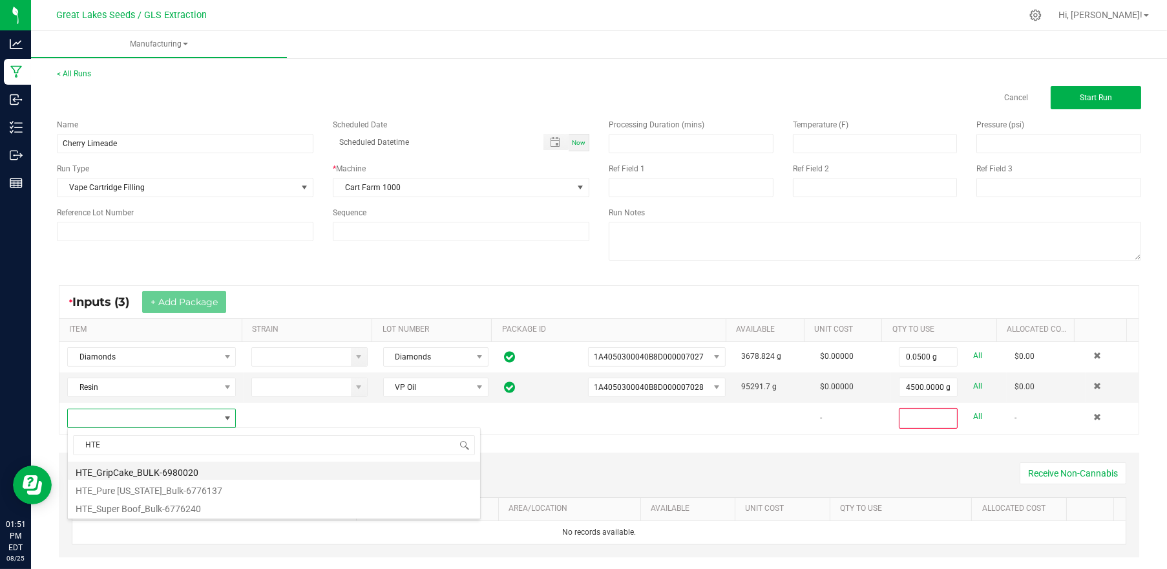
click at [163, 466] on li "HTE_GripCake_BULK-6980020" at bounding box center [274, 470] width 412 height 18
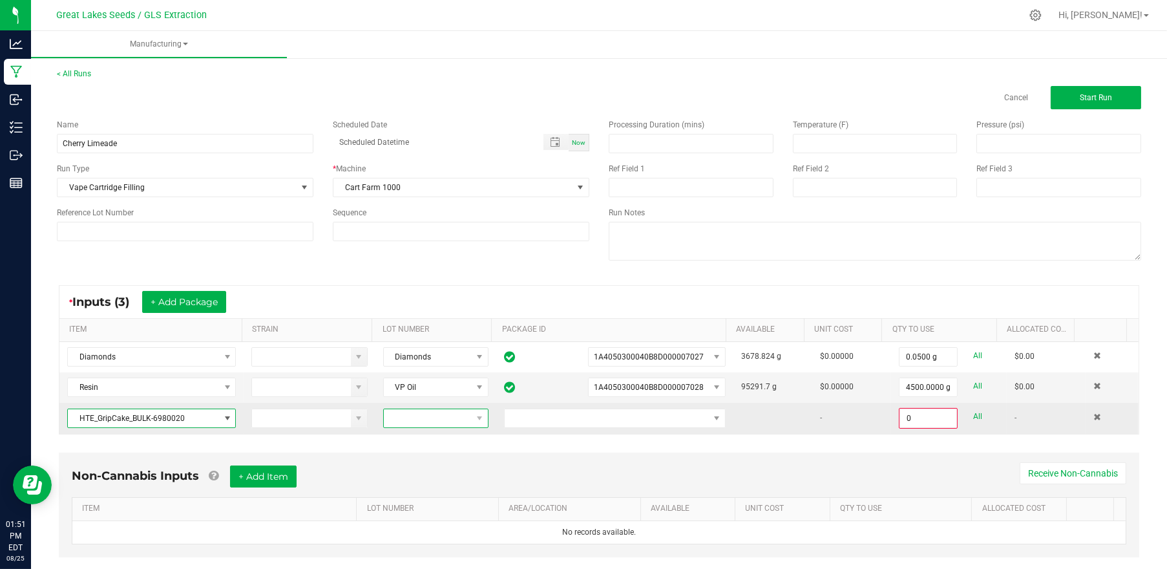
click at [441, 417] on span at bounding box center [428, 418] width 88 height 18
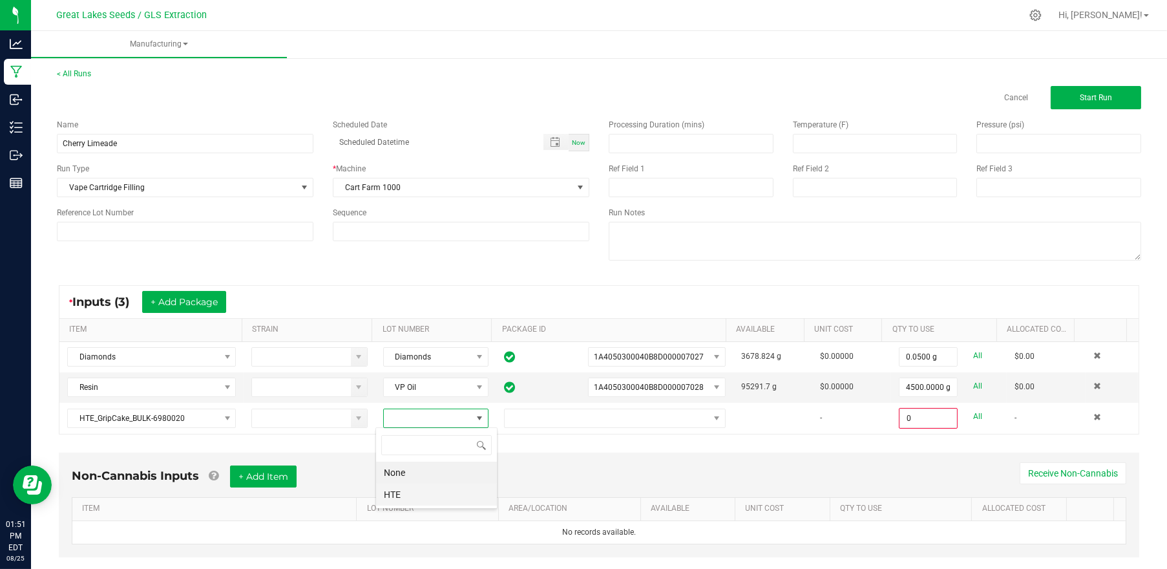
click at [431, 489] on li "HTE" at bounding box center [436, 494] width 121 height 22
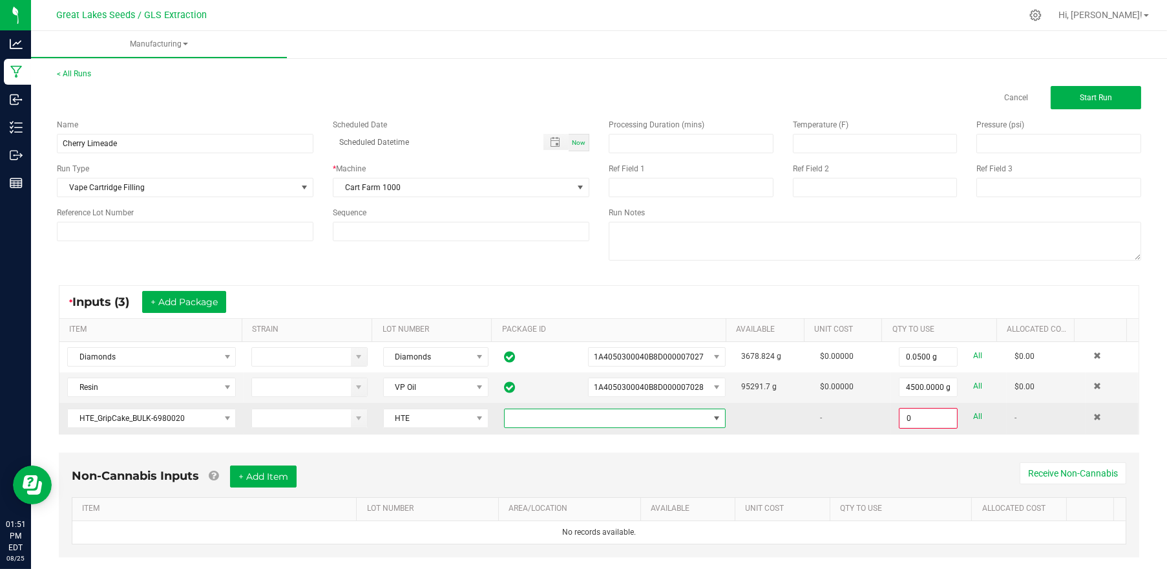
click at [691, 417] on span at bounding box center [607, 418] width 204 height 18
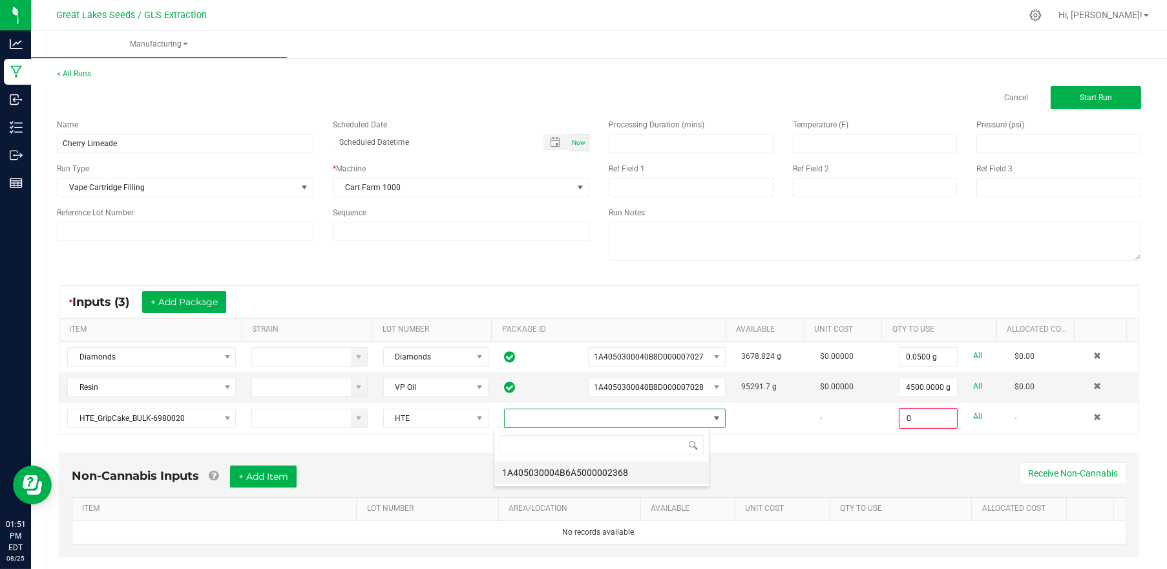
click at [652, 468] on li "1A405030004B6A5000002368" at bounding box center [601, 472] width 215 height 22
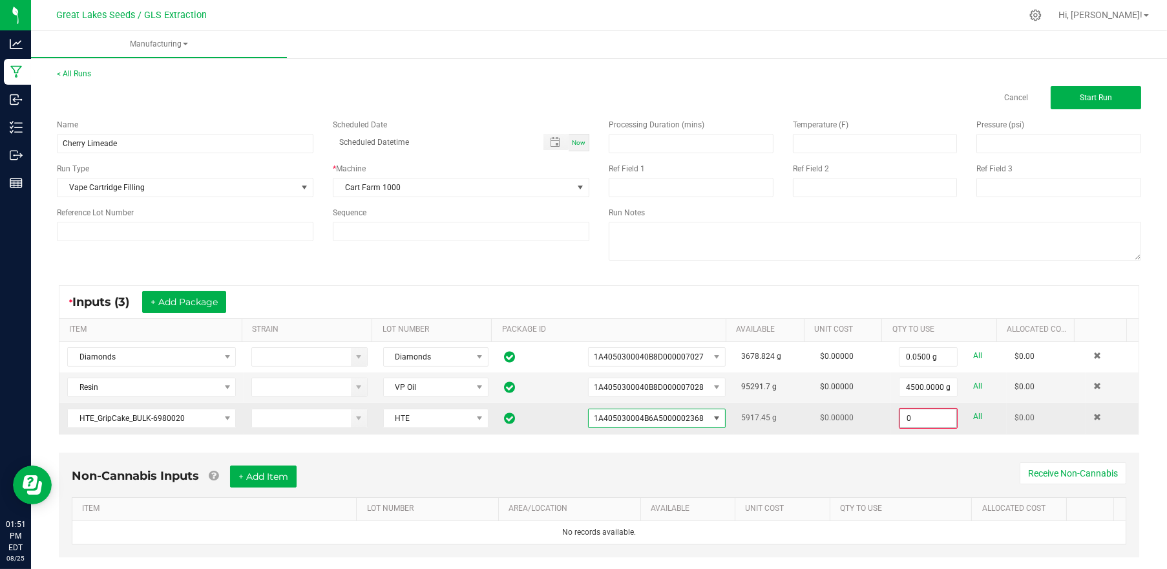
click at [901, 419] on input "0" at bounding box center [928, 418] width 56 height 18
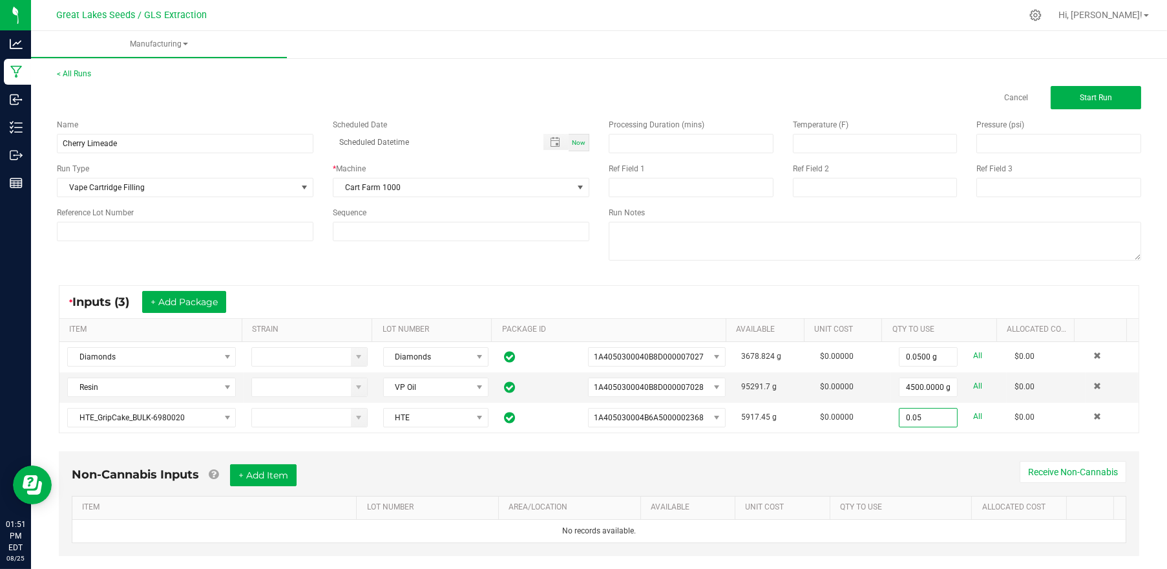
type input "0.0500 g"
click at [844, 299] on div "* Inputs (3) + Add Package" at bounding box center [598, 302] width 1079 height 32
click at [1084, 100] on span "Start Run" at bounding box center [1096, 97] width 32 height 9
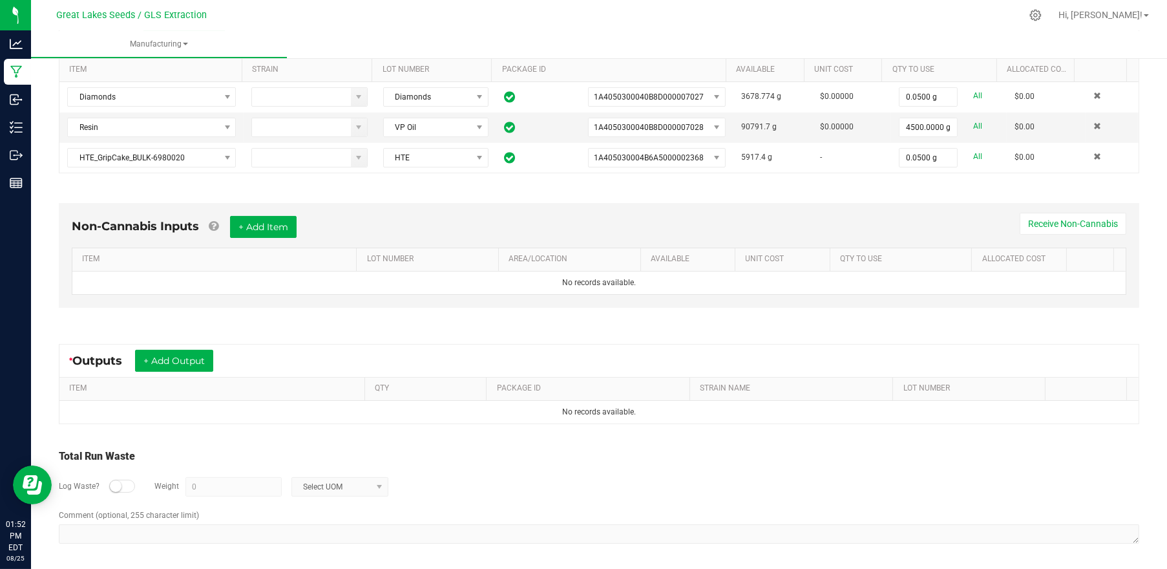
scroll to position [277, 0]
click at [161, 356] on button "+ Add Output" at bounding box center [174, 360] width 78 height 22
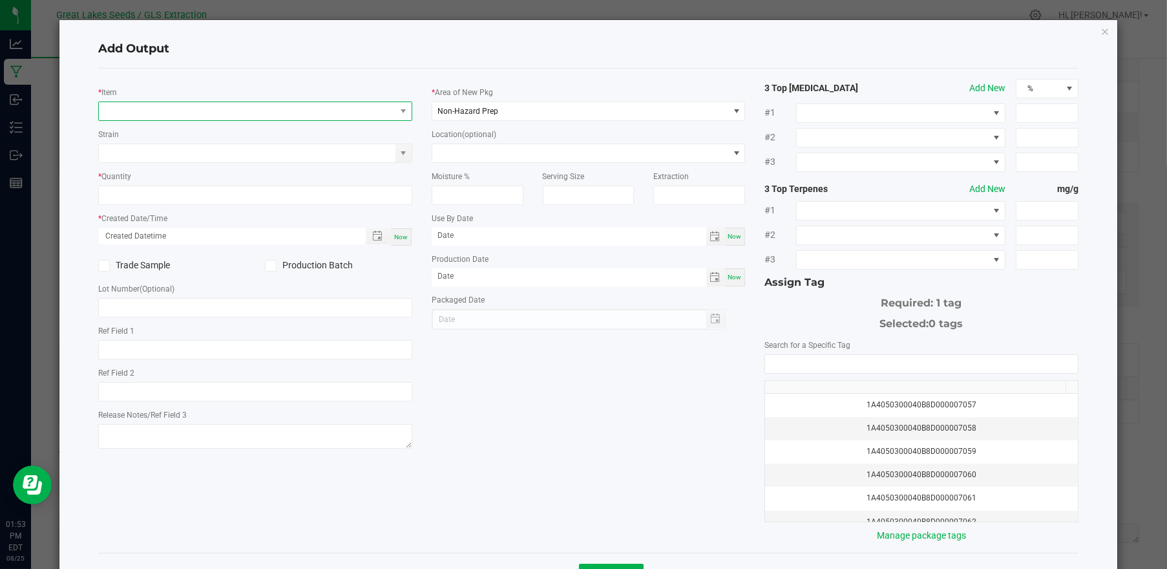
click at [210, 112] on span "NO DATA FOUND" at bounding box center [247, 111] width 297 height 18
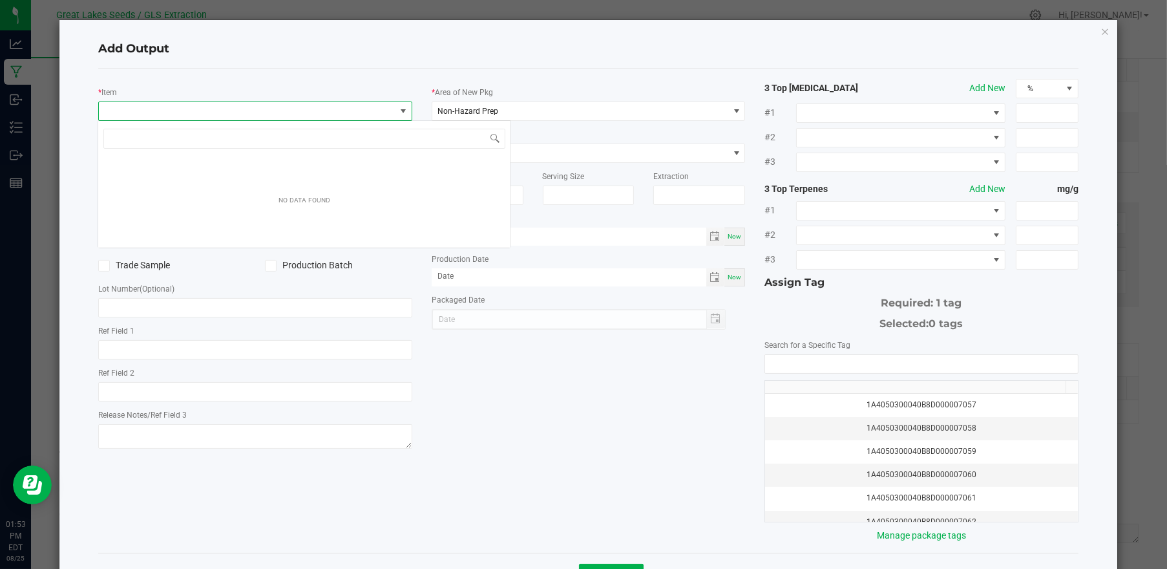
scroll to position [19, 310]
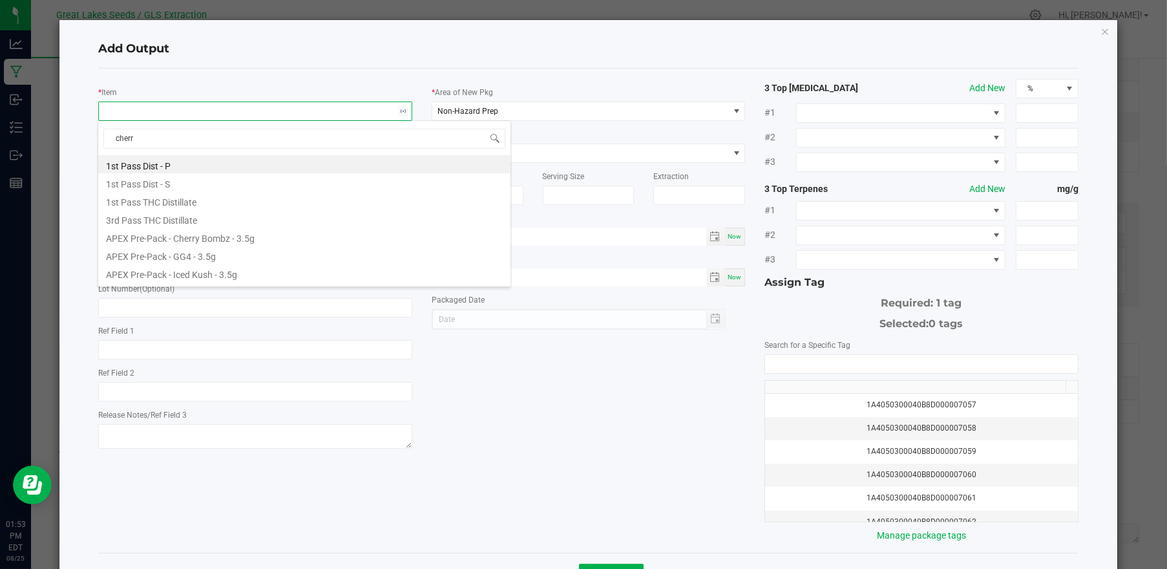
type input "cherry"
click at [222, 182] on li "GRIP Vape - Cherry Limeade - 1g" at bounding box center [304, 182] width 412 height 18
type input "0 ea"
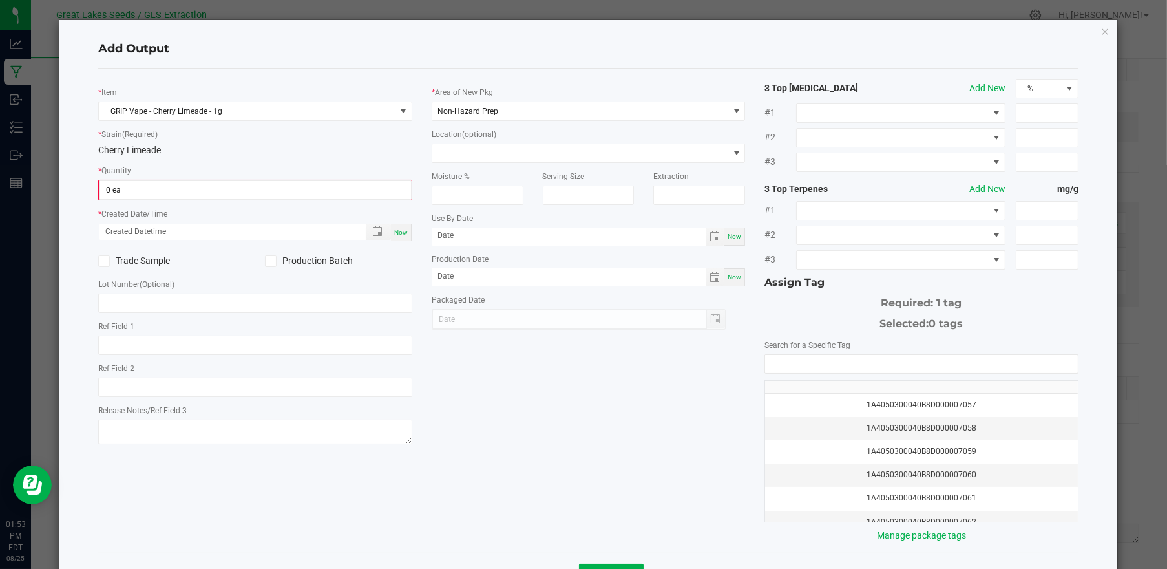
click at [269, 261] on icon at bounding box center [270, 261] width 8 height 0
click at [0, 0] on input "Production Batch" at bounding box center [0, 0] width 0 height 0
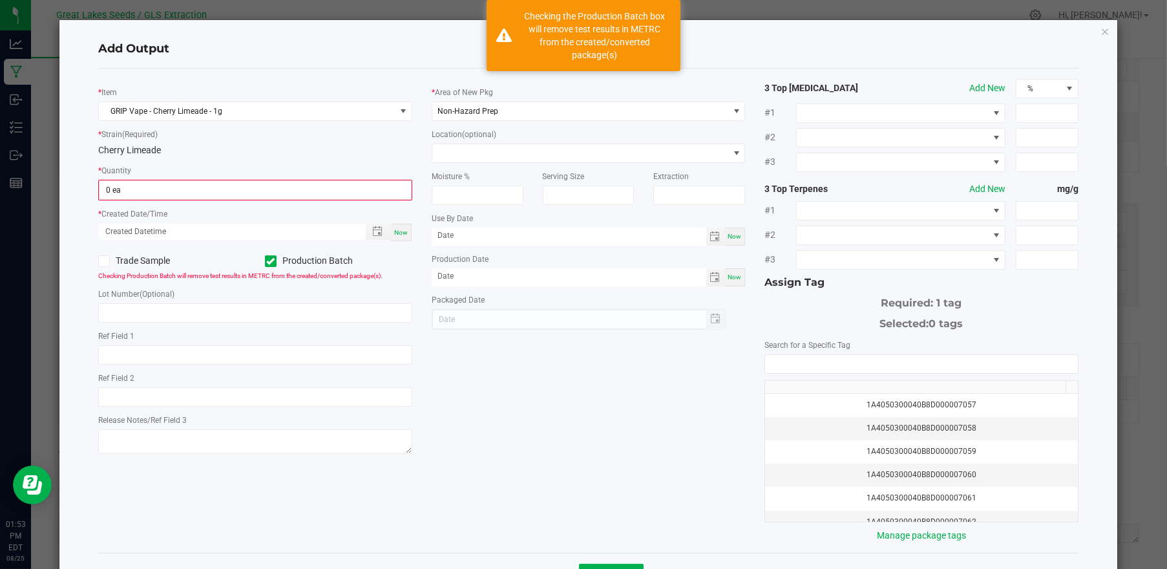
click at [391, 236] on div "Now" at bounding box center [401, 232] width 21 height 17
type input "[DATE] 1:53 PM"
type input "[DATE]"
click at [456, 108] on span "Non-Hazard Prep" at bounding box center [467, 111] width 61 height 9
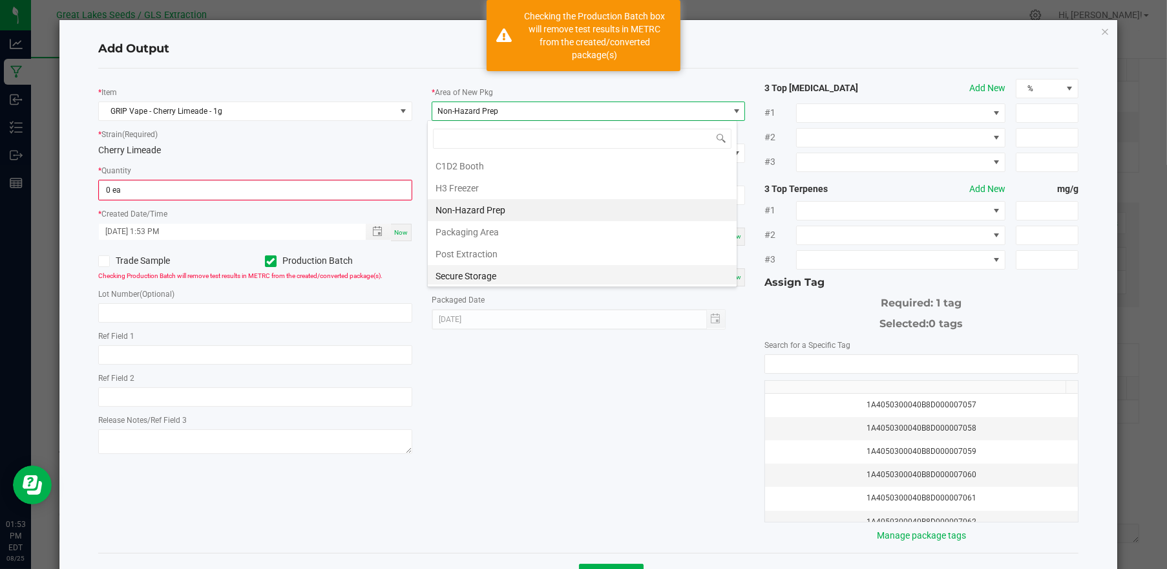
click at [467, 273] on li "Secure Storage" at bounding box center [582, 276] width 309 height 22
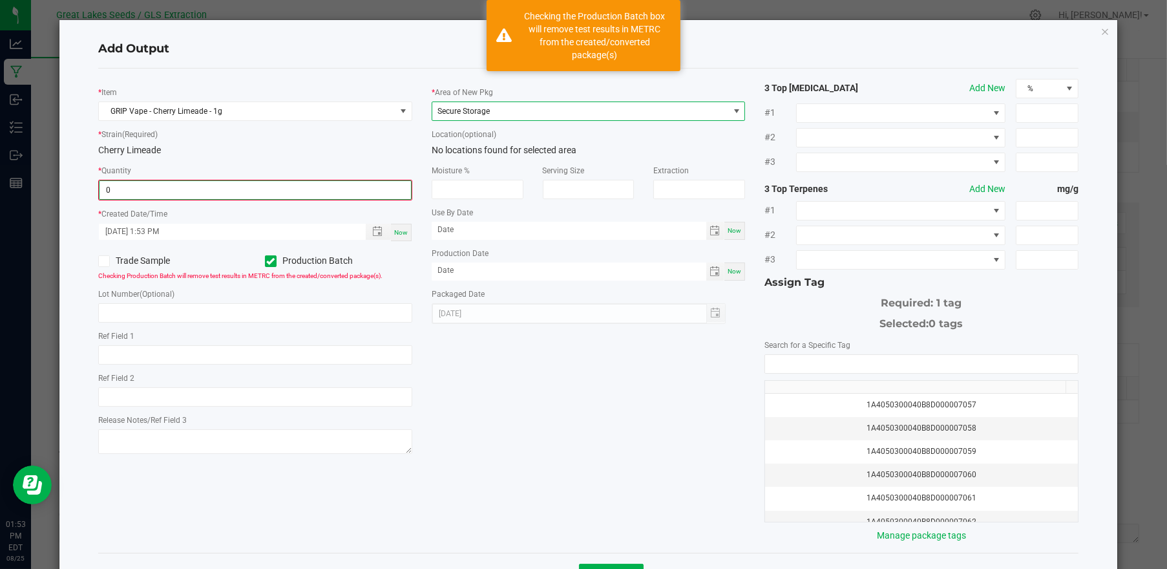
click at [230, 187] on input "0" at bounding box center [255, 190] width 311 height 18
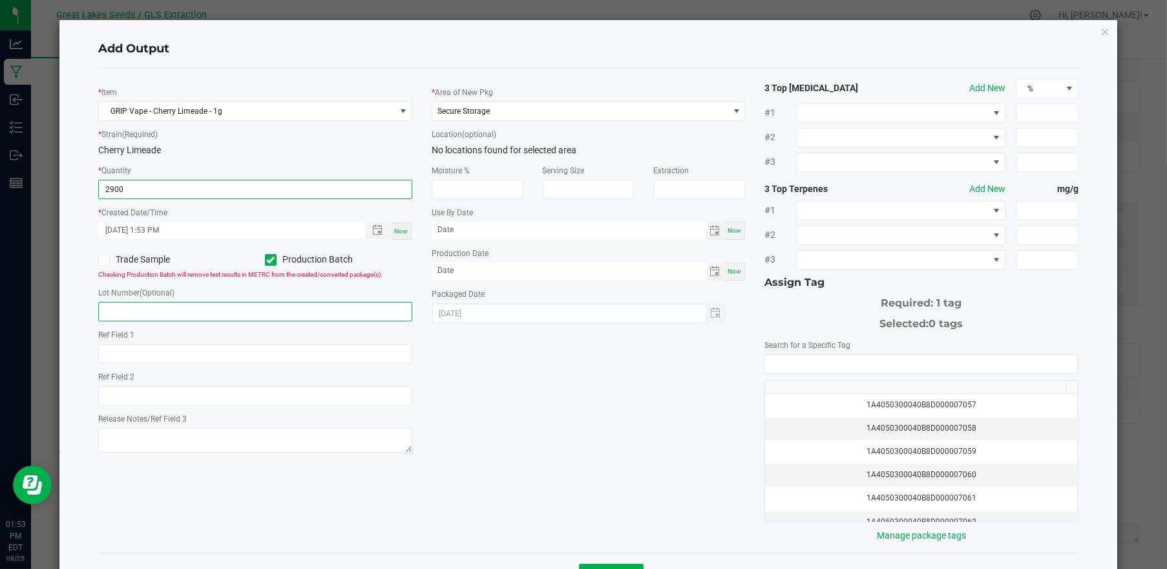
type input "2900 ea"
click at [146, 308] on input "text" at bounding box center [255, 311] width 314 height 19
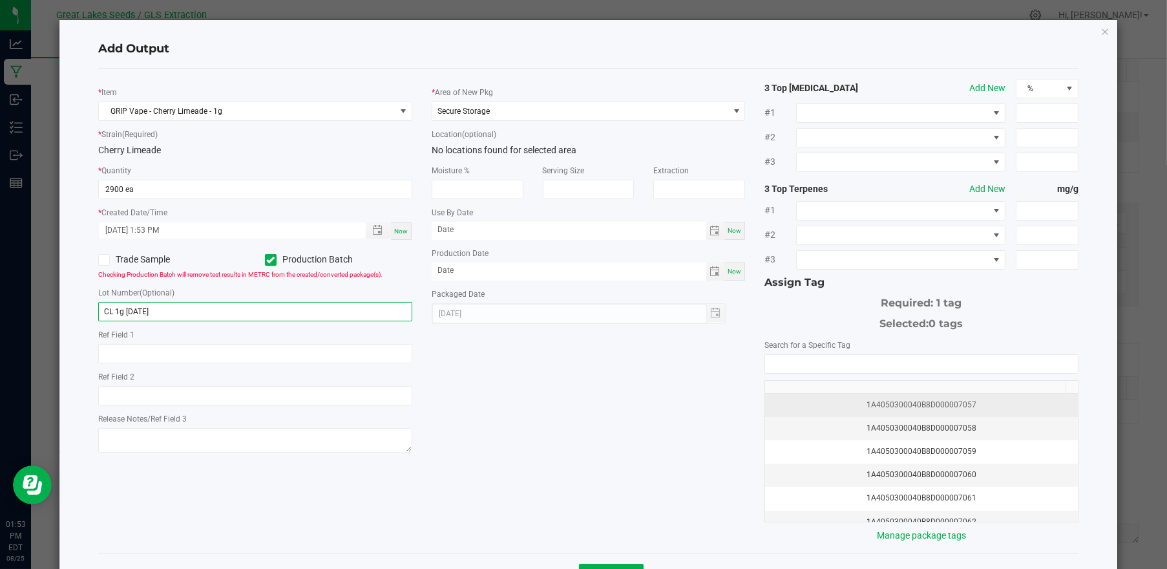
type input "CL 1g [DATE]"
click at [881, 399] on div "1A4050300040B8D000007057" at bounding box center [921, 405] width 297 height 12
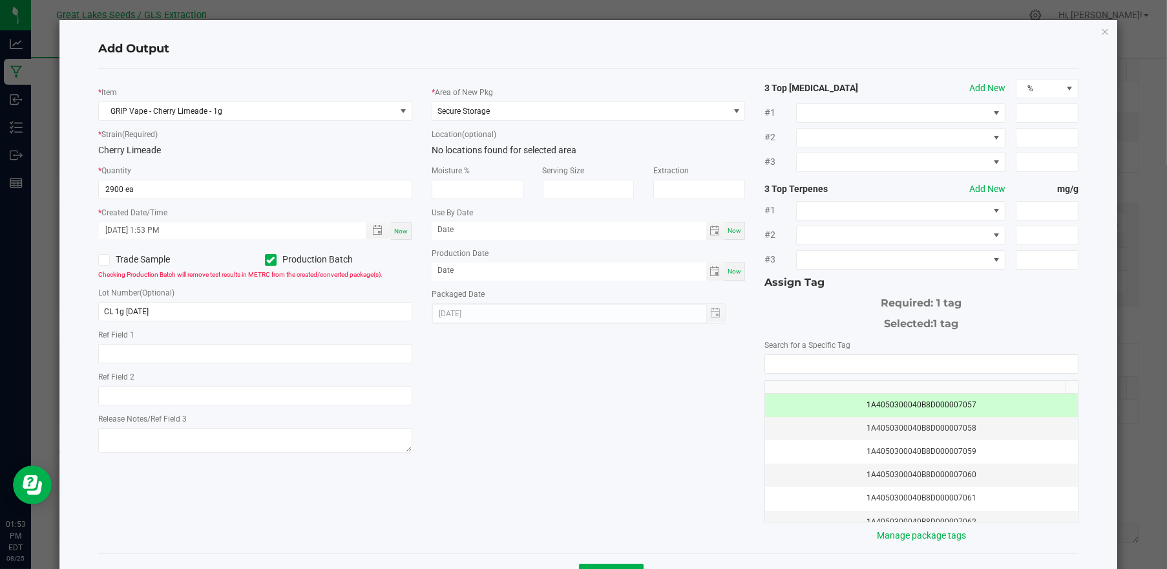
click at [634, 406] on div "* Item GRIP Vape - Cherry Limeade - 1g * Strain (Required) Cherry Limeade * Qua…" at bounding box center [589, 310] width 1000 height 463
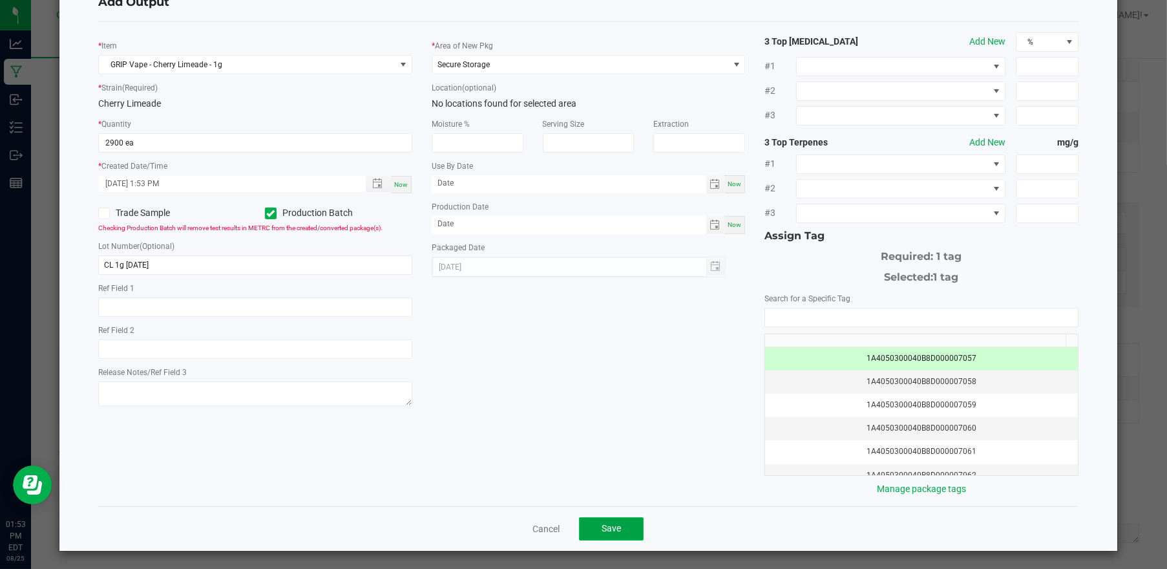
click at [616, 519] on button "Save" at bounding box center [611, 528] width 65 height 23
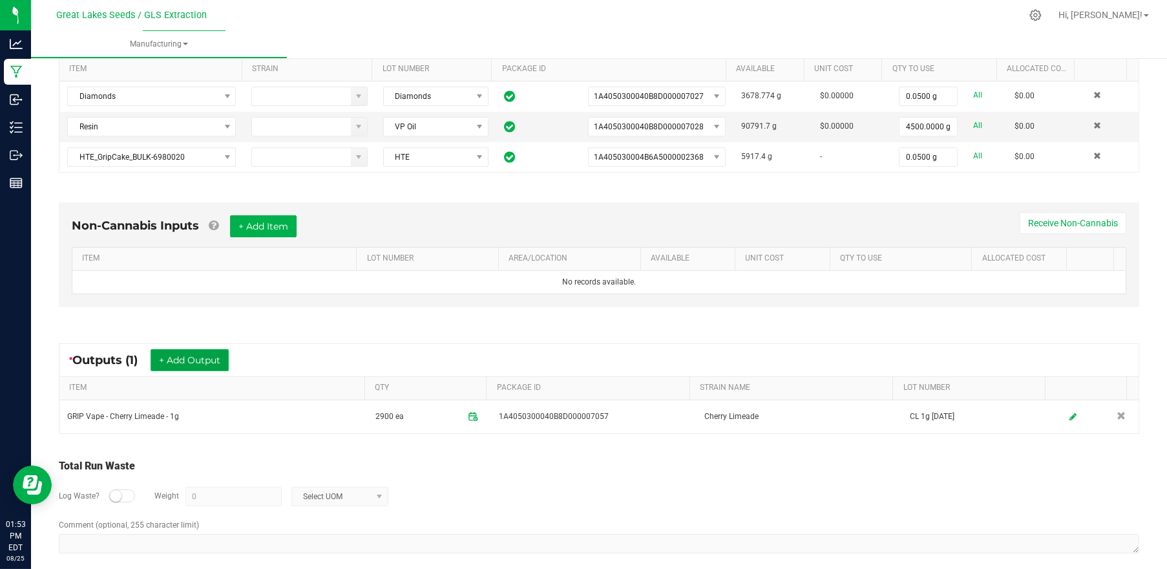
click at [197, 360] on button "+ Add Output" at bounding box center [190, 360] width 78 height 22
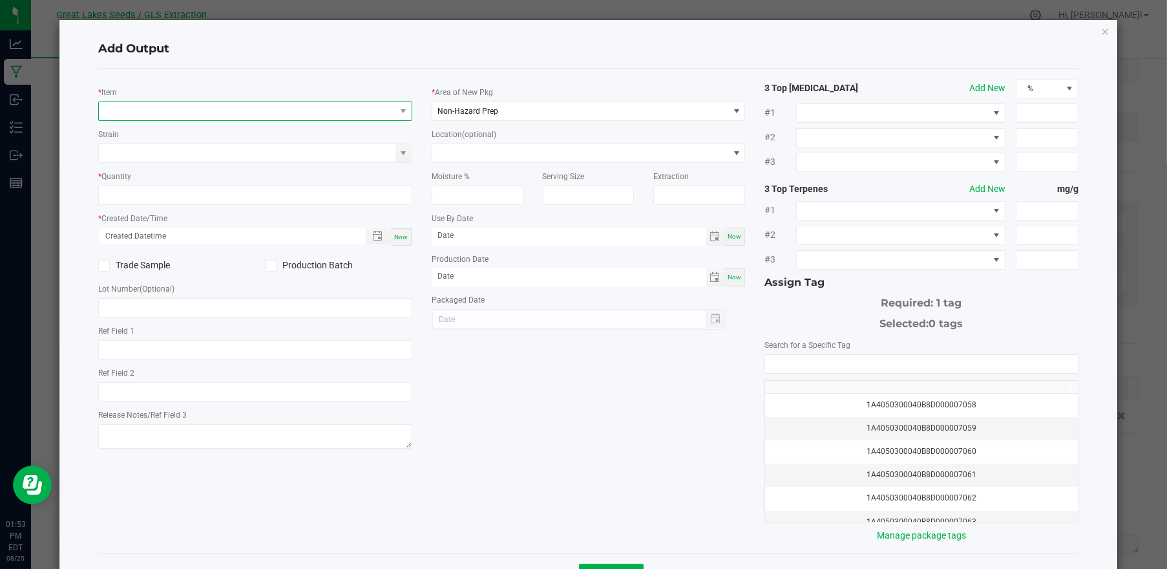
click at [224, 108] on span "NO DATA FOUND" at bounding box center [247, 111] width 297 height 18
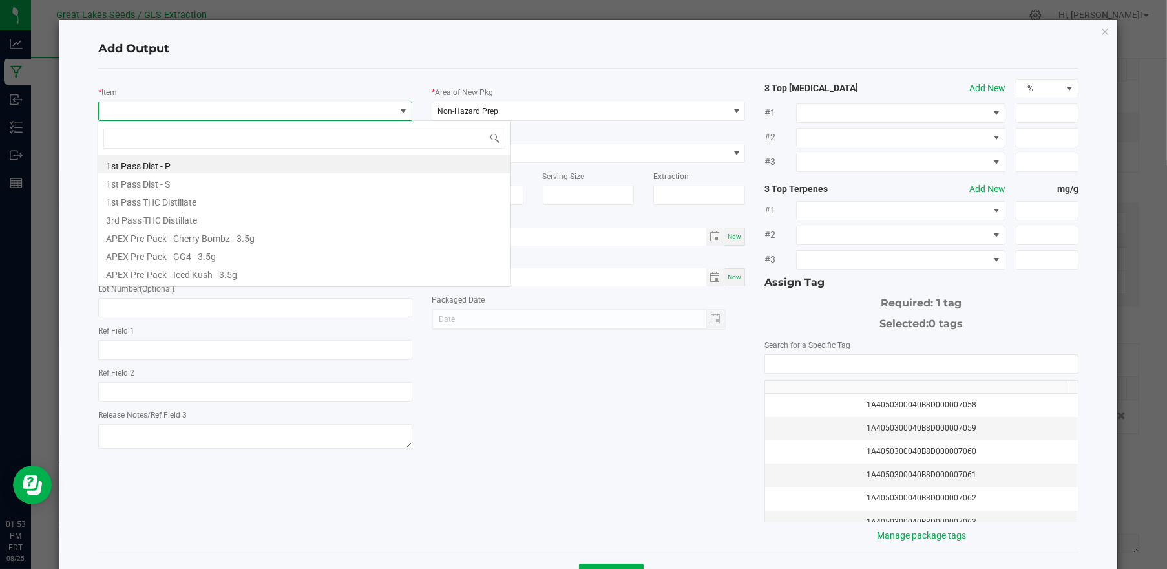
scroll to position [19, 310]
type input "cherry"
click at [226, 198] on li "GRIP Vape - Cherry Limeade - 1g 510" at bounding box center [304, 200] width 412 height 18
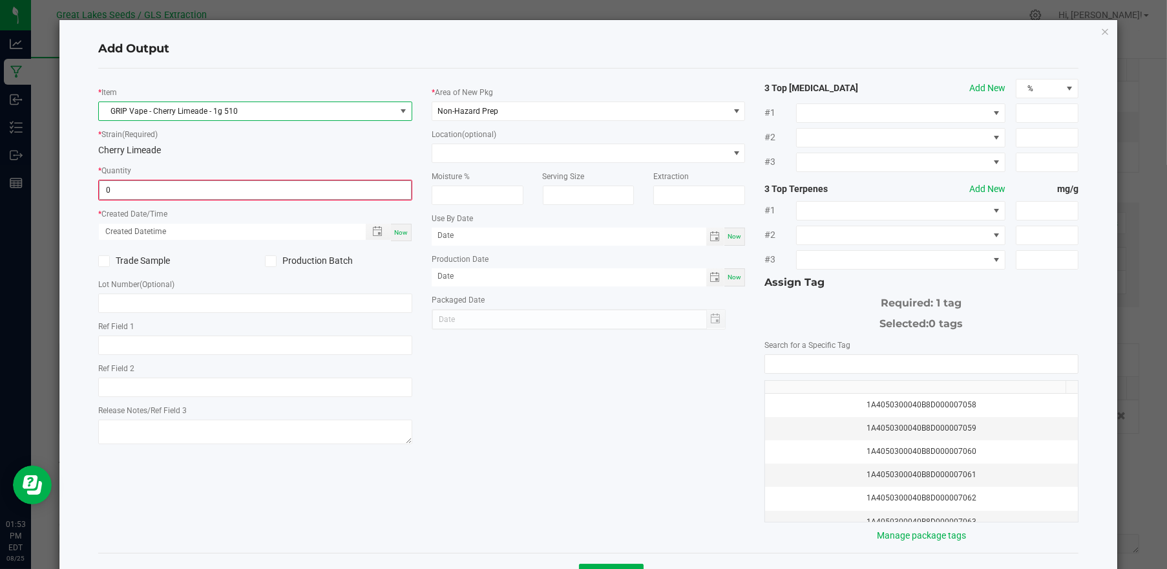
click at [171, 192] on input "0" at bounding box center [255, 190] width 311 height 18
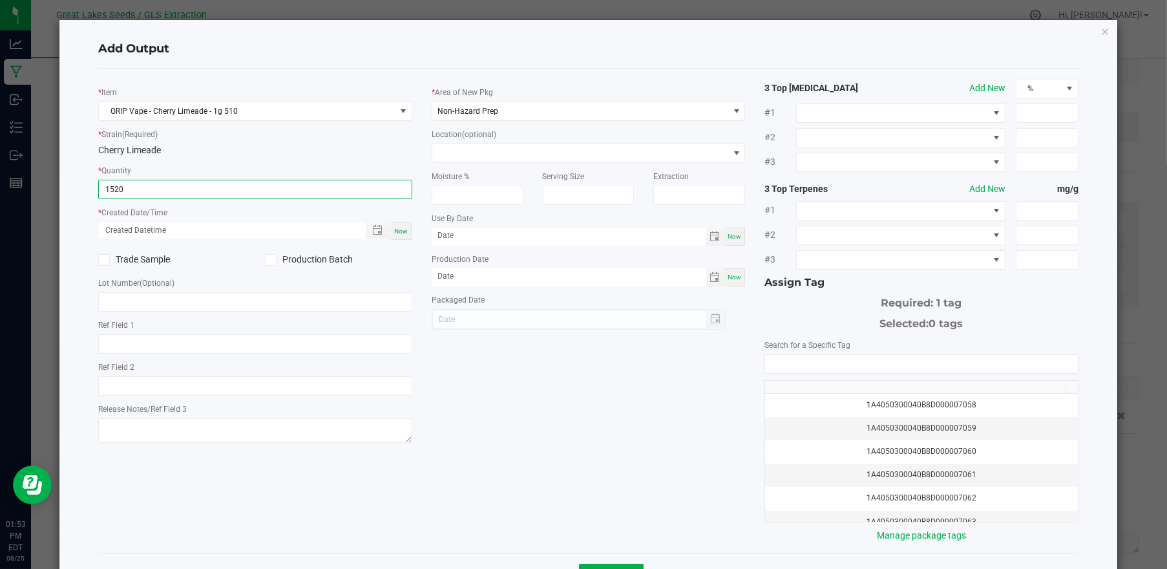
type input "1520 ea"
click at [394, 229] on span "Now" at bounding box center [401, 230] width 14 height 7
type input "[DATE] 1:53 PM"
type input "[DATE]"
click at [269, 260] on icon at bounding box center [270, 260] width 8 height 0
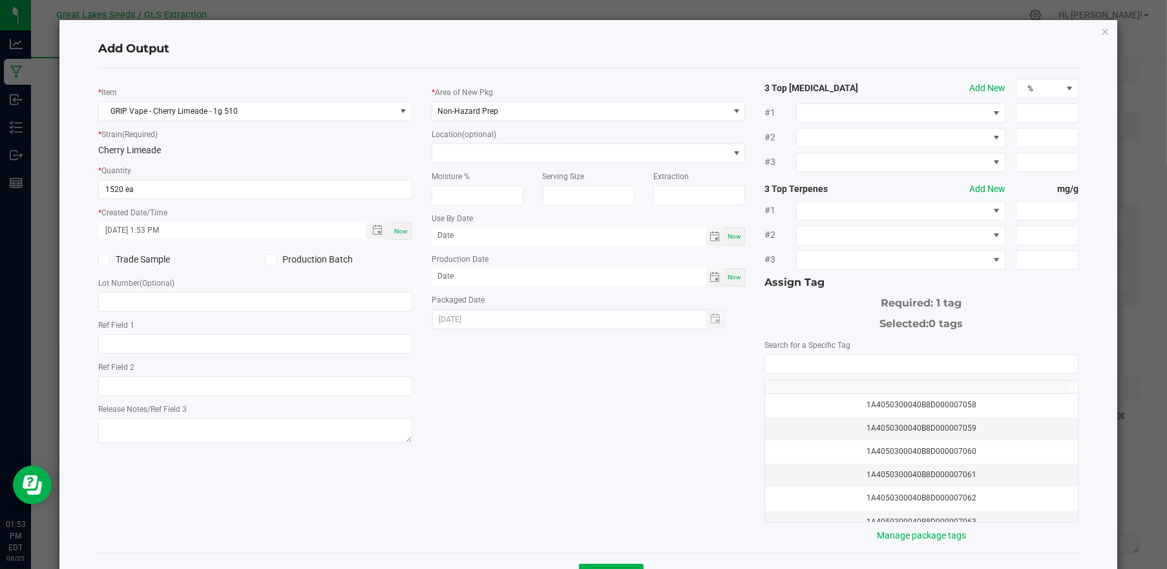
click at [0, 0] on input "Production Batch" at bounding box center [0, 0] width 0 height 0
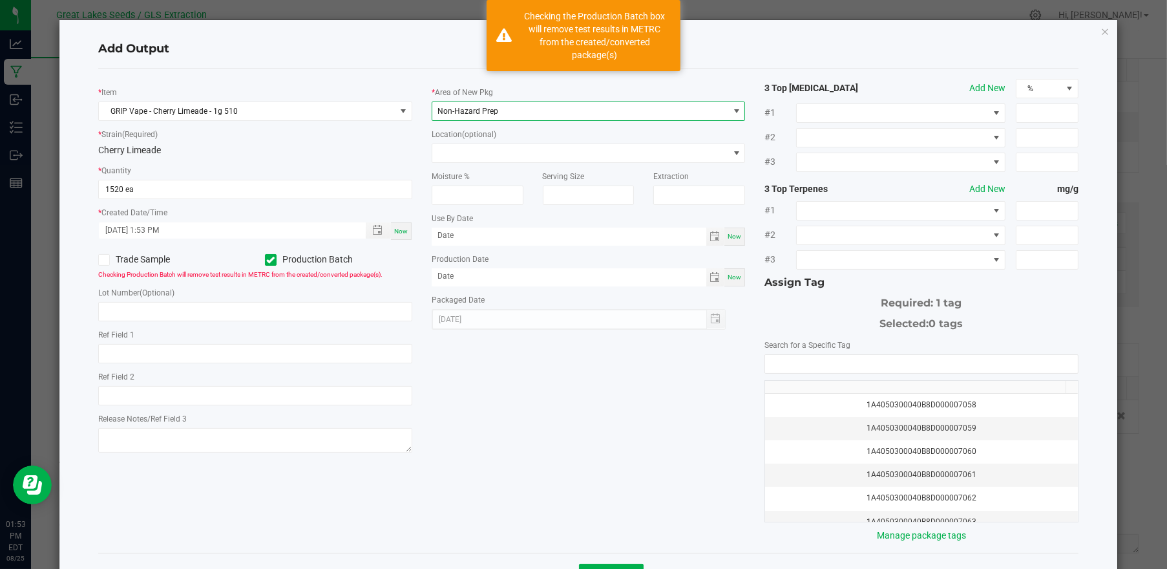
click at [463, 109] on span "Non-Hazard Prep" at bounding box center [467, 111] width 61 height 9
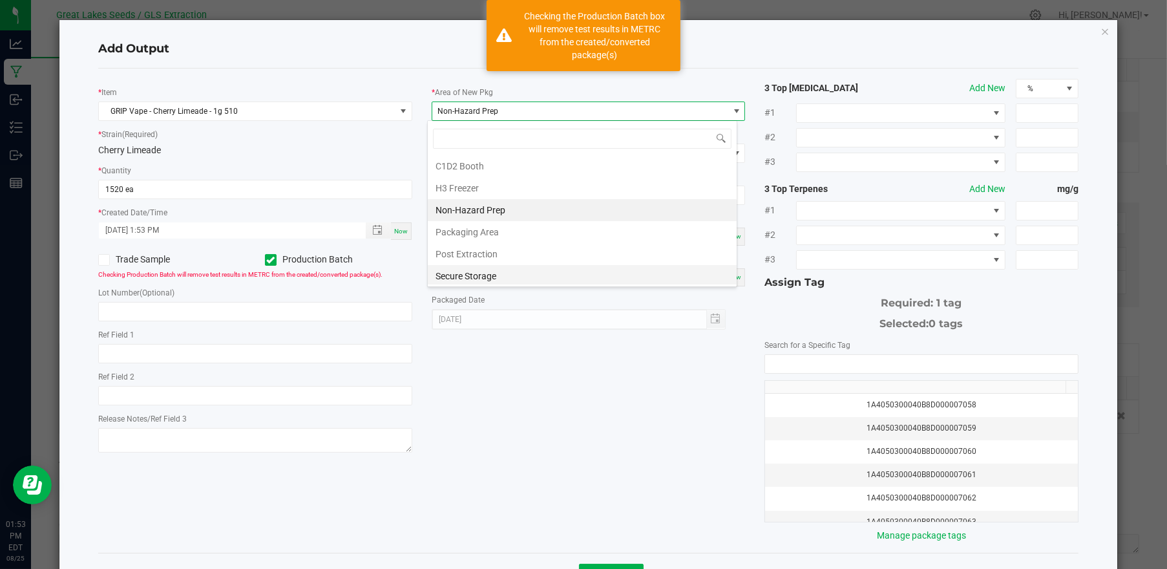
click at [455, 271] on li "Secure Storage" at bounding box center [582, 276] width 309 height 22
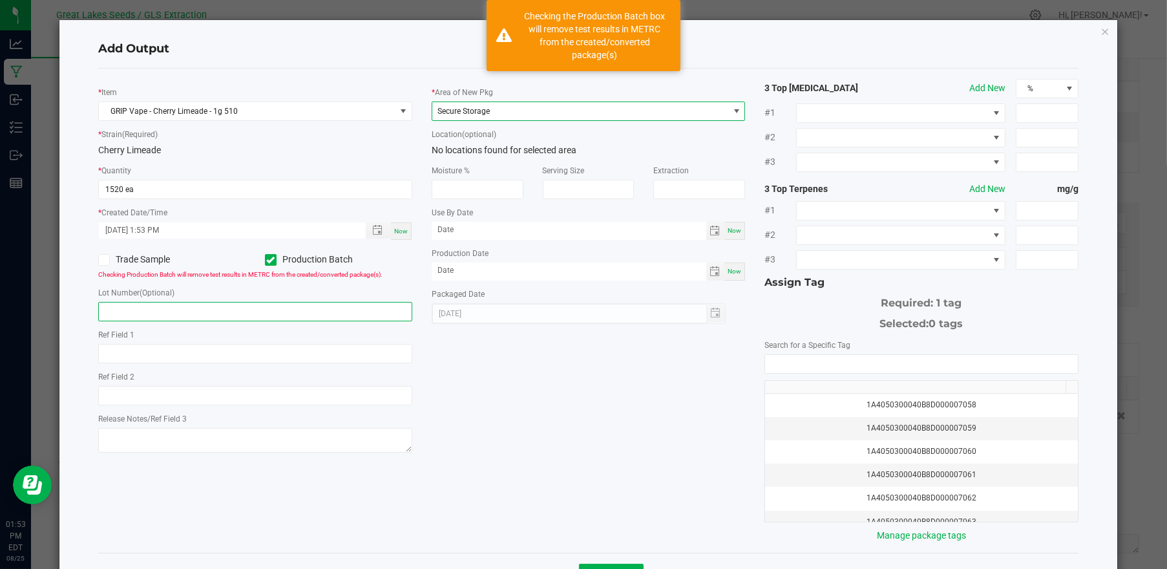
click at [251, 317] on input "text" at bounding box center [255, 311] width 314 height 19
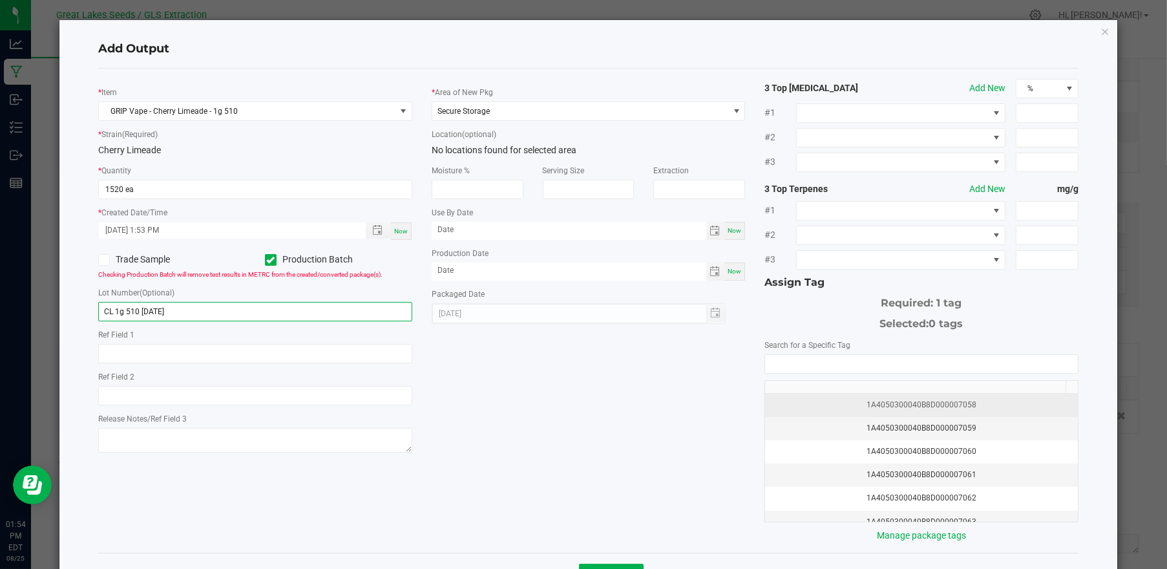
type input "CL 1g 510 [DATE]"
click at [866, 400] on div "1A4050300040B8D000007058" at bounding box center [921, 405] width 297 height 12
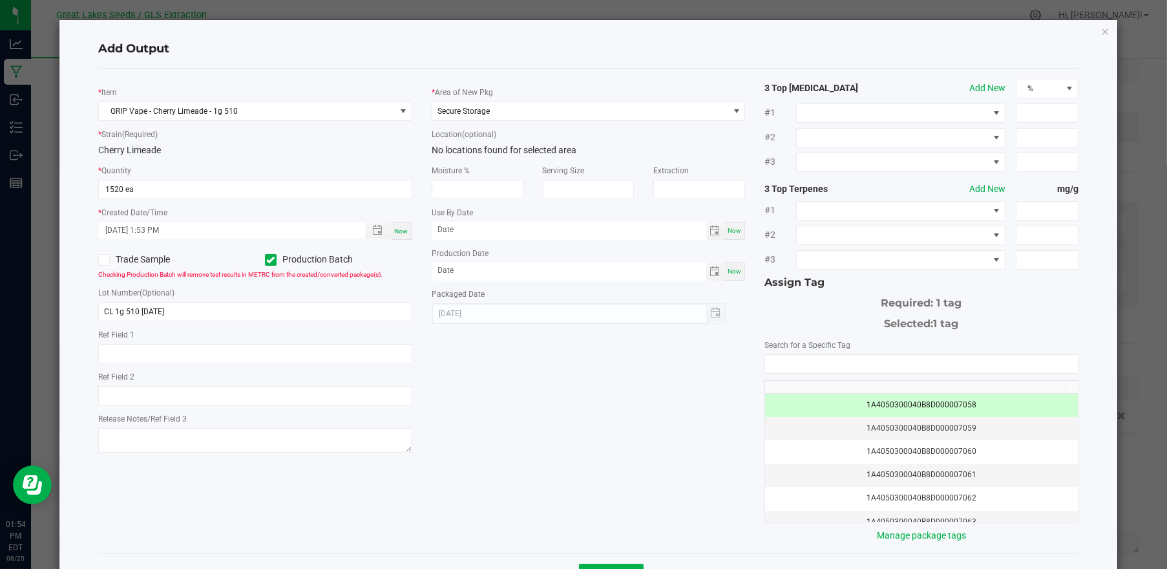
scroll to position [47, 0]
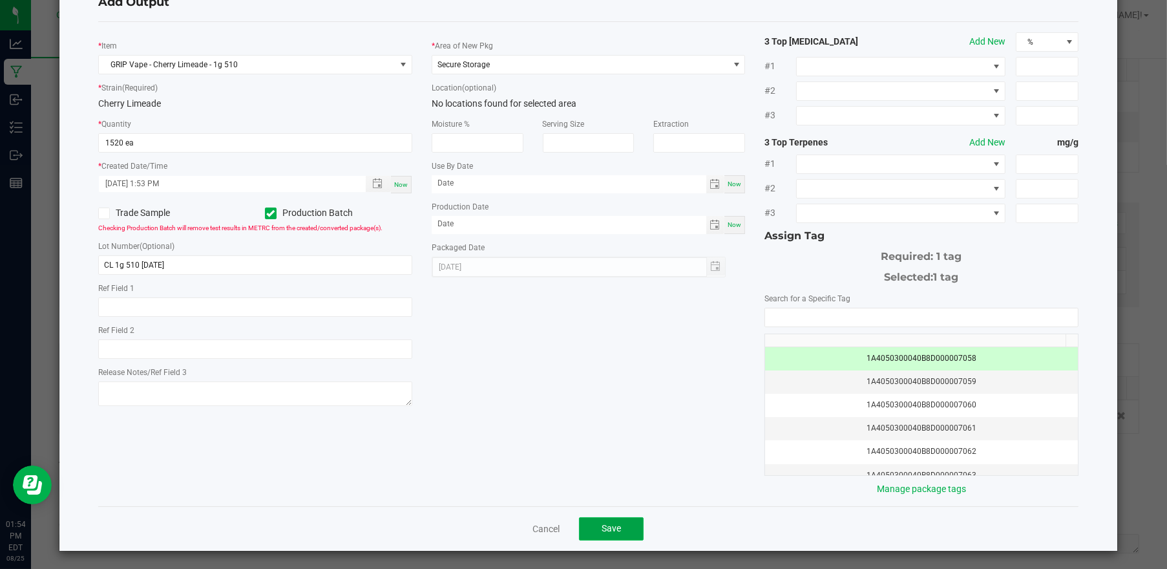
click at [609, 523] on span "Save" at bounding box center [611, 528] width 19 height 10
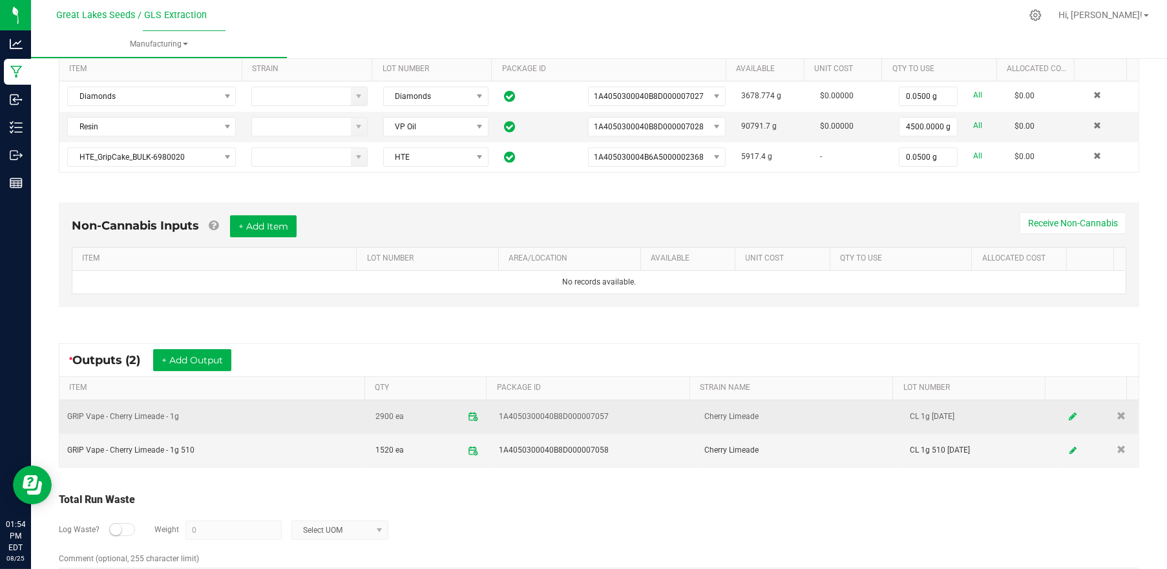
click at [1069, 414] on icon at bounding box center [1073, 416] width 8 height 9
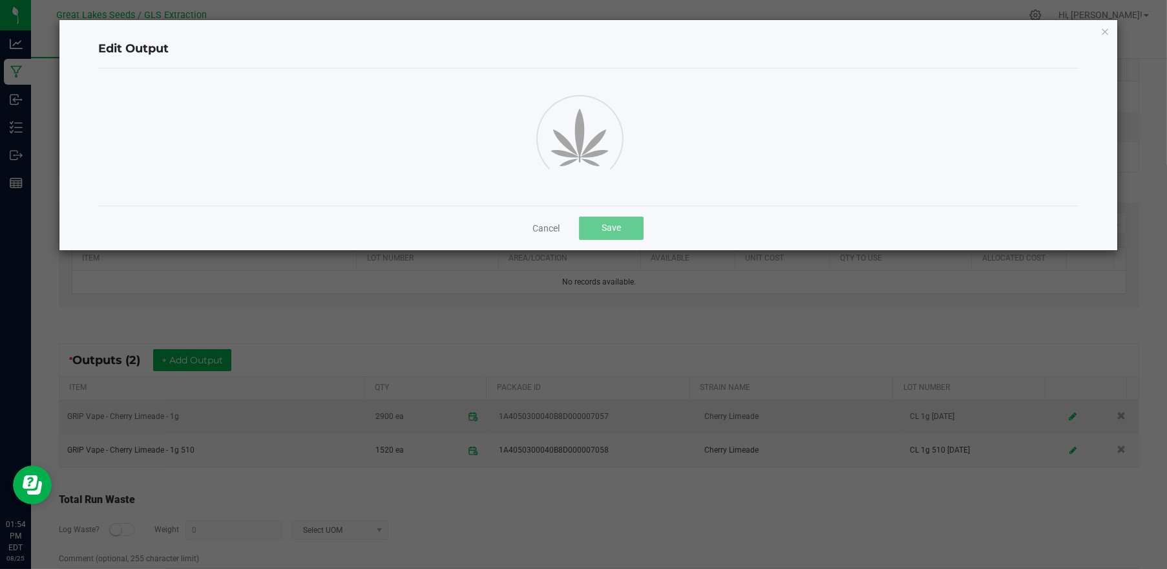
scroll to position [50, 0]
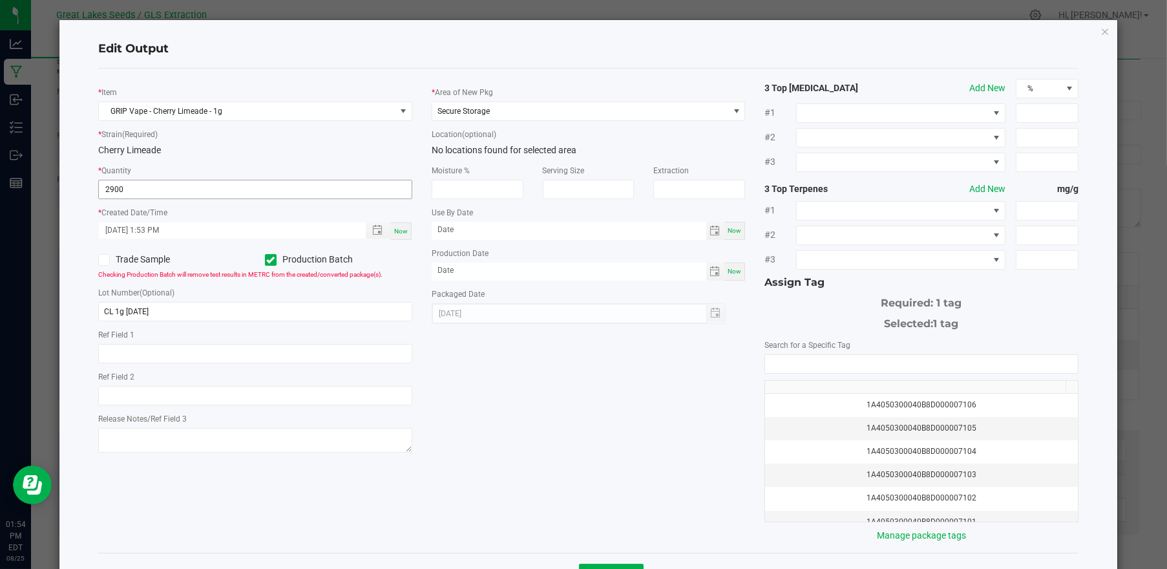
click at [133, 187] on input "2900" at bounding box center [255, 189] width 313 height 18
type input "2880 ea"
click at [555, 362] on div "* Item GRIP Vape - Cherry Limeade - 1g * Strain (Required) Cherry Limeade * Qua…" at bounding box center [589, 310] width 1000 height 463
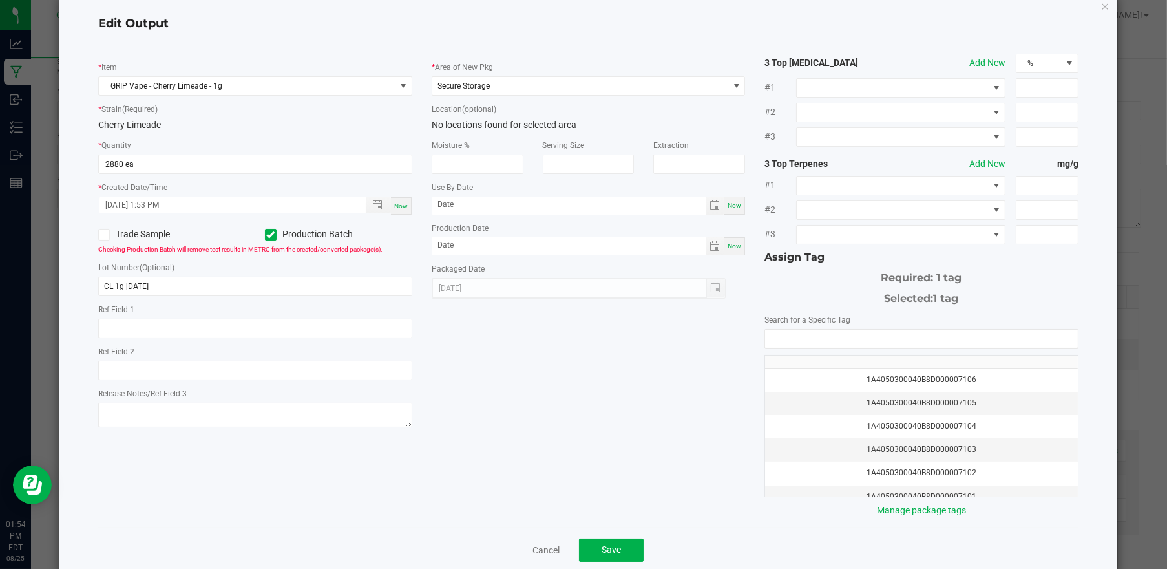
scroll to position [47, 0]
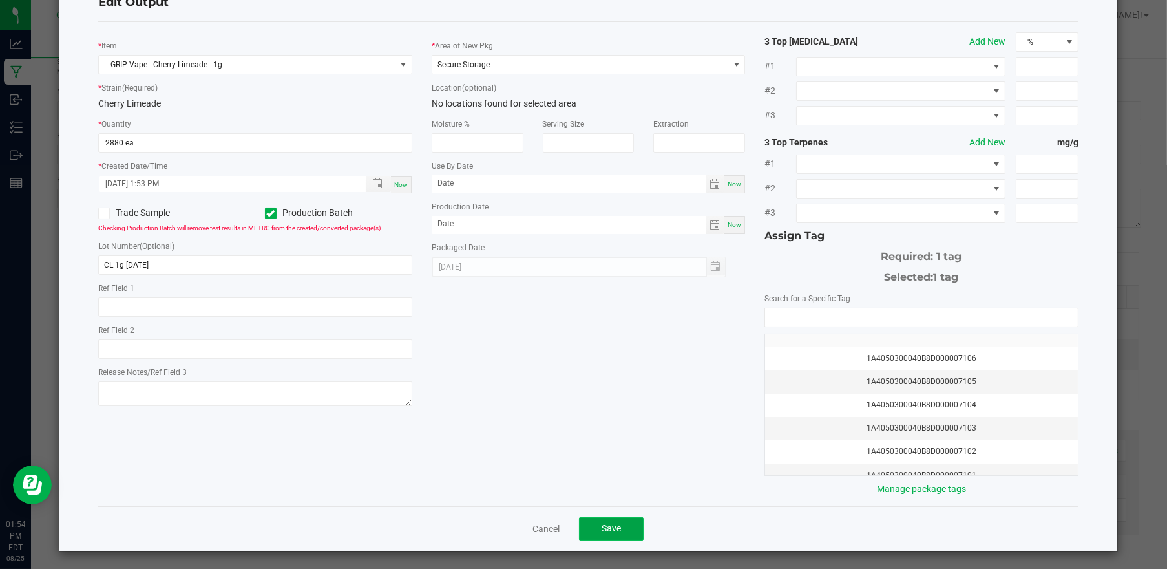
click at [587, 521] on button "Save" at bounding box center [611, 528] width 65 height 23
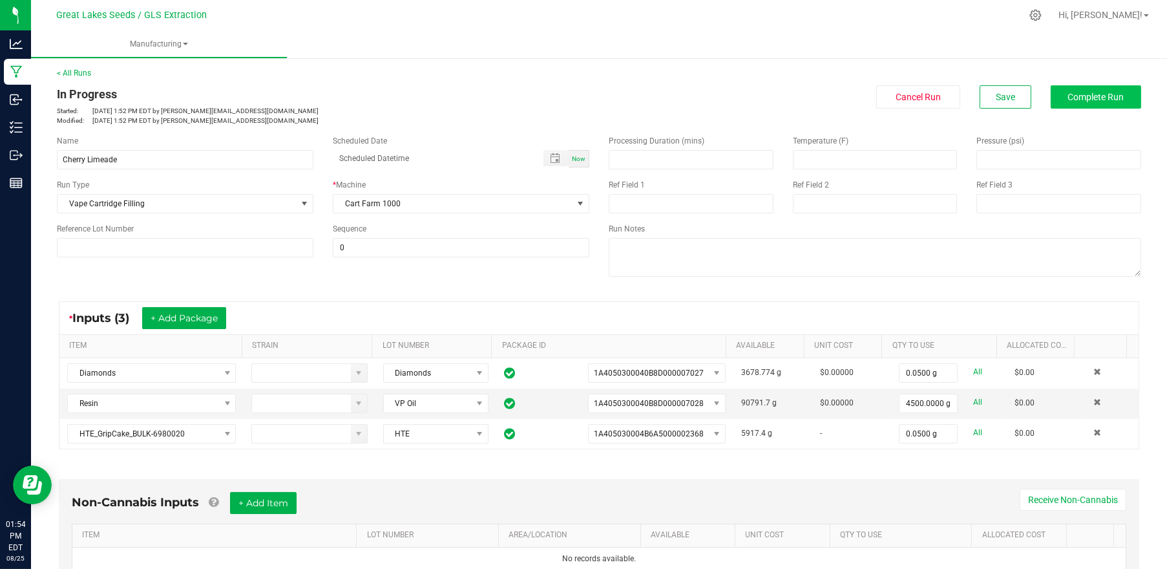
scroll to position [0, 0]
click at [1079, 101] on span "Complete Run" at bounding box center [1096, 97] width 56 height 10
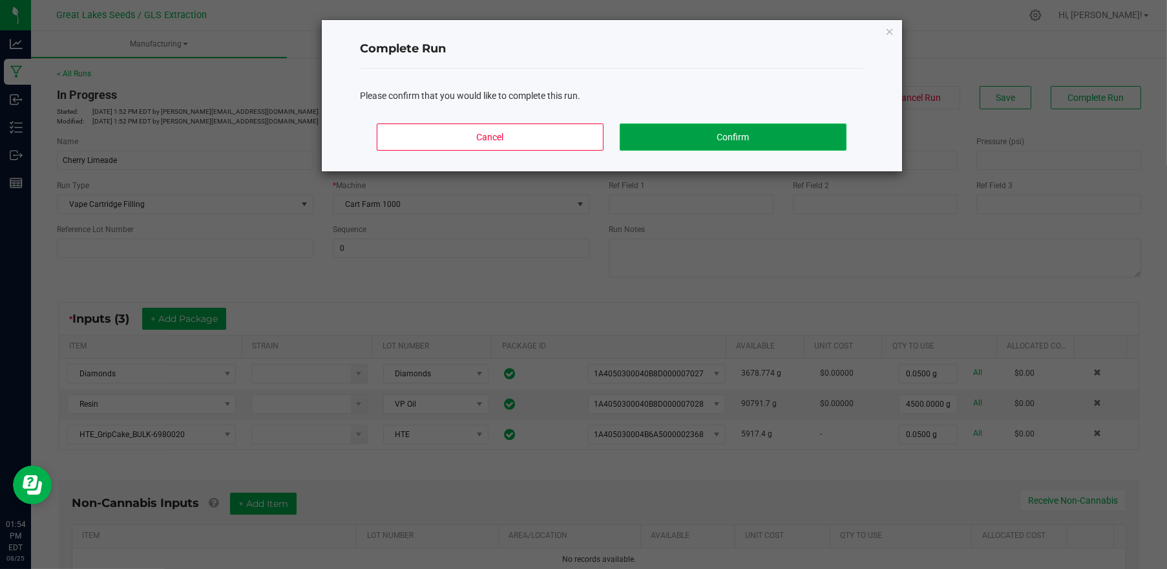
click at [691, 135] on button "Confirm" at bounding box center [733, 136] width 226 height 27
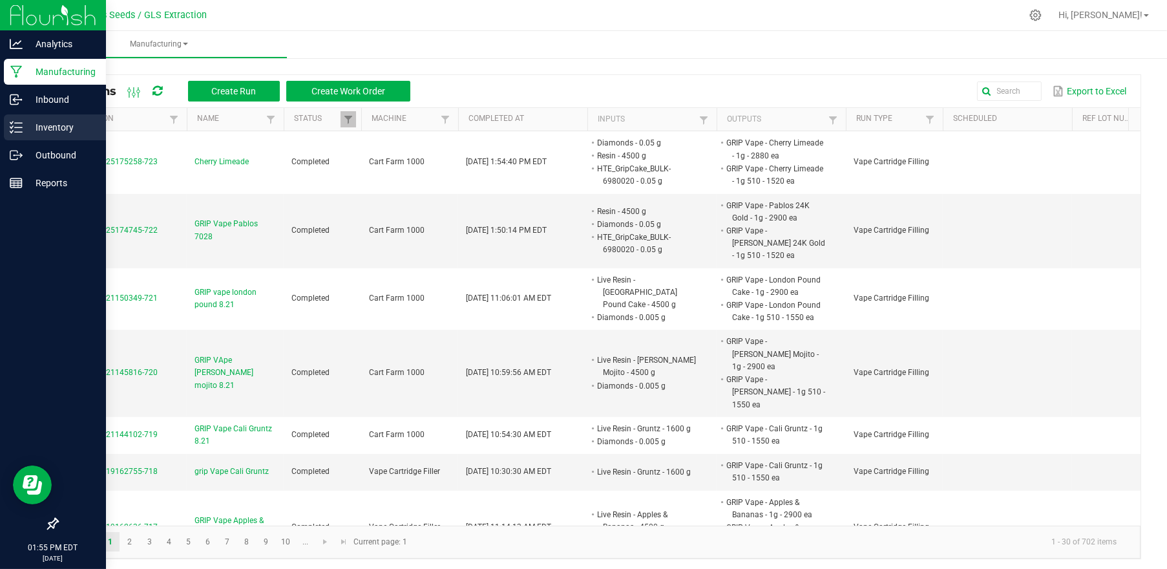
click at [58, 131] on p "Inventory" at bounding box center [62, 128] width 78 height 16
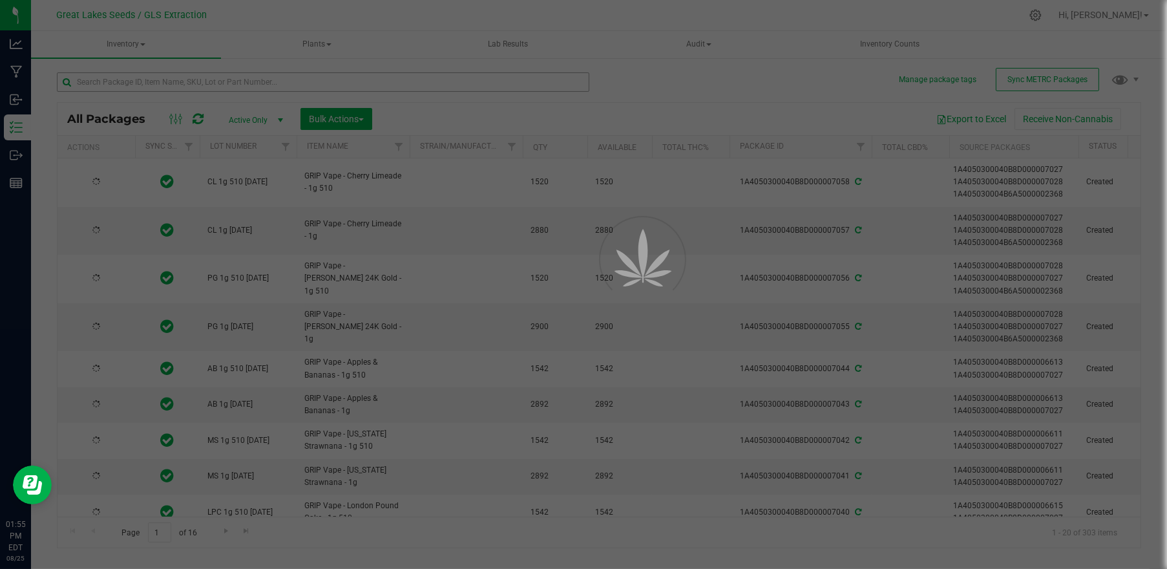
click at [183, 81] on div at bounding box center [583, 284] width 1167 height 569
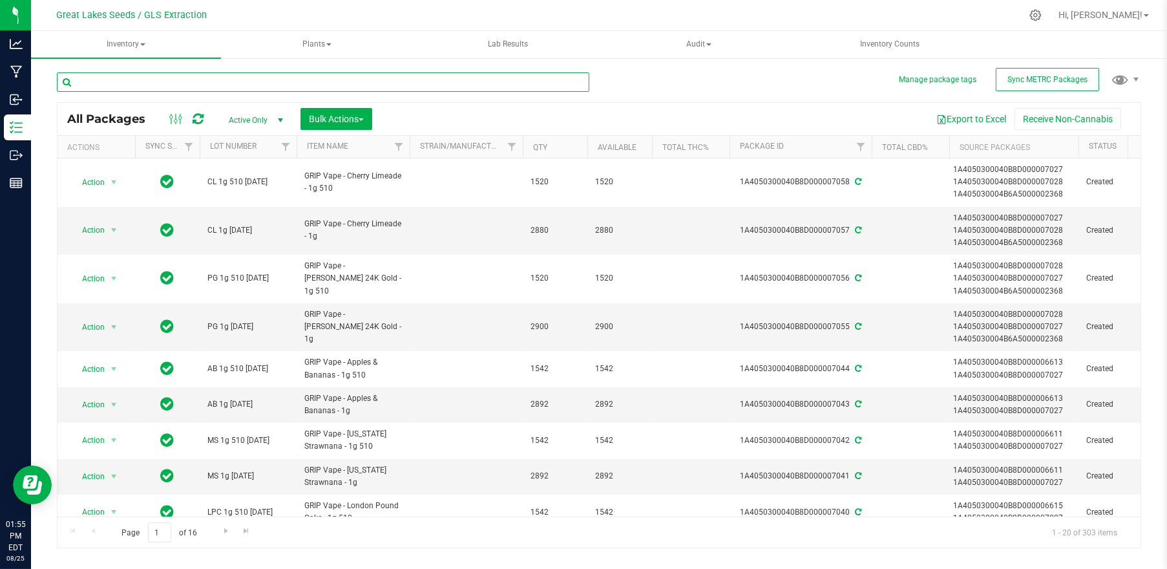
click at [183, 81] on input "text" at bounding box center [323, 81] width 532 height 19
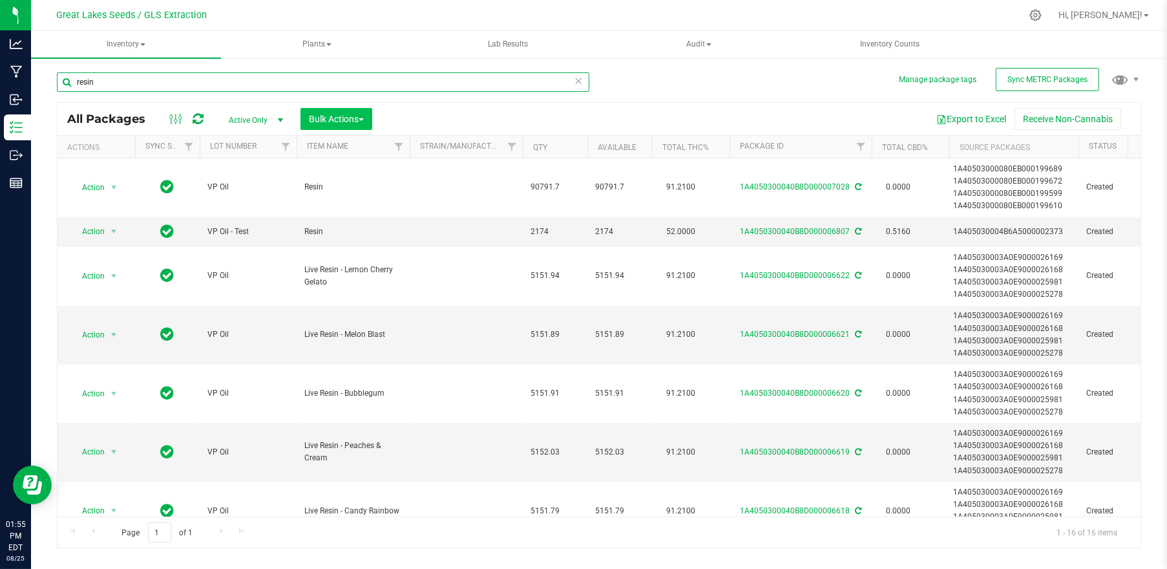
type input "resin"
click at [361, 117] on span "Bulk Actions" at bounding box center [336, 119] width 55 height 10
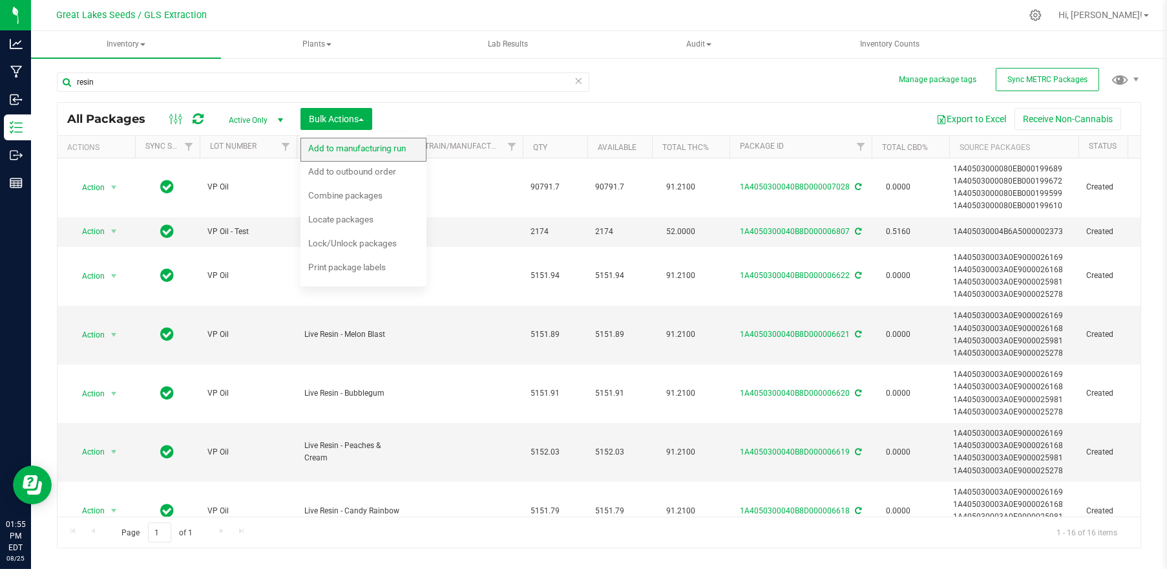
click at [360, 153] on span "Add to manufacturing run" at bounding box center [357, 148] width 98 height 10
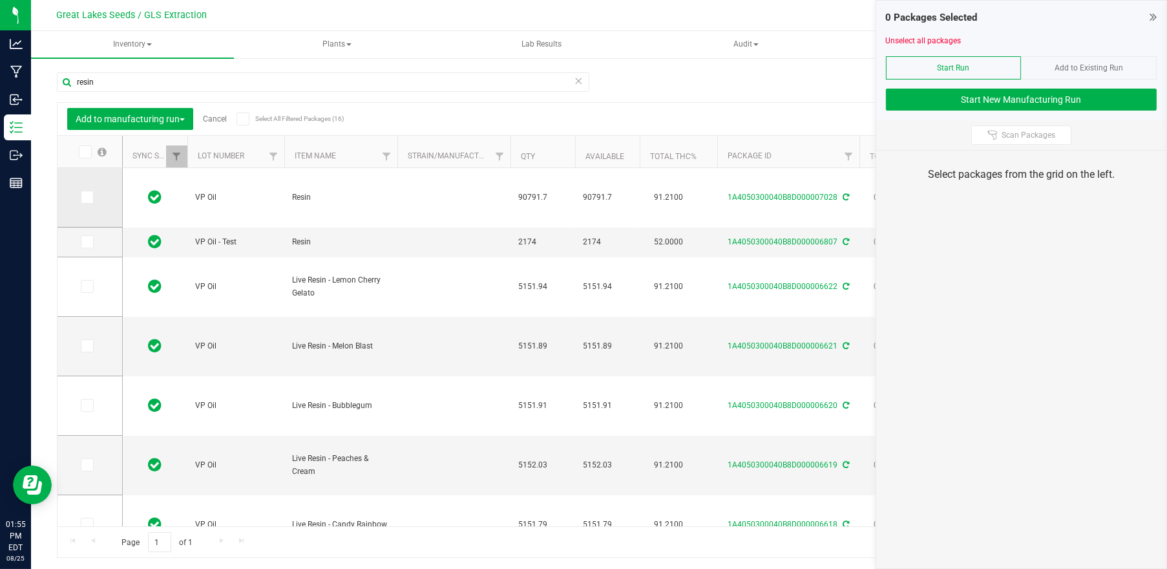
click at [90, 197] on icon at bounding box center [86, 197] width 8 height 0
click at [0, 0] on input "checkbox" at bounding box center [0, 0] width 0 height 0
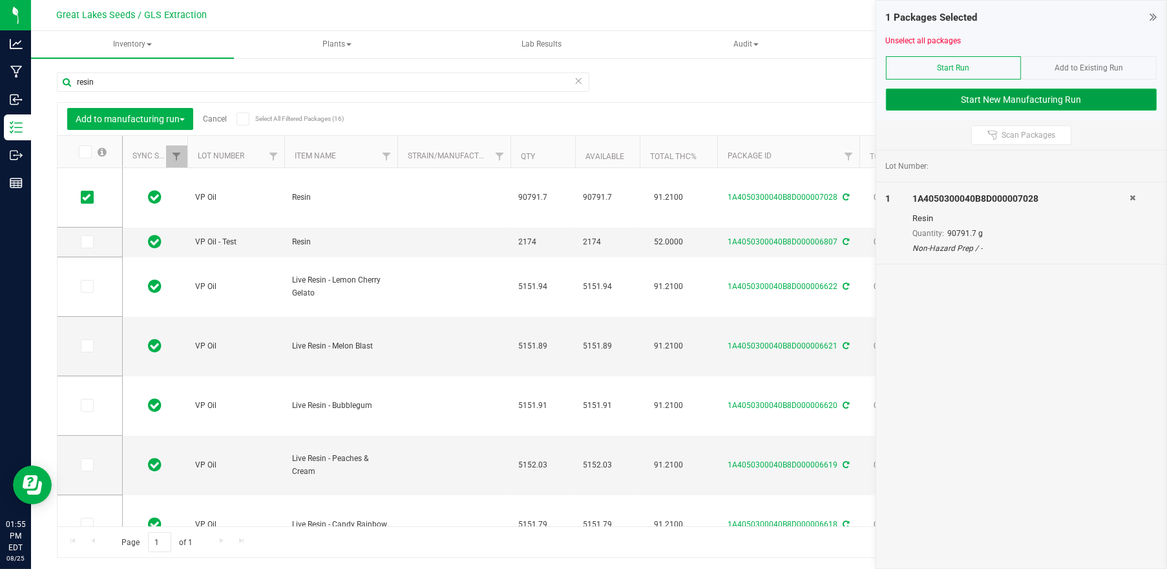
click at [1005, 92] on button "Start New Manufacturing Run" at bounding box center [1021, 100] width 271 height 22
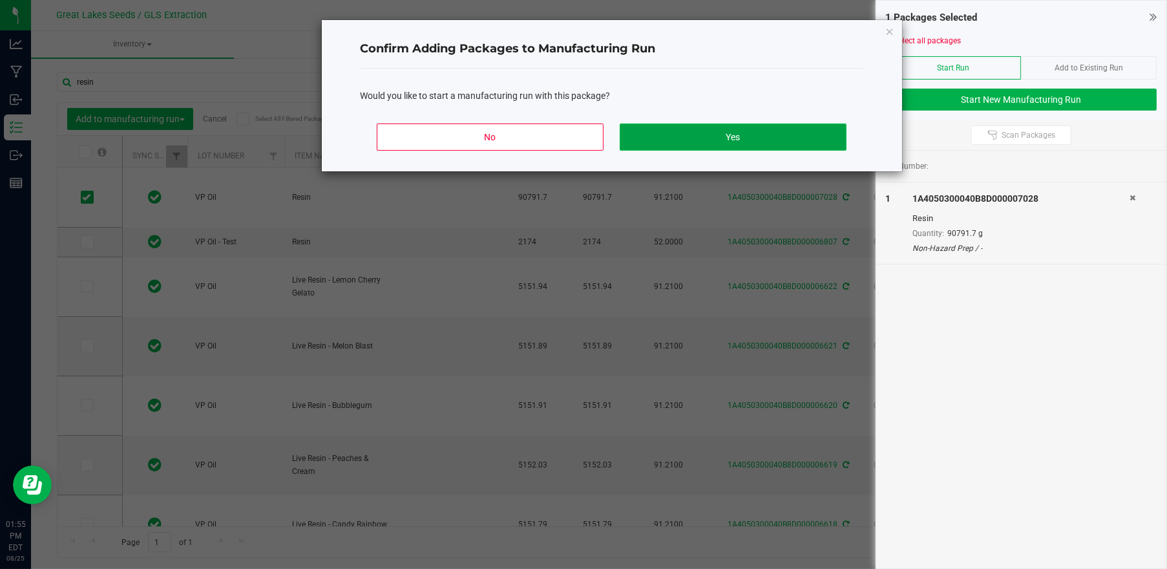
click at [747, 133] on button "Yes" at bounding box center [733, 136] width 226 height 27
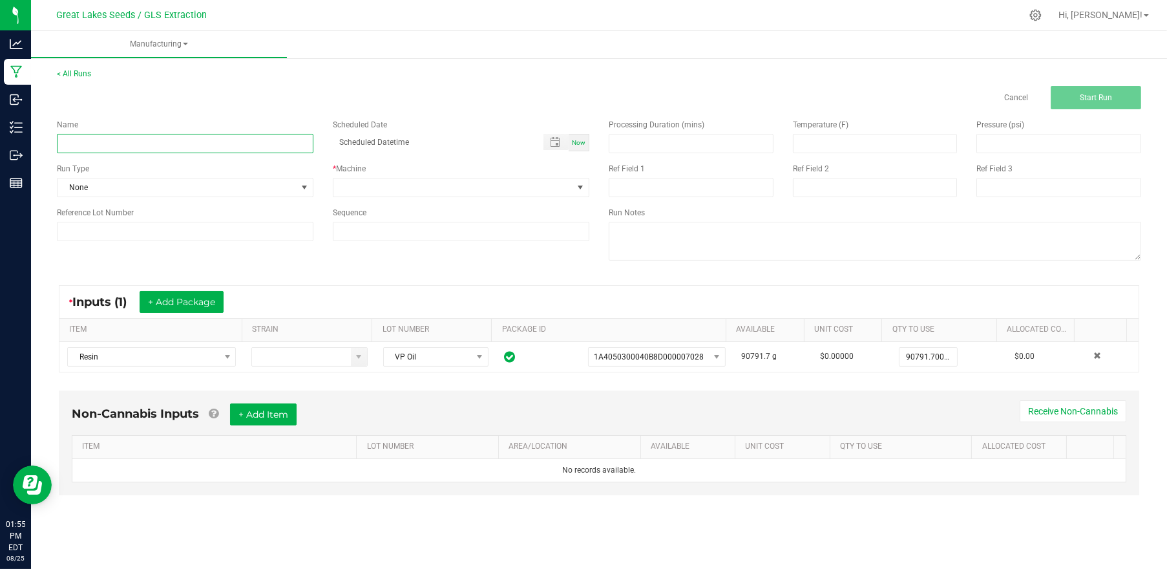
click at [218, 149] on input at bounding box center [185, 143] width 257 height 19
type input "GRIP Vape Grape [DATE]"
click at [221, 187] on span "None" at bounding box center [177, 187] width 239 height 18
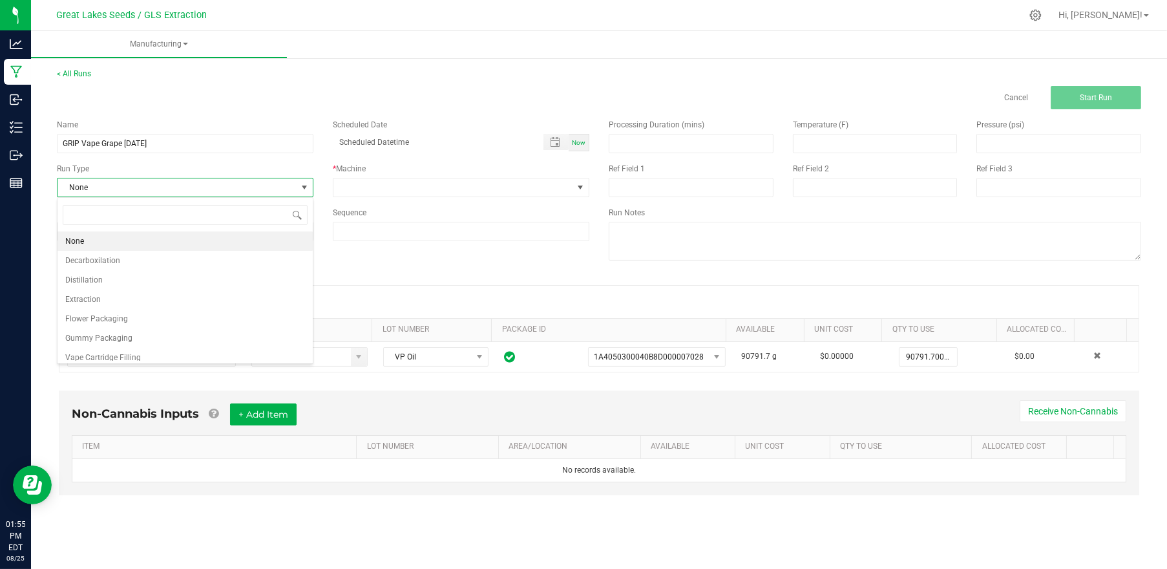
scroll to position [19, 257]
click at [169, 355] on li "Vape Cartridge Filling" at bounding box center [185, 357] width 255 height 19
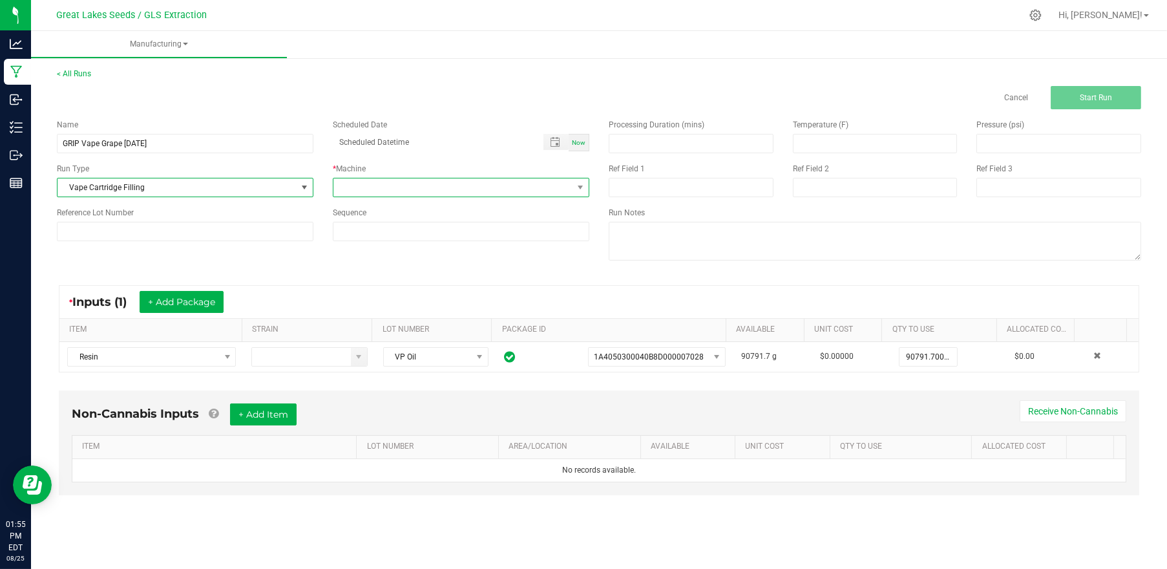
click at [393, 189] on span at bounding box center [452, 187] width 239 height 18
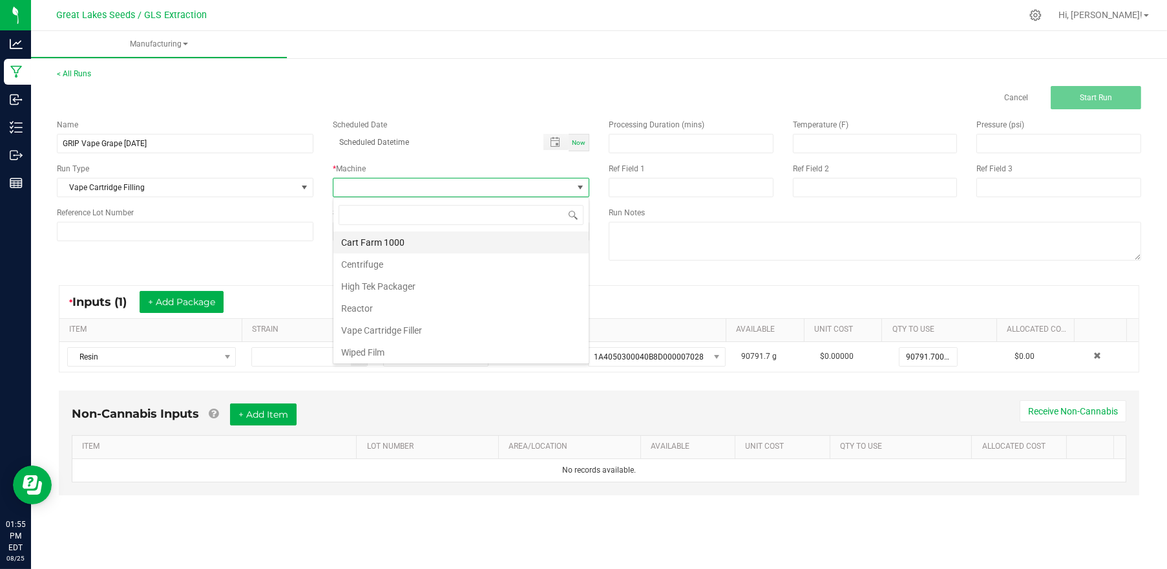
click at [396, 234] on li "Cart Farm 1000" at bounding box center [460, 242] width 255 height 22
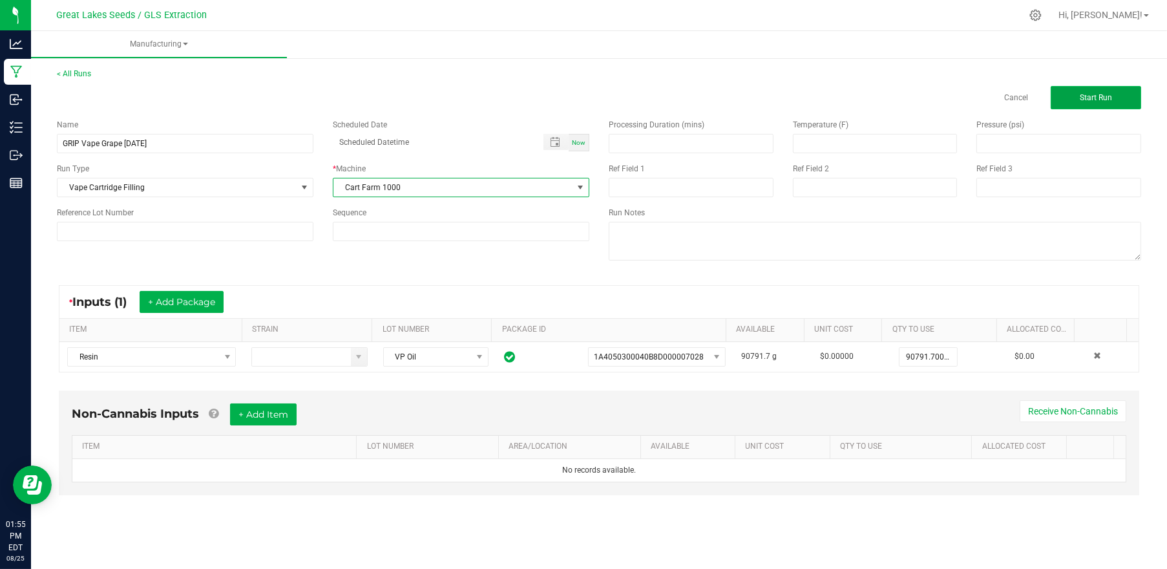
click at [1073, 99] on button "Start Run" at bounding box center [1096, 97] width 90 height 23
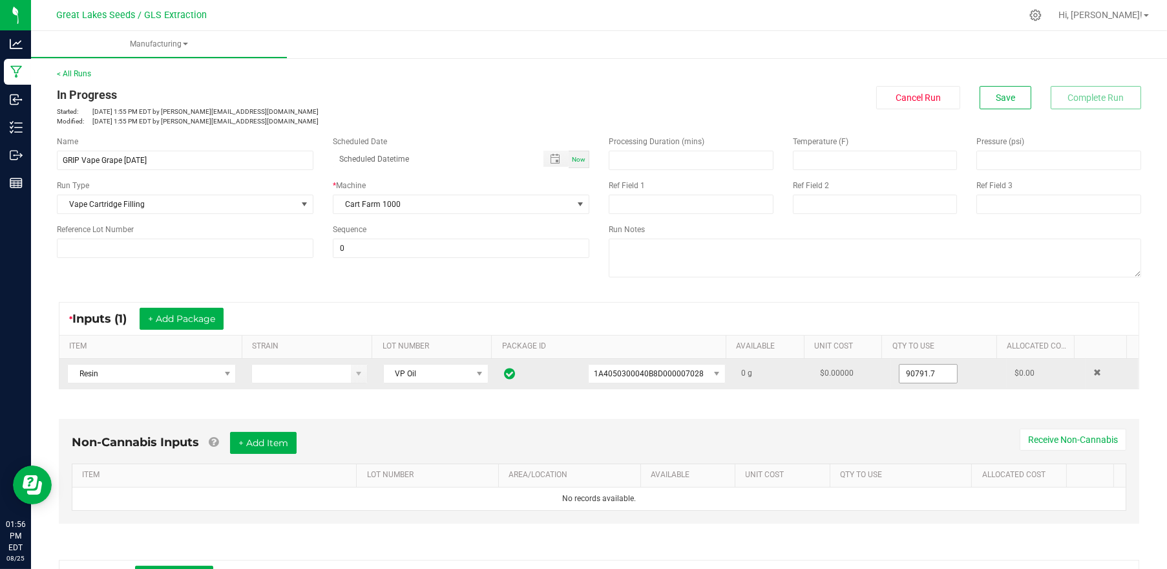
click at [899, 370] on input "90791.7" at bounding box center [928, 373] width 58 height 18
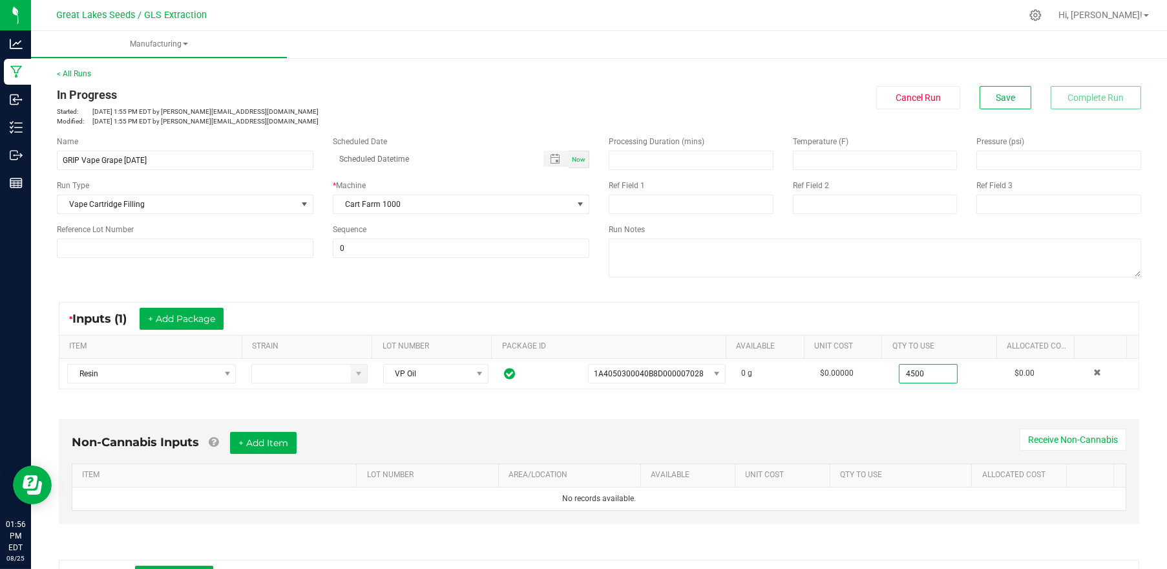
type input "4500.0000 g"
click at [441, 401] on div "Non-Cannabis Inputs + Add Item Receive Non-Cannabis ITEM LOT NUMBER AREA/LOCATI…" at bounding box center [599, 474] width 1104 height 147
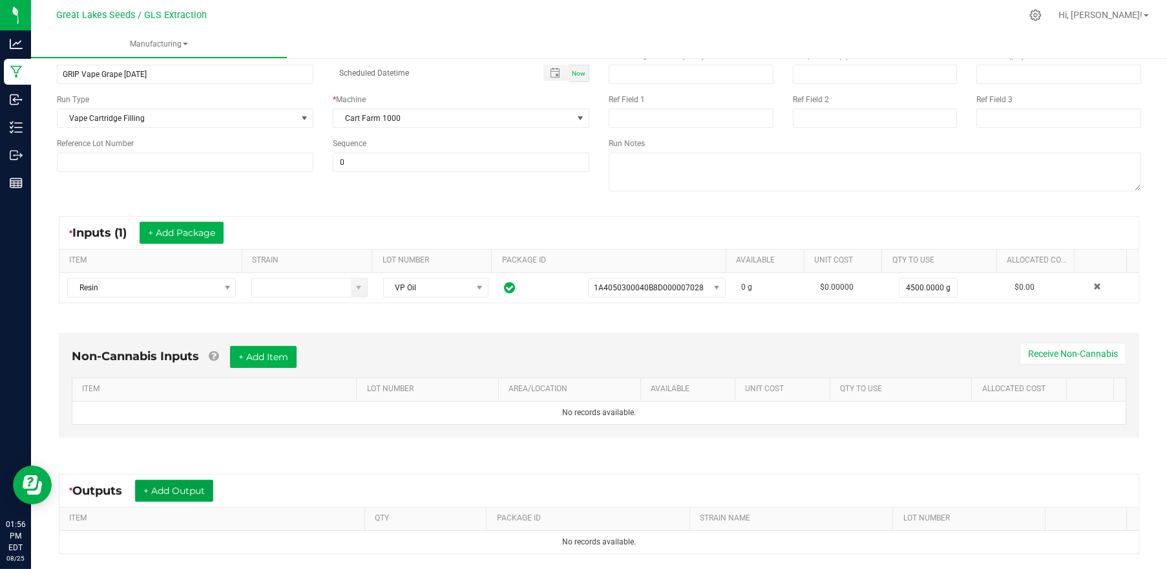
click at [193, 487] on button "+ Add Output" at bounding box center [174, 490] width 78 height 22
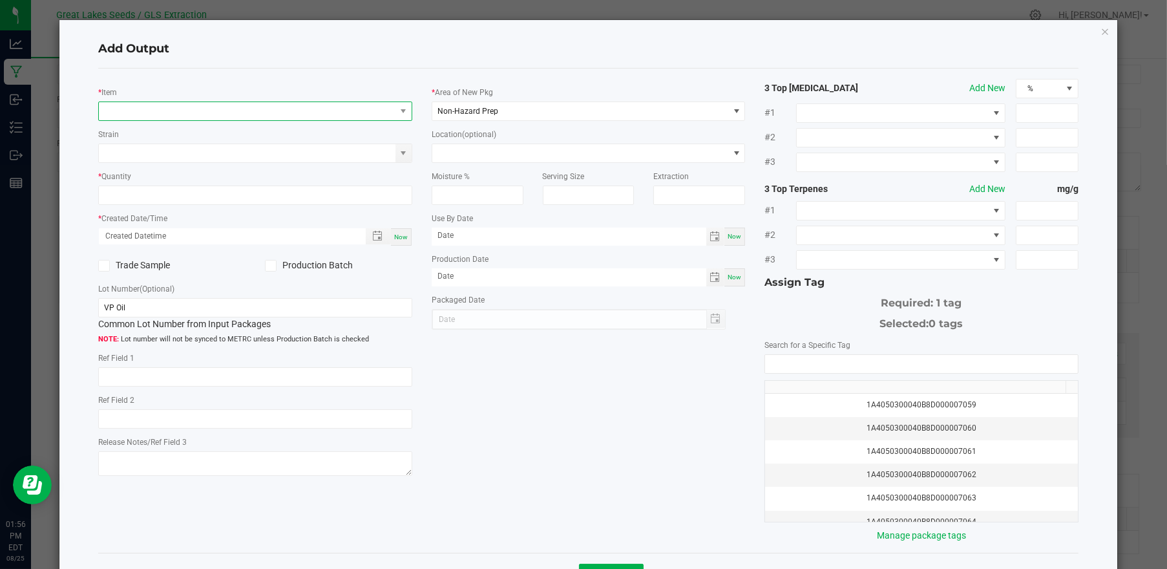
click at [276, 109] on span "NO DATA FOUND" at bounding box center [247, 111] width 297 height 18
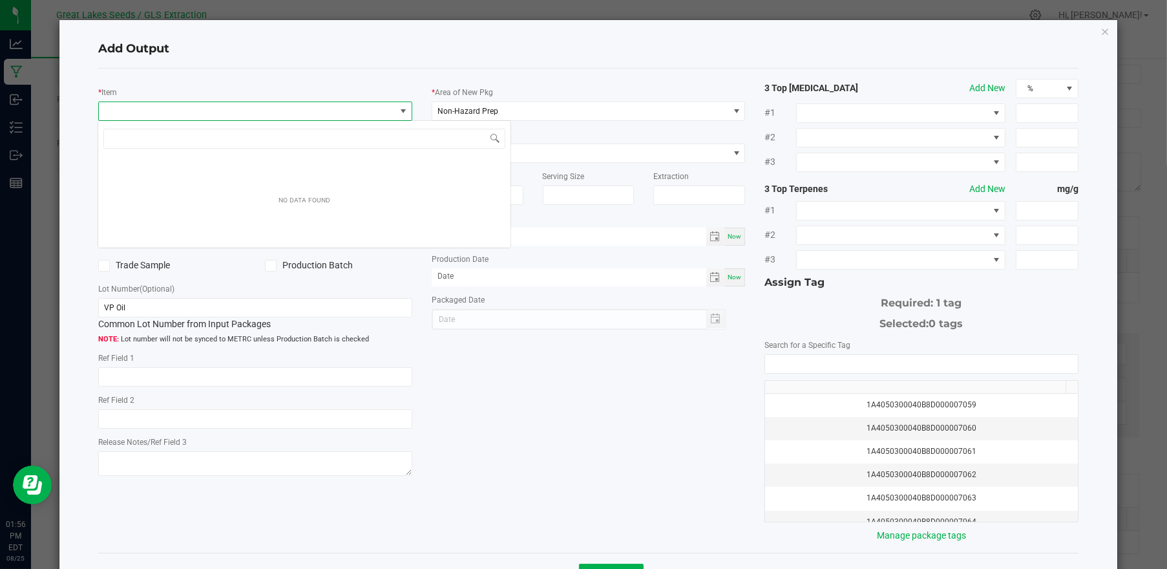
scroll to position [19, 310]
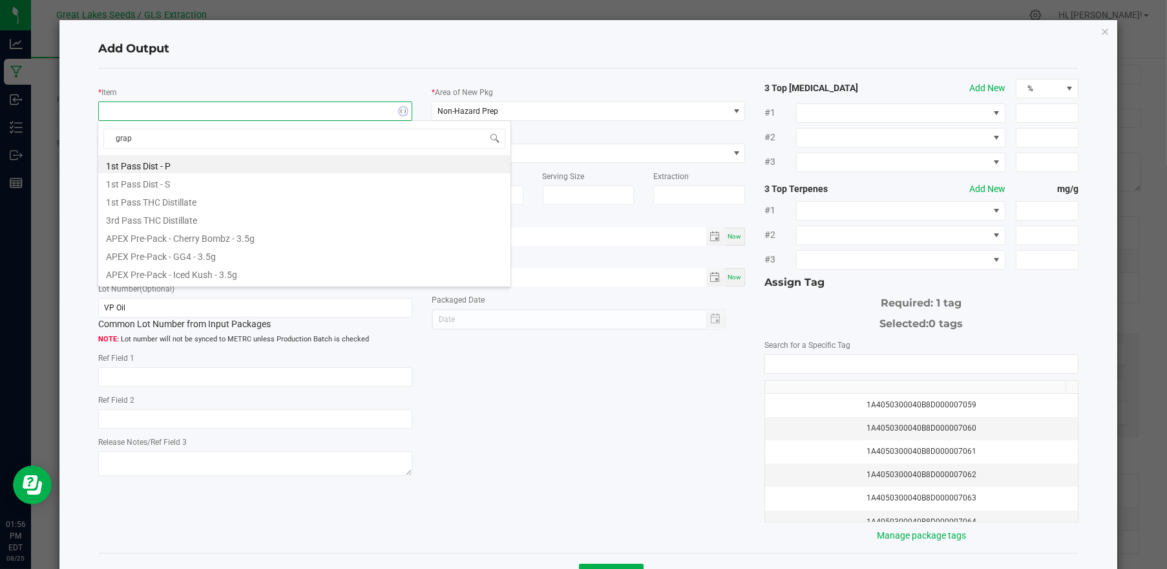
type input "grape"
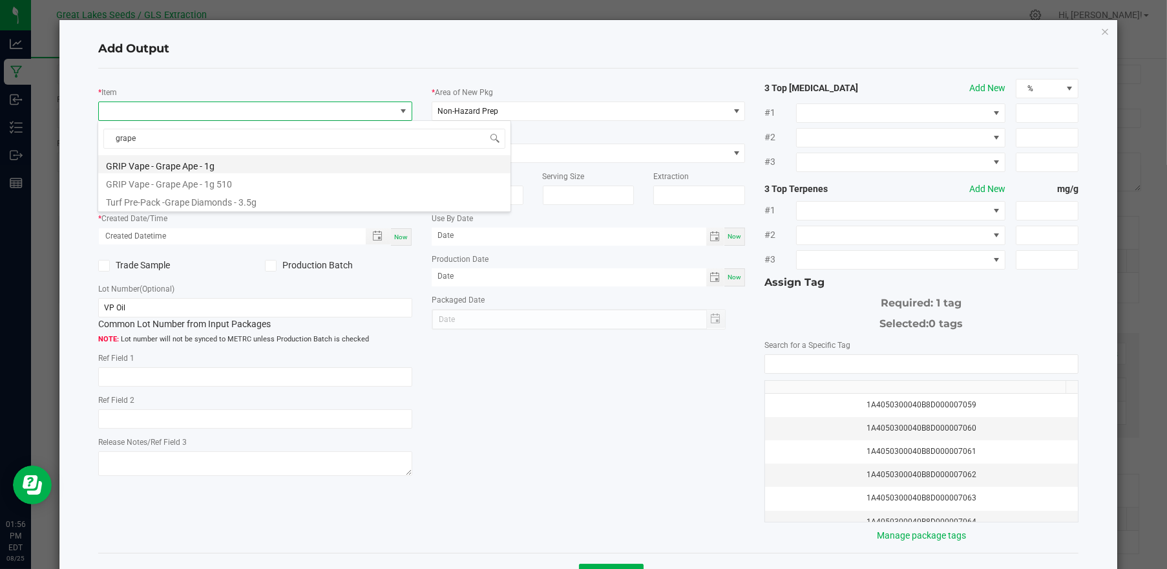
click at [246, 164] on li "GRIP Vape - Grape Ape - 1g" at bounding box center [304, 164] width 412 height 18
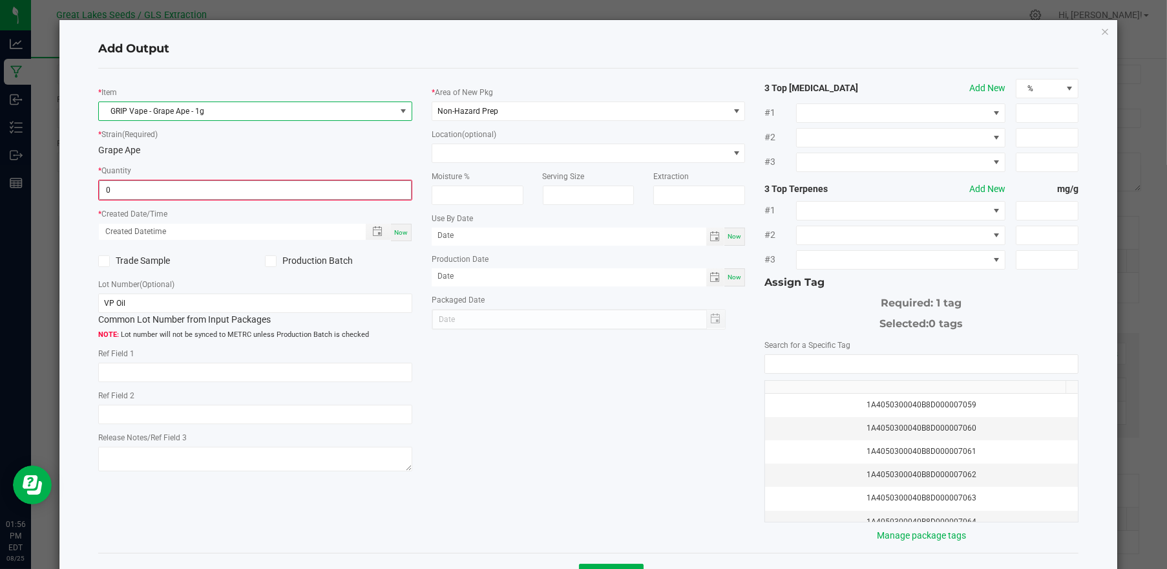
click at [156, 191] on input "0" at bounding box center [255, 190] width 311 height 18
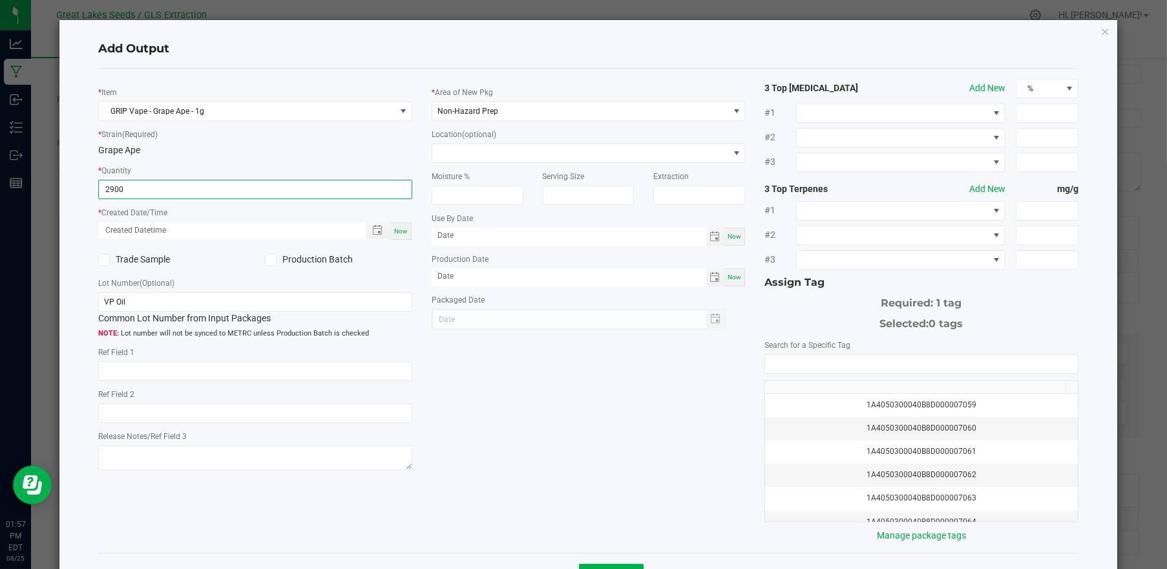
type input "2900 ea"
click at [394, 233] on span "Now" at bounding box center [401, 230] width 14 height 7
type input "[DATE] 1:57 PM"
type input "[DATE]"
click at [271, 260] on icon at bounding box center [270, 260] width 8 height 0
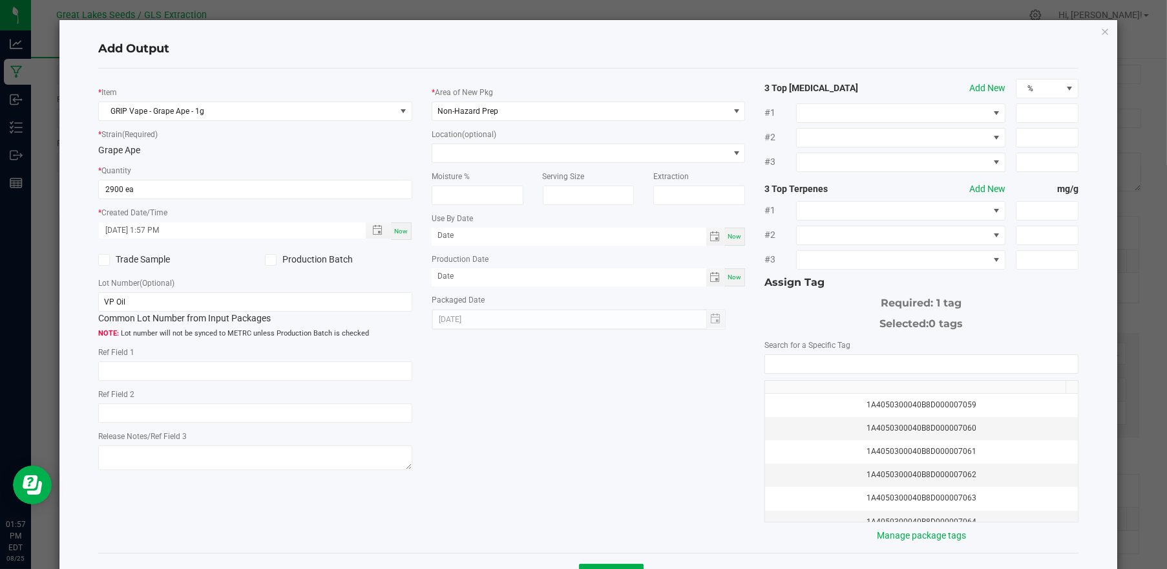
click at [0, 0] on input "Production Batch" at bounding box center [0, 0] width 0 height 0
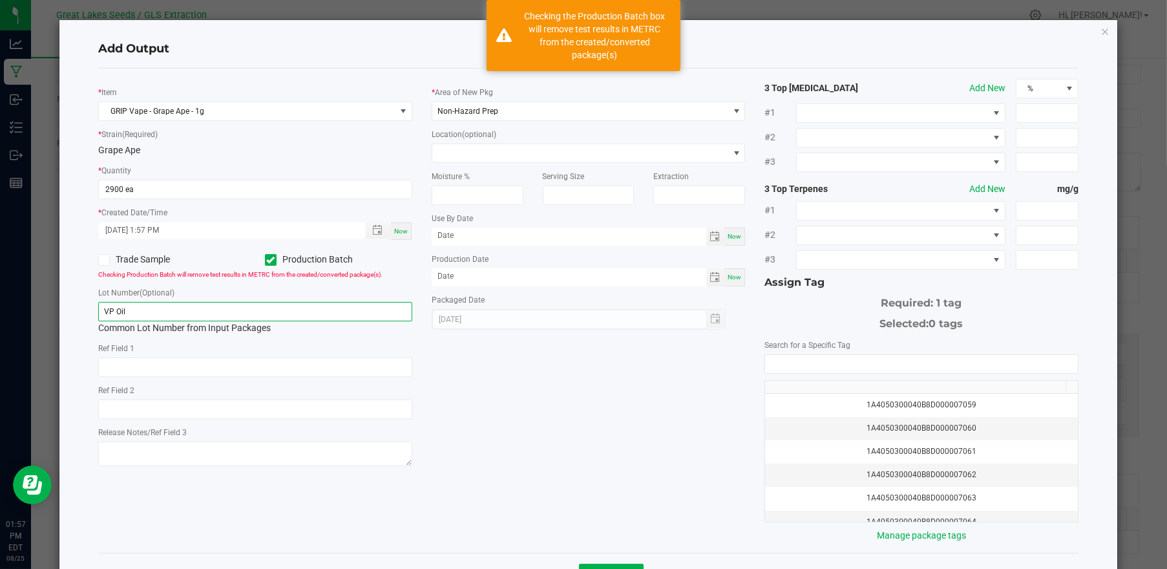
drag, startPoint x: 194, startPoint y: 313, endPoint x: 73, endPoint y: 313, distance: 120.8
click at [73, 313] on div "Add Output * Item GRIP Vape - Grape Ape - 1g * Strain (Required) Grape Ape * Qu…" at bounding box center [588, 308] width 1058 height 577
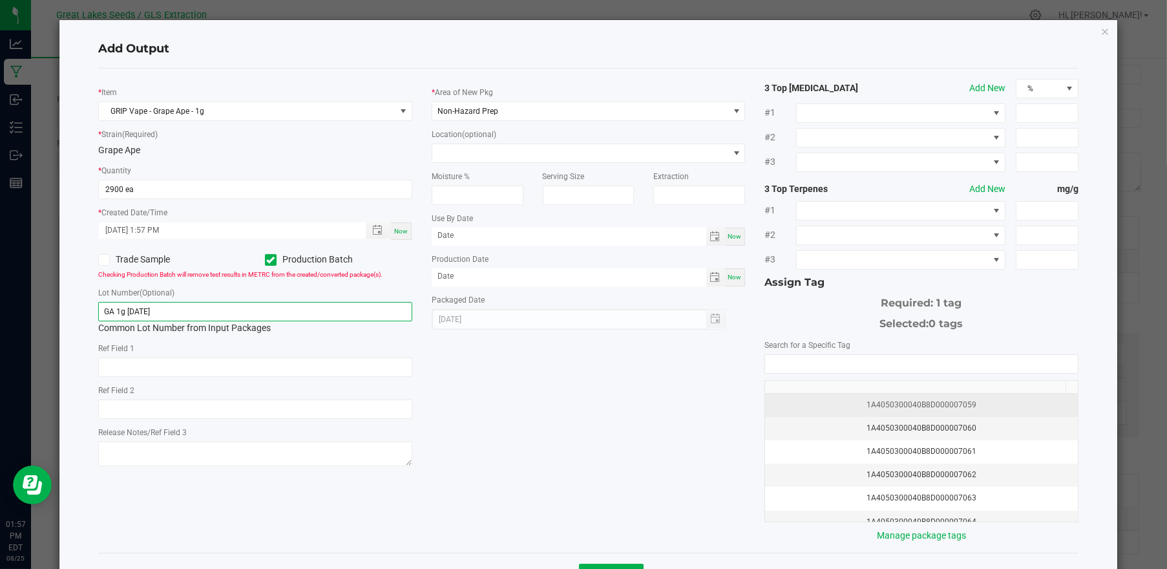
type input "GA 1g [DATE]"
click at [859, 401] on div "1A4050300040B8D000007059" at bounding box center [921, 405] width 297 height 12
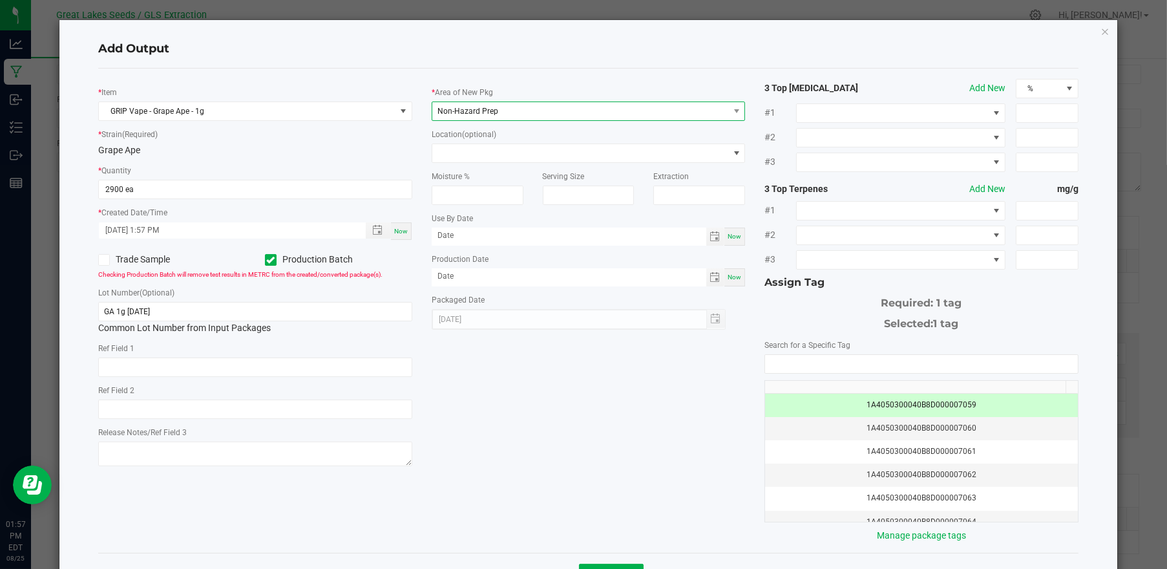
click at [498, 111] on span "Non-Hazard Prep" at bounding box center [580, 111] width 297 height 18
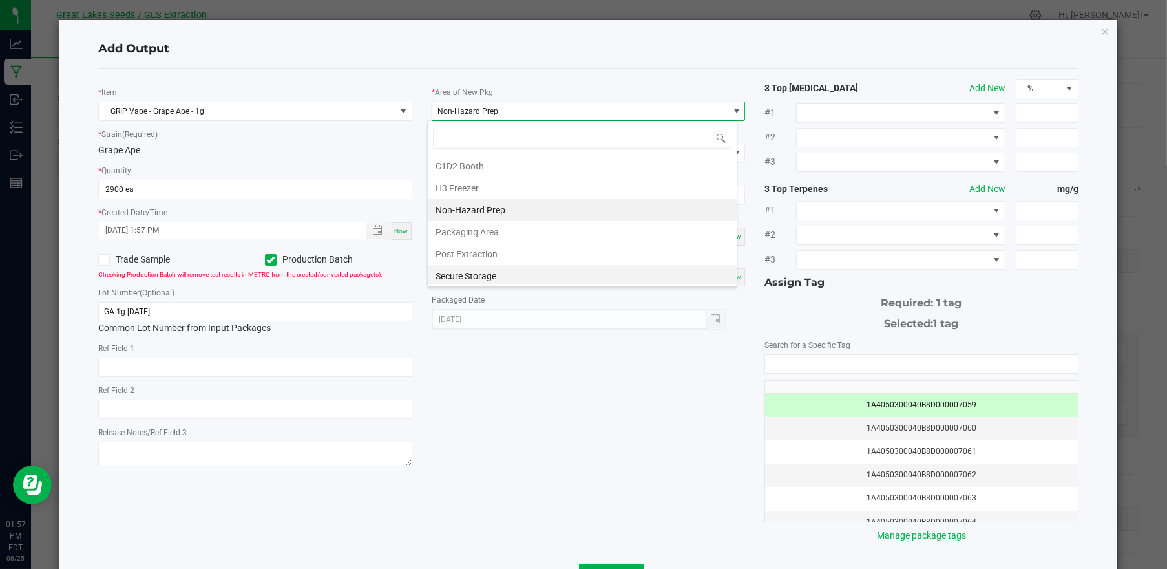
click at [476, 277] on li "Secure Storage" at bounding box center [582, 276] width 309 height 22
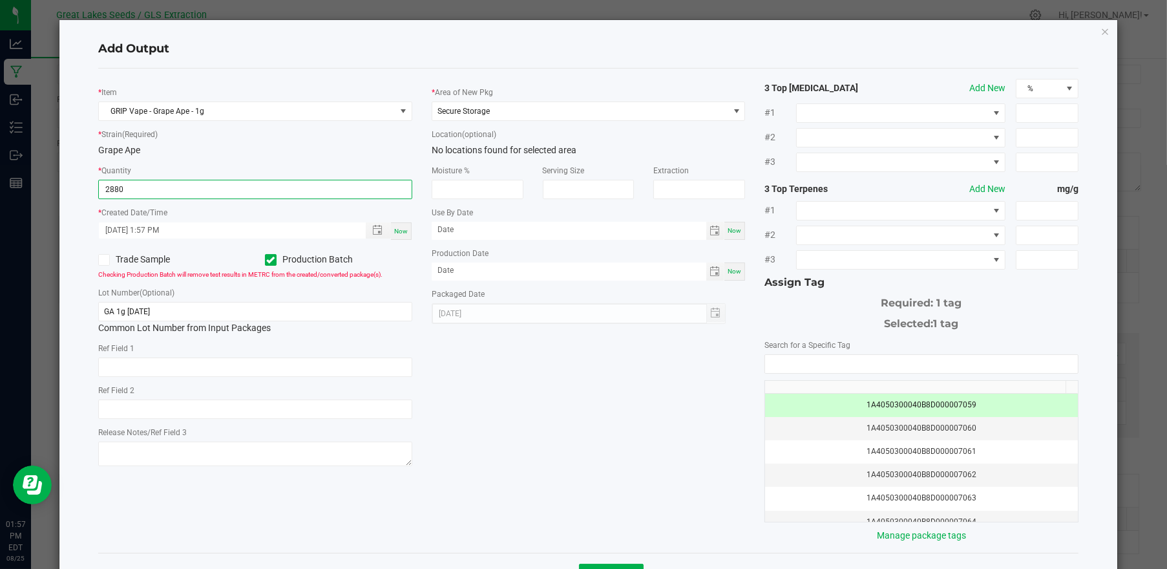
type input "2880 ea"
click at [523, 397] on div "* Item GRIP Vape - Grape Ape - 1g * Strain (Required) Grape Ape * Quantity 2880…" at bounding box center [589, 310] width 1000 height 463
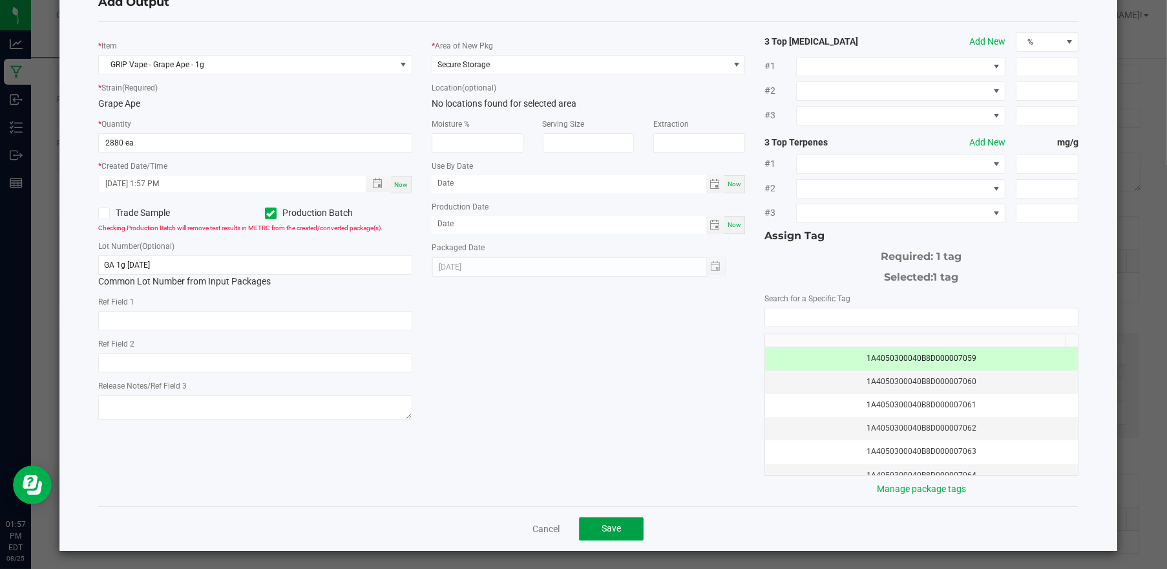
click at [613, 523] on span "Save" at bounding box center [611, 528] width 19 height 10
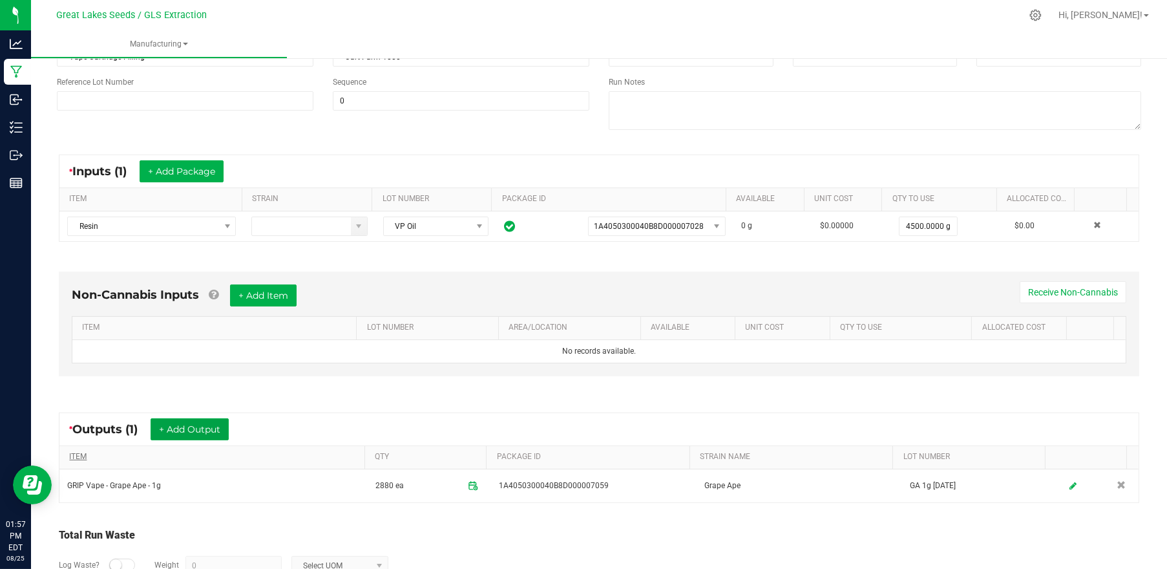
scroll to position [172, 0]
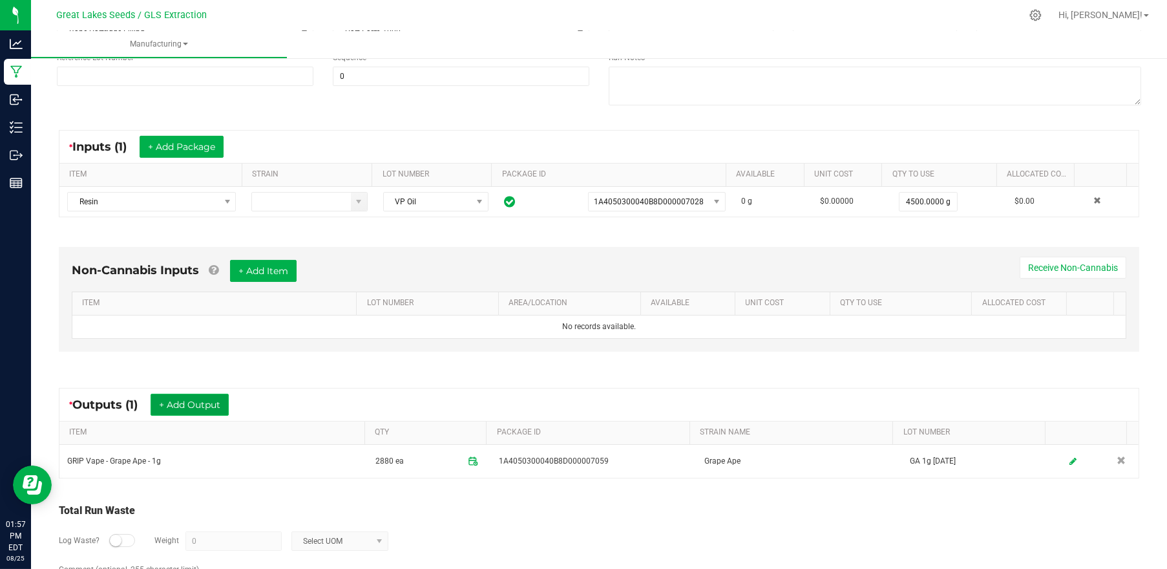
click at [201, 407] on button "+ Add Output" at bounding box center [190, 404] width 78 height 22
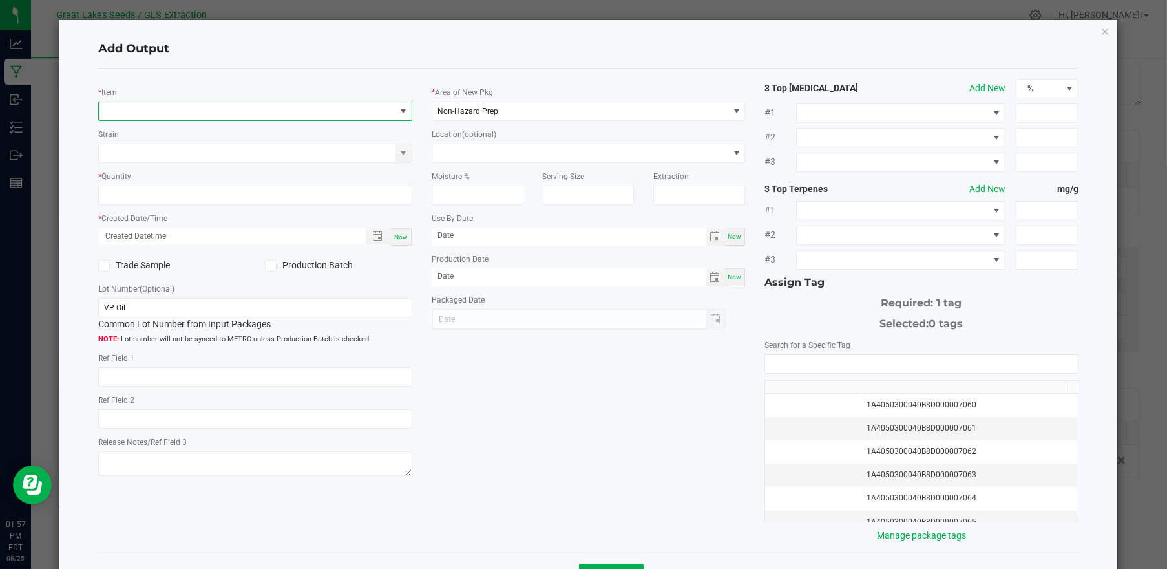
click at [219, 115] on span "NO DATA FOUND" at bounding box center [247, 111] width 297 height 18
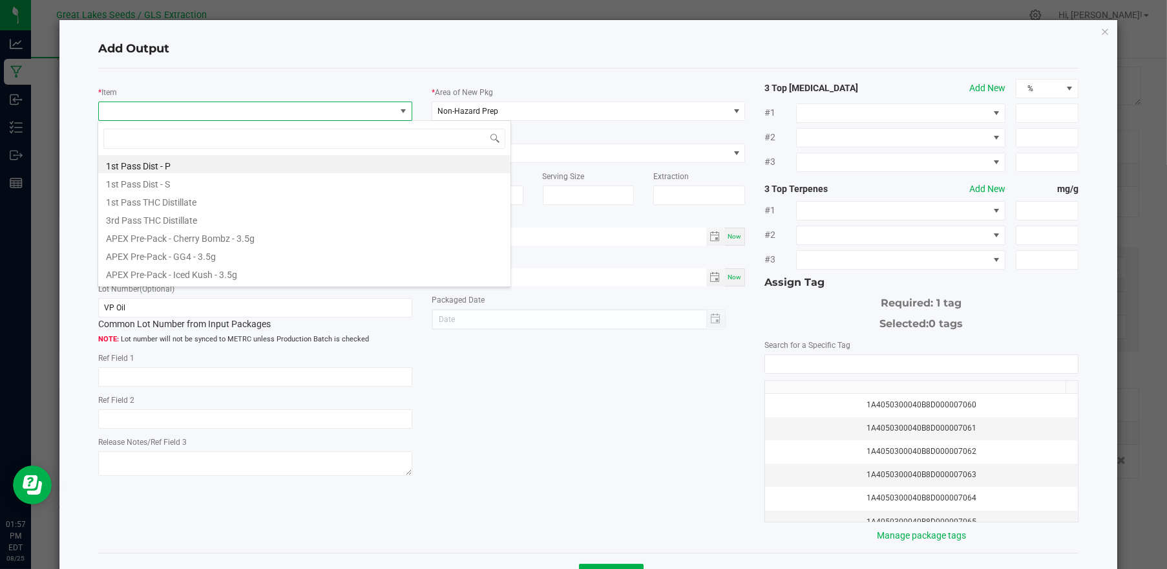
scroll to position [19, 310]
type input "grape"
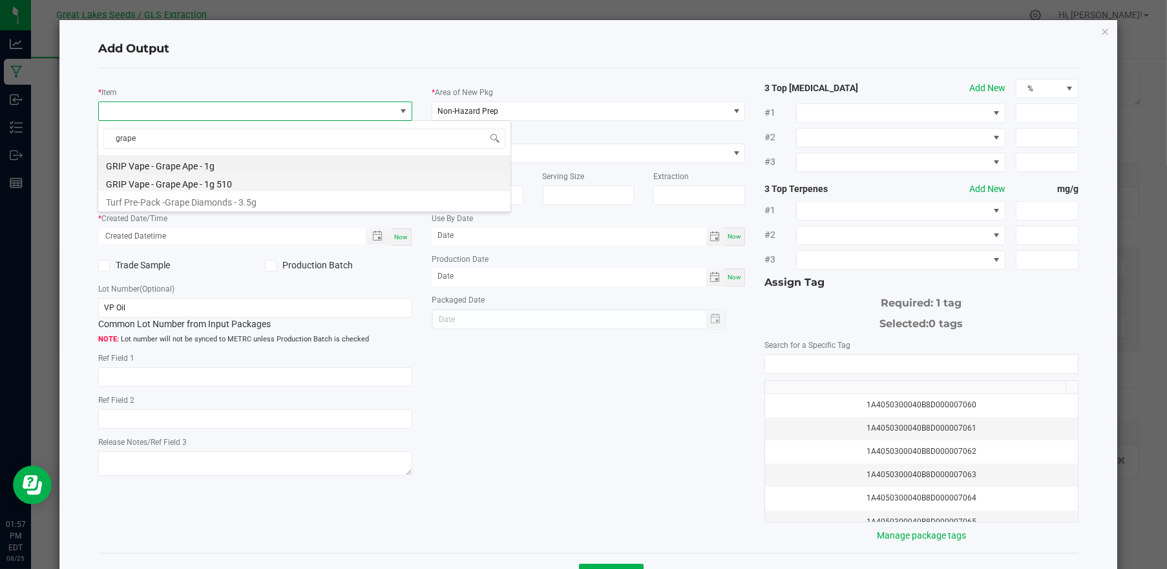
click at [230, 185] on li "GRIP Vape - Grape Ape - 1g 510" at bounding box center [304, 182] width 412 height 18
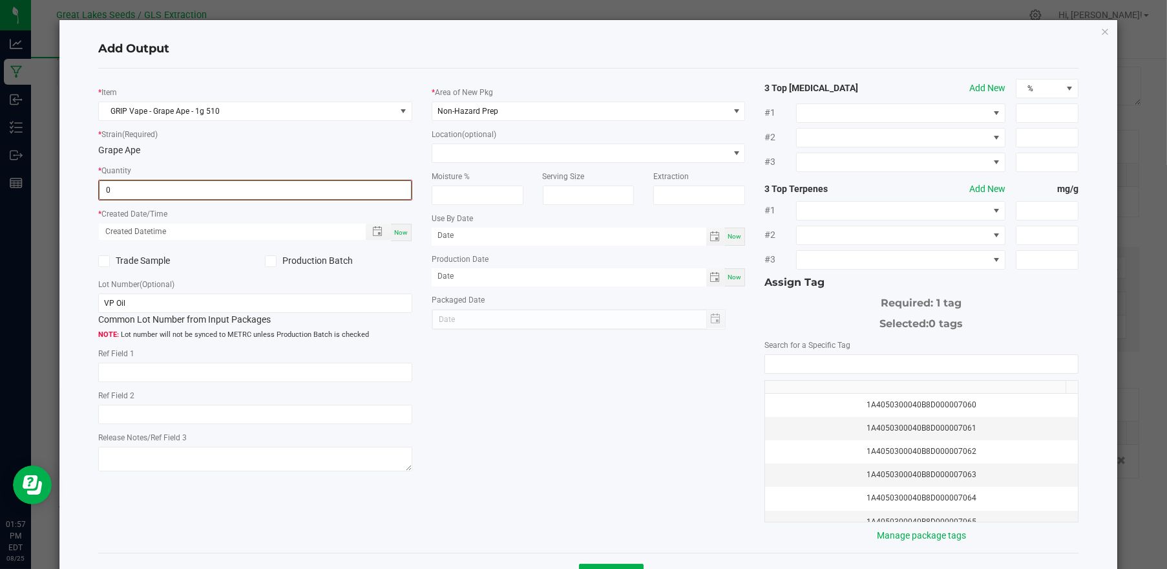
click at [174, 186] on input "0" at bounding box center [255, 190] width 311 height 18
type input "1530 ea"
click at [400, 231] on span "Now" at bounding box center [401, 230] width 14 height 7
type input "[DATE] 1:57 PM"
type input "[DATE]"
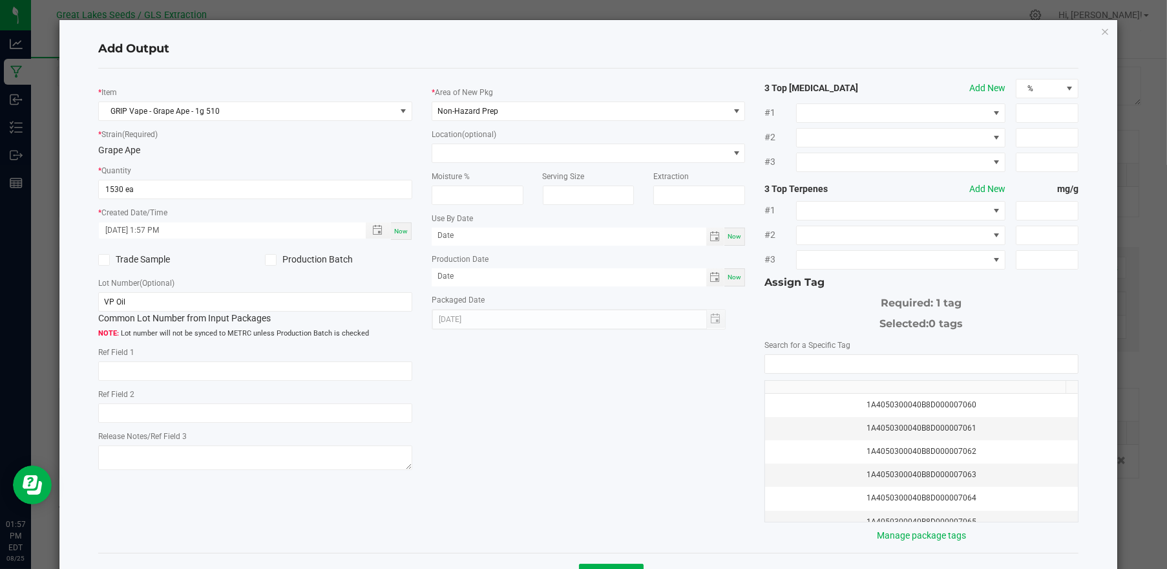
click at [273, 261] on label "Production Batch" at bounding box center [338, 260] width 147 height 14
click at [0, 0] on input "Production Batch" at bounding box center [0, 0] width 0 height 0
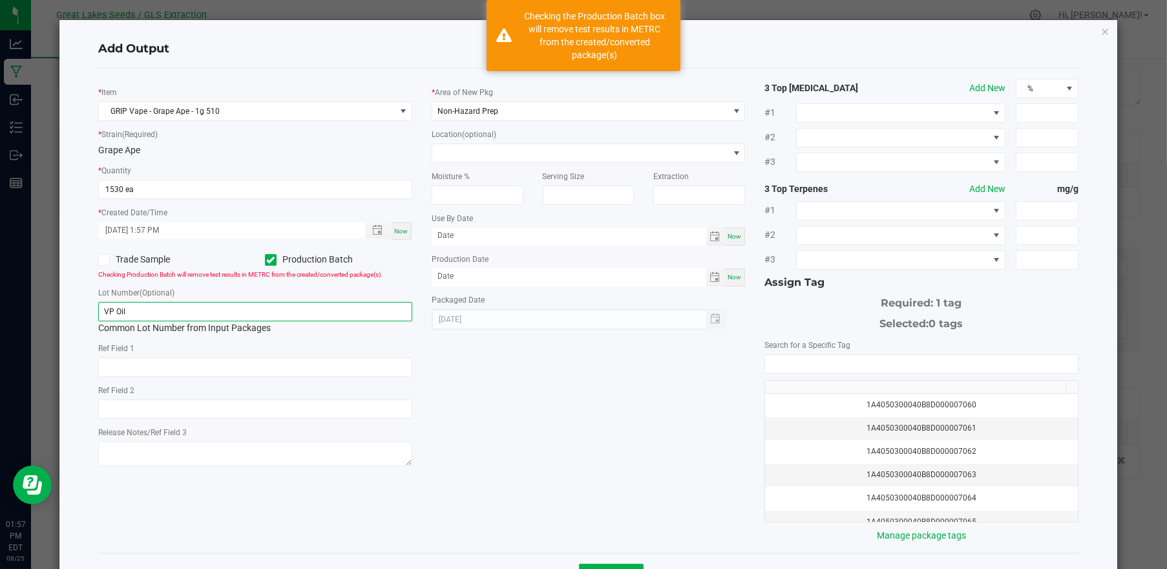
drag, startPoint x: 243, startPoint y: 315, endPoint x: 7, endPoint y: 306, distance: 236.0
click at [7, 306] on ngb-modal-window "Add Output * Item GRIP Vape - Grape Ape - 1g 510 * Strain (Required) Grape Ape …" at bounding box center [588, 284] width 1177 height 569
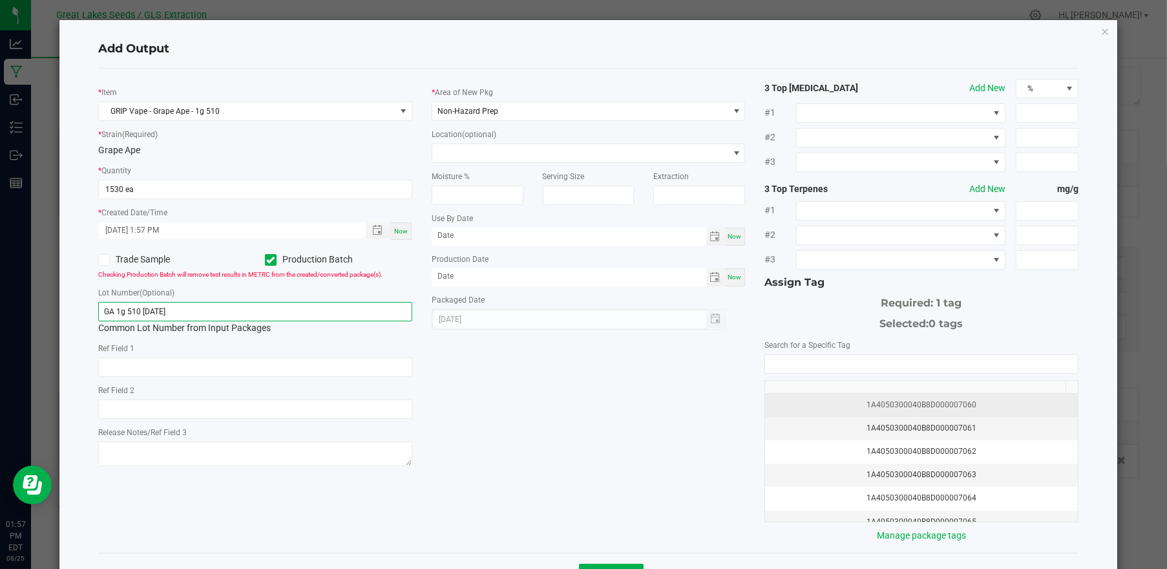
type input "GA 1g 510 [DATE]"
click at [864, 405] on div "1A4050300040B8D000007060" at bounding box center [921, 405] width 297 height 12
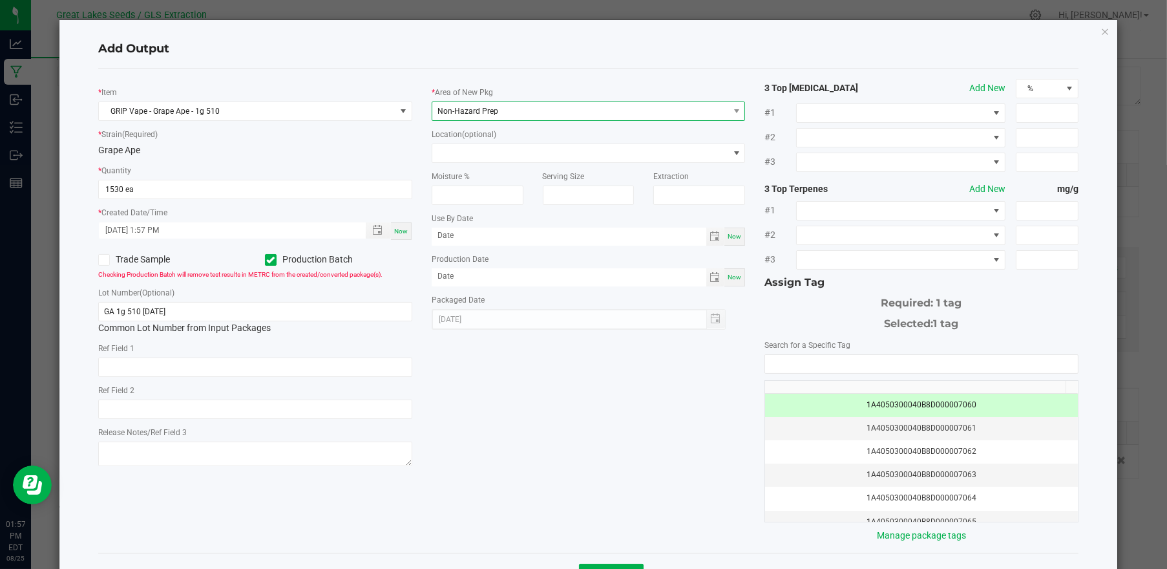
click at [543, 102] on span "Non-Hazard Prep" at bounding box center [580, 111] width 297 height 18
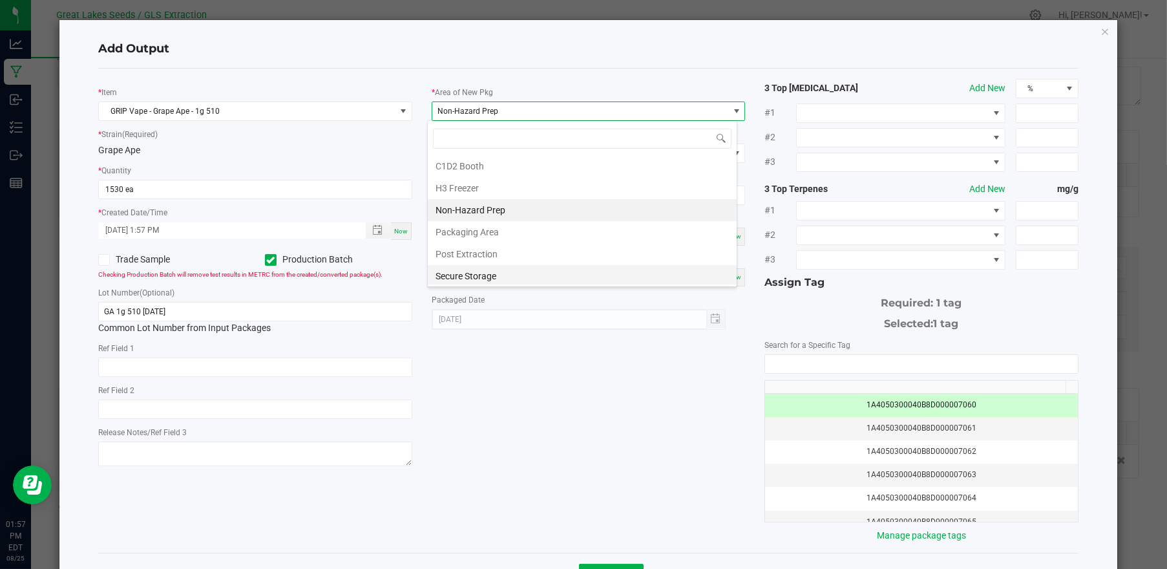
click at [492, 273] on li "Secure Storage" at bounding box center [582, 276] width 309 height 22
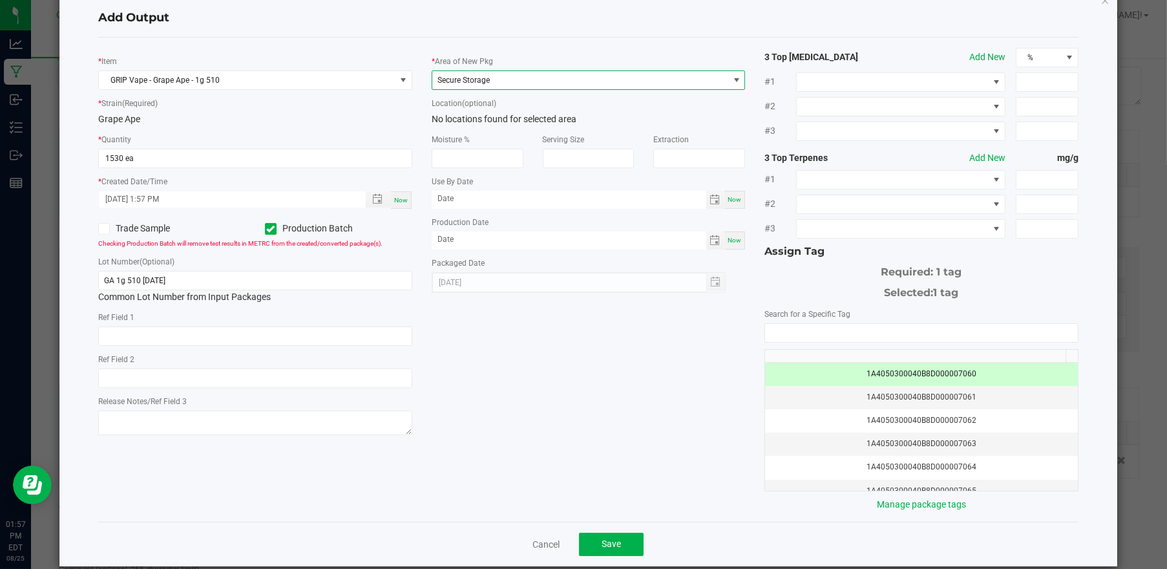
scroll to position [47, 0]
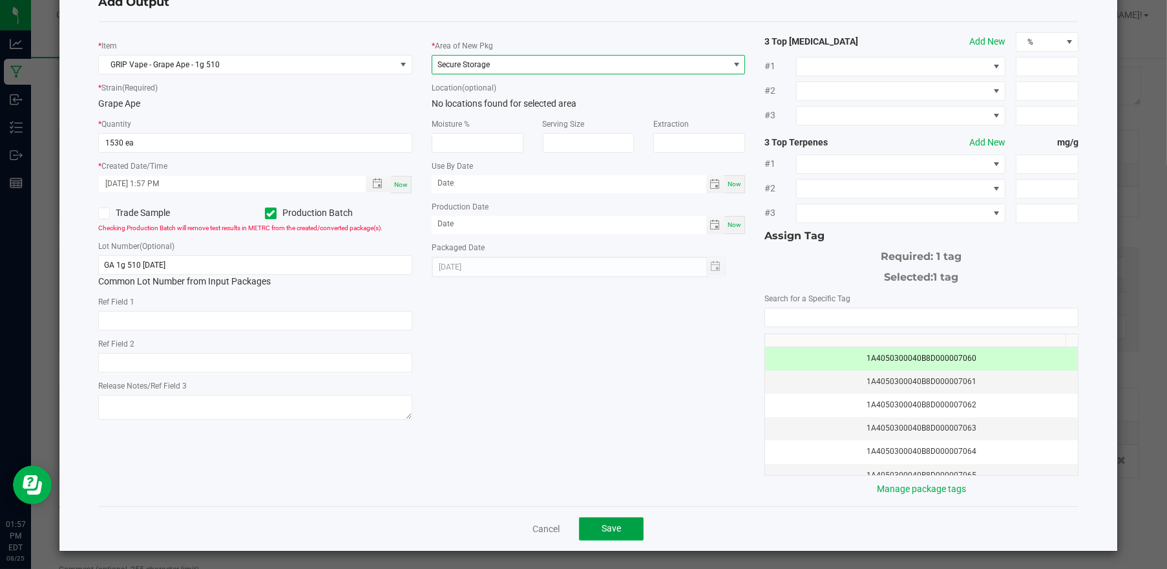
click at [609, 526] on span "Save" at bounding box center [611, 528] width 19 height 10
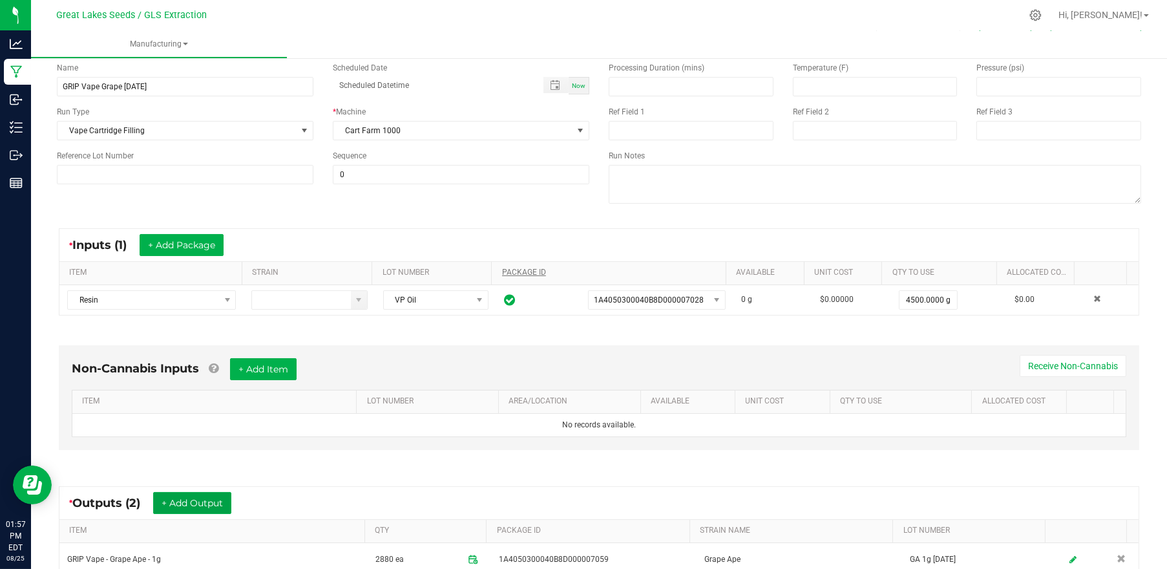
scroll to position [0, 0]
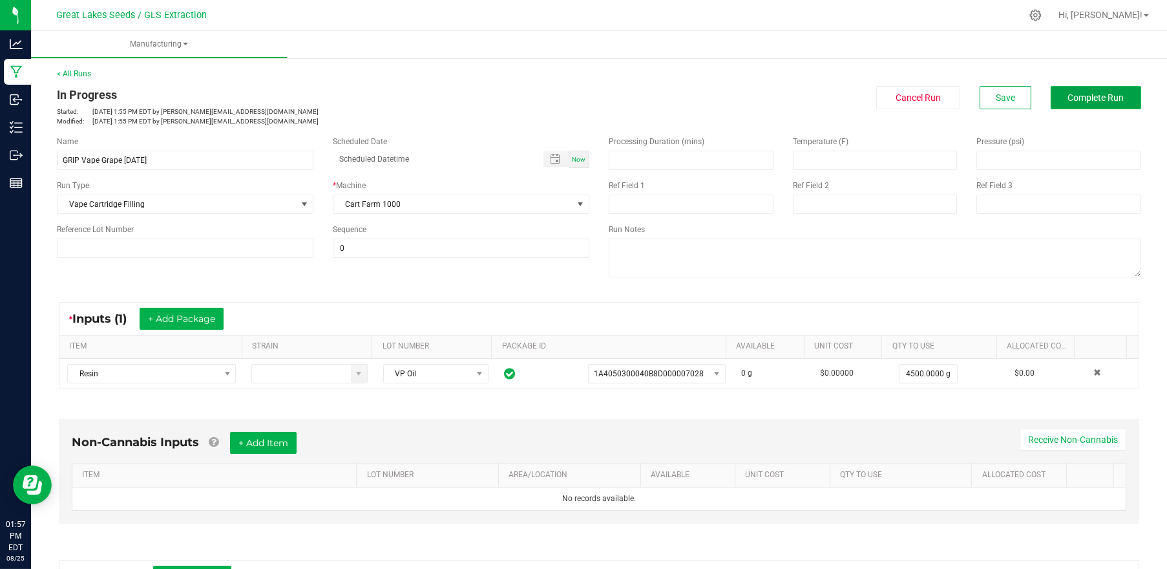
click at [1115, 100] on button "Complete Run" at bounding box center [1096, 97] width 90 height 23
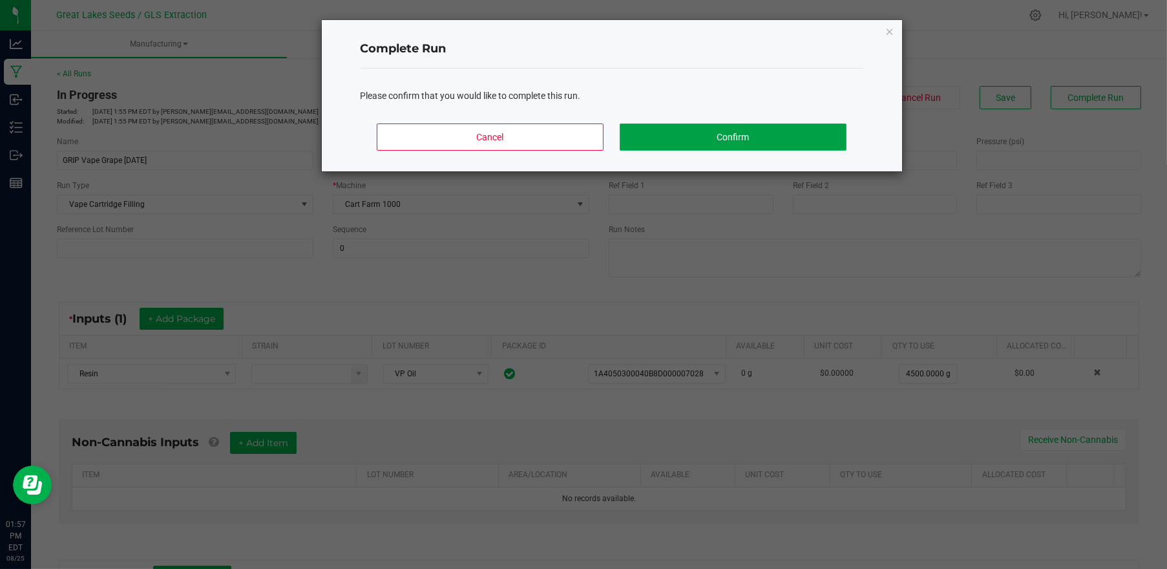
click at [811, 128] on button "Confirm" at bounding box center [733, 136] width 226 height 27
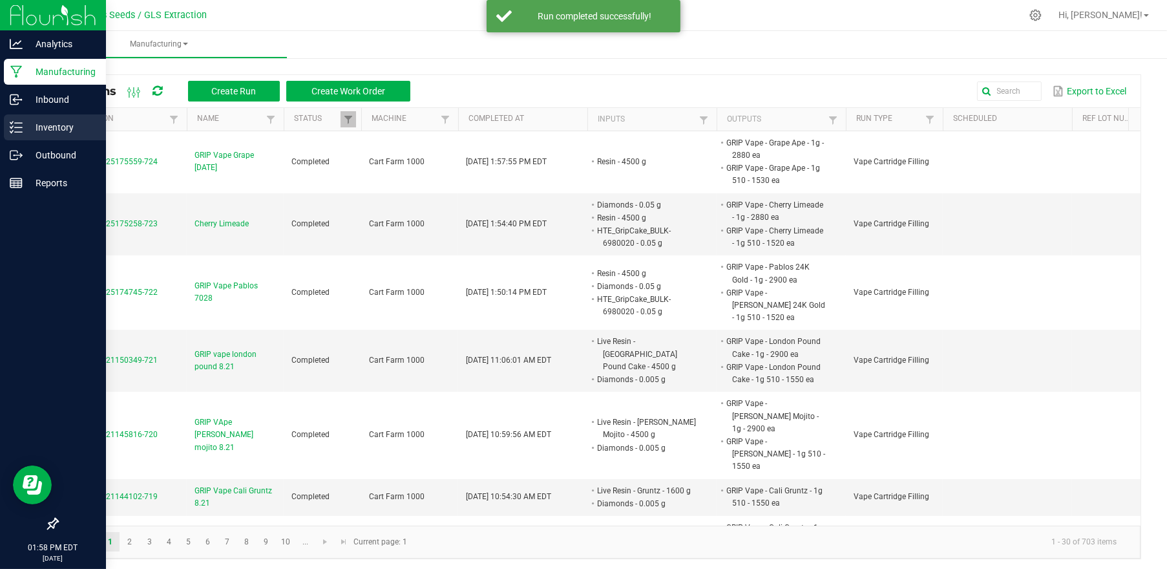
click at [37, 135] on div "Inventory" at bounding box center [55, 127] width 102 height 26
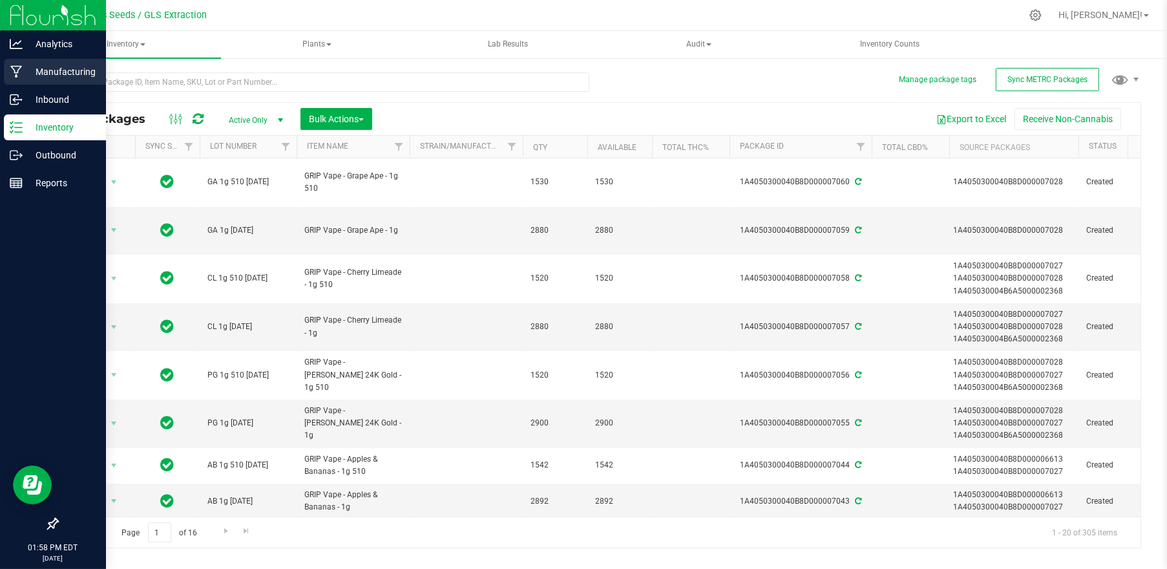
click at [58, 64] on p "Manufacturing" at bounding box center [62, 72] width 78 height 16
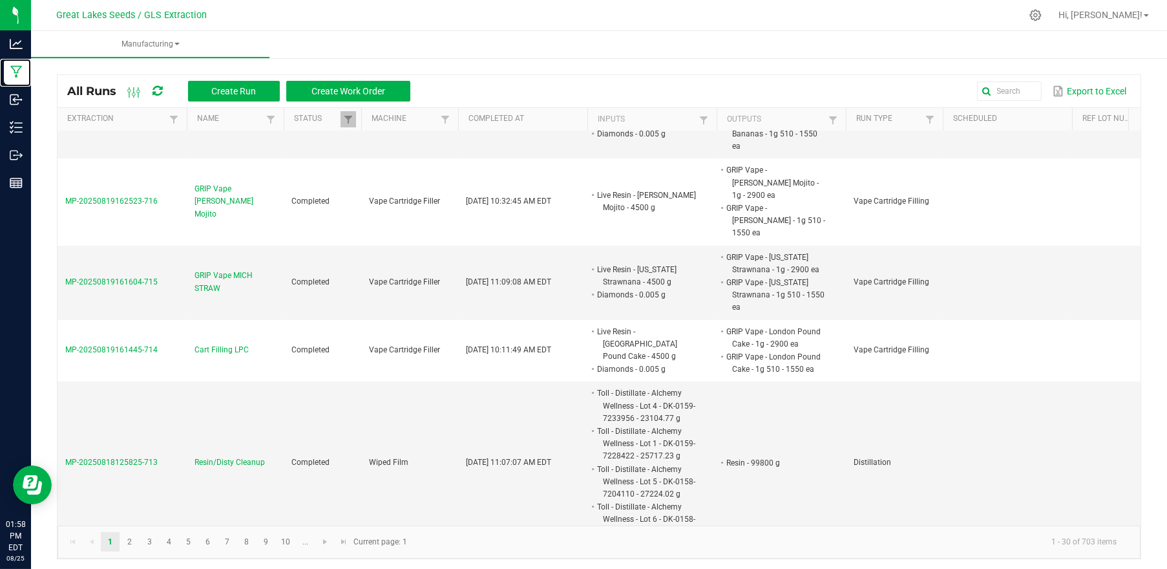
scroll to position [517, 0]
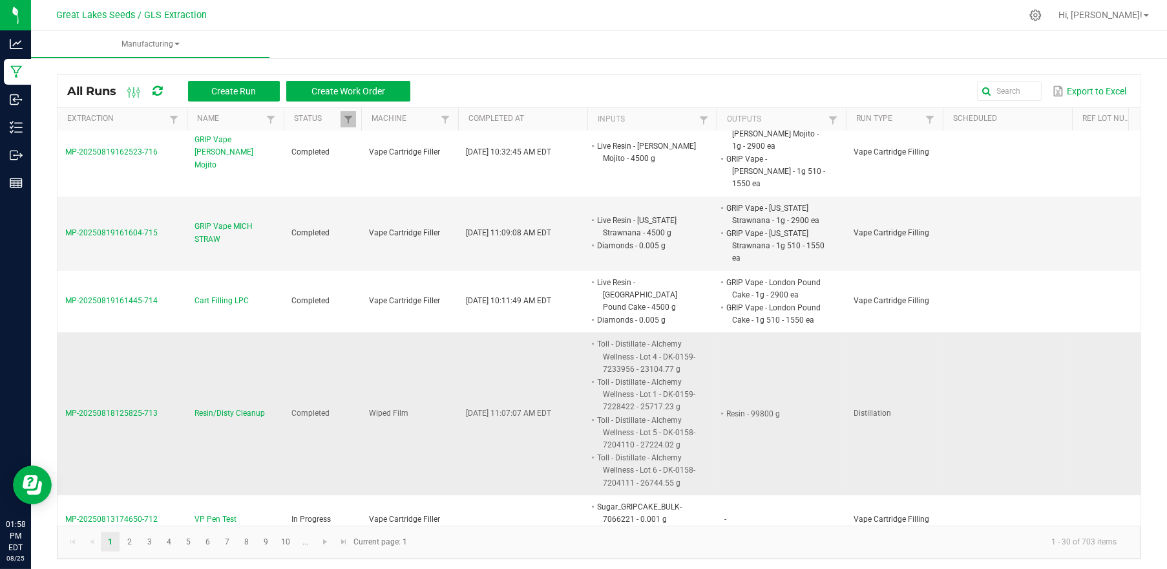
click at [135, 408] on span "MP-20250818125825-713" at bounding box center [111, 412] width 92 height 9
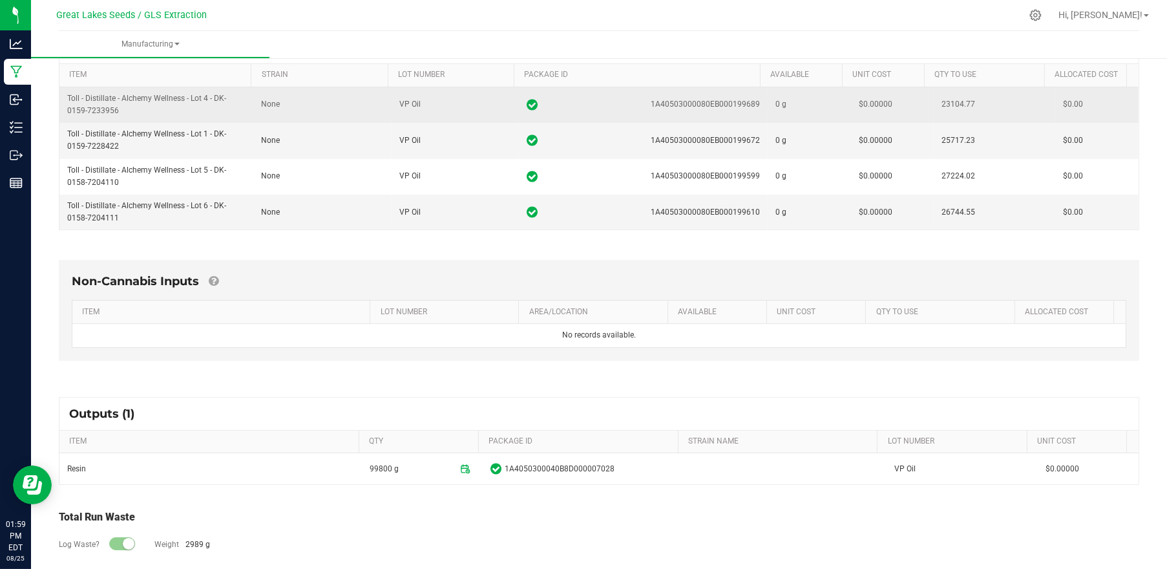
scroll to position [258, 0]
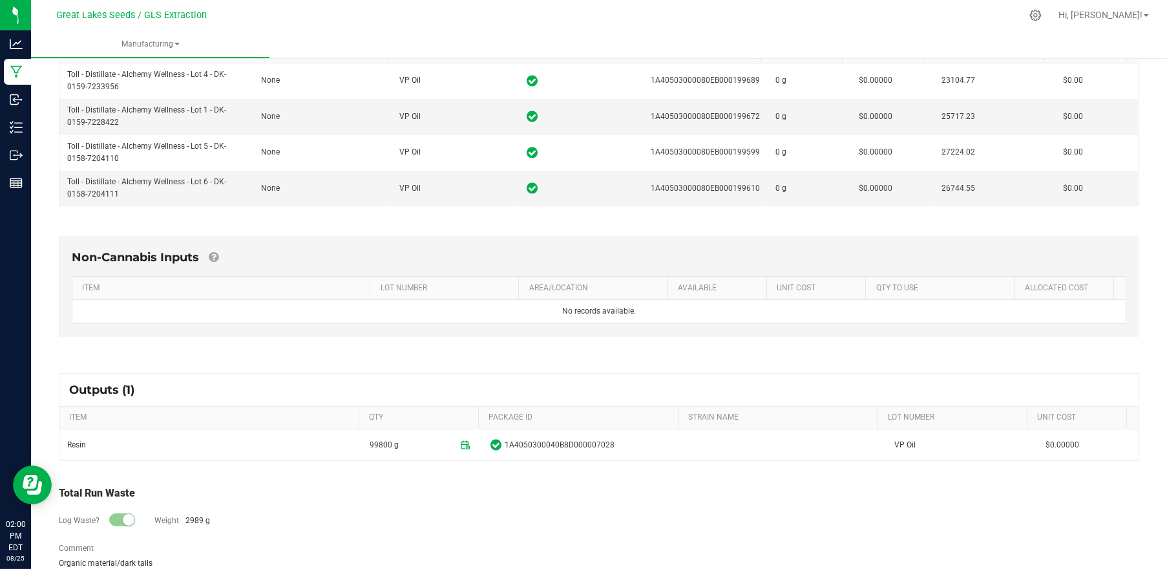
click at [582, 359] on div "Non-Cannabis Inputs ITEM LOT NUMBER AREA/LOCATION AVAILABLE Unit Cost QTY TO US…" at bounding box center [599, 289] width 1104 height 143
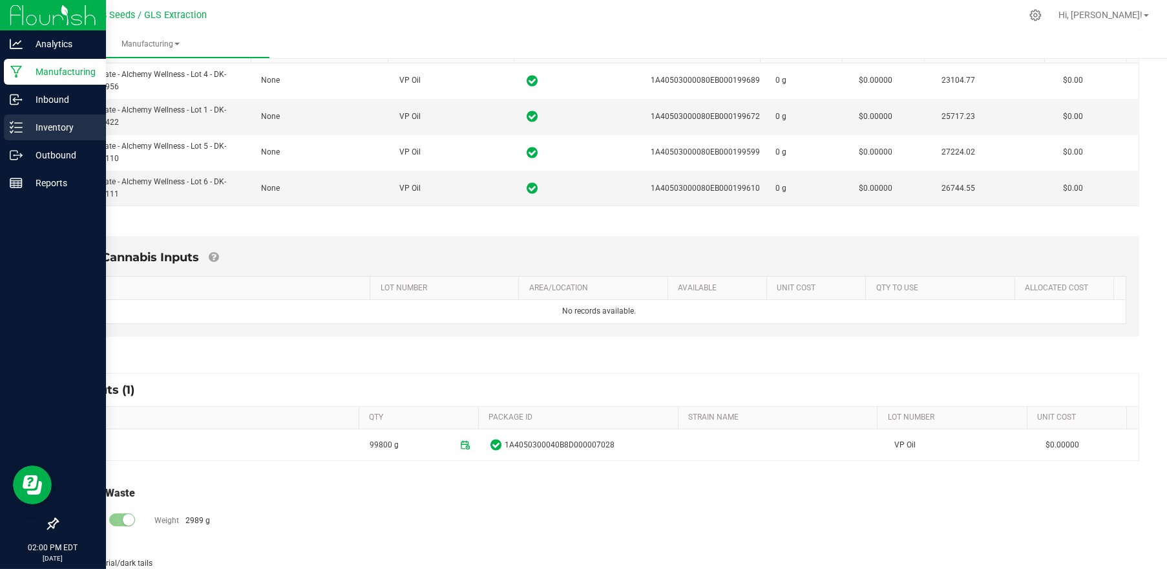
click at [41, 131] on p "Inventory" at bounding box center [62, 128] width 78 height 16
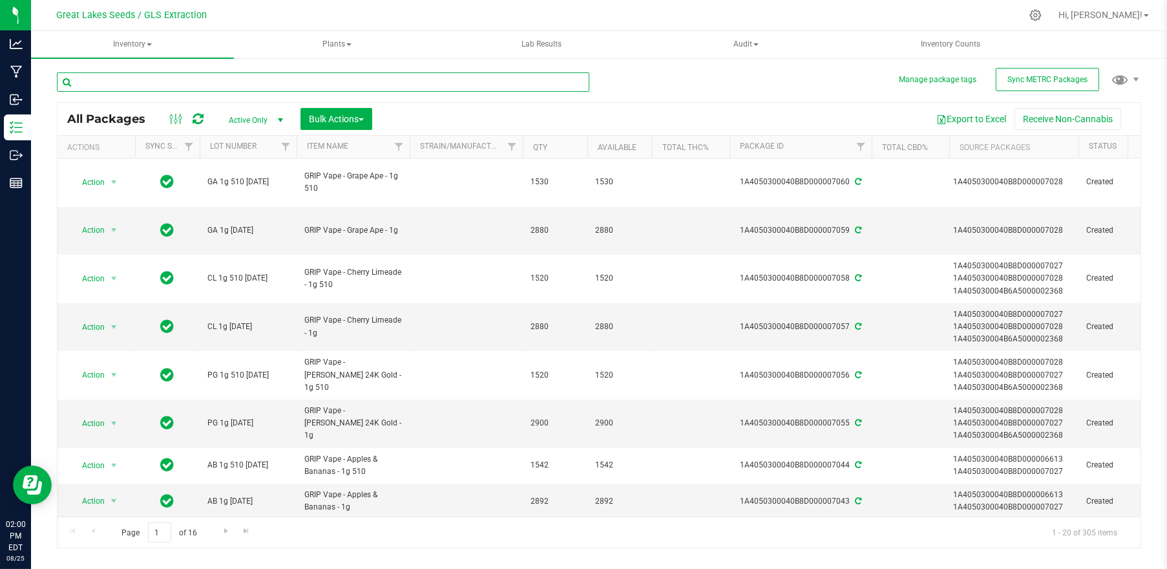
click at [219, 83] on input "text" at bounding box center [323, 81] width 532 height 19
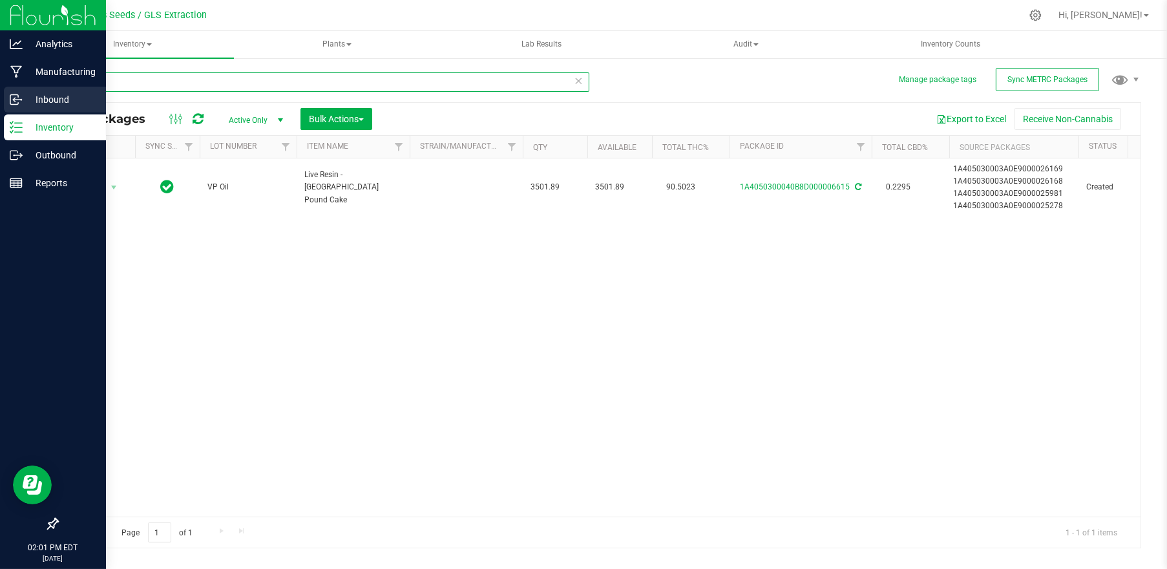
drag, startPoint x: 130, startPoint y: 81, endPoint x: 14, endPoint y: 87, distance: 116.4
click at [14, 87] on div "Analytics Manufacturing Inbound Inventory Outbound Reports 02:01 PM EDT [DATE] …" at bounding box center [583, 284] width 1167 height 569
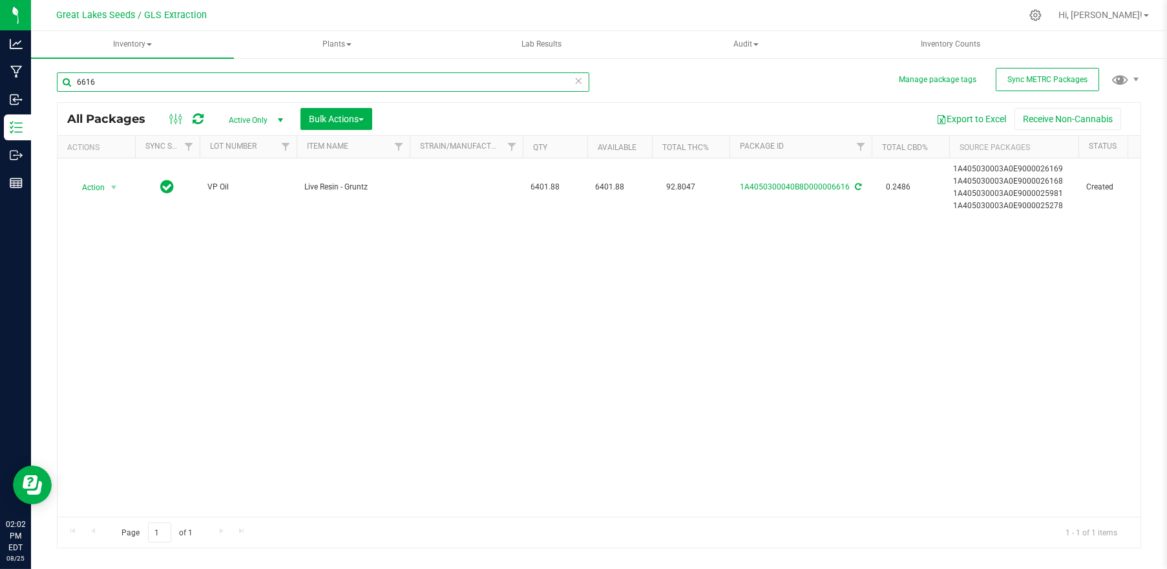
drag, startPoint x: 90, startPoint y: 81, endPoint x: 58, endPoint y: 84, distance: 31.8
click at [58, 84] on input "6616" at bounding box center [323, 81] width 532 height 19
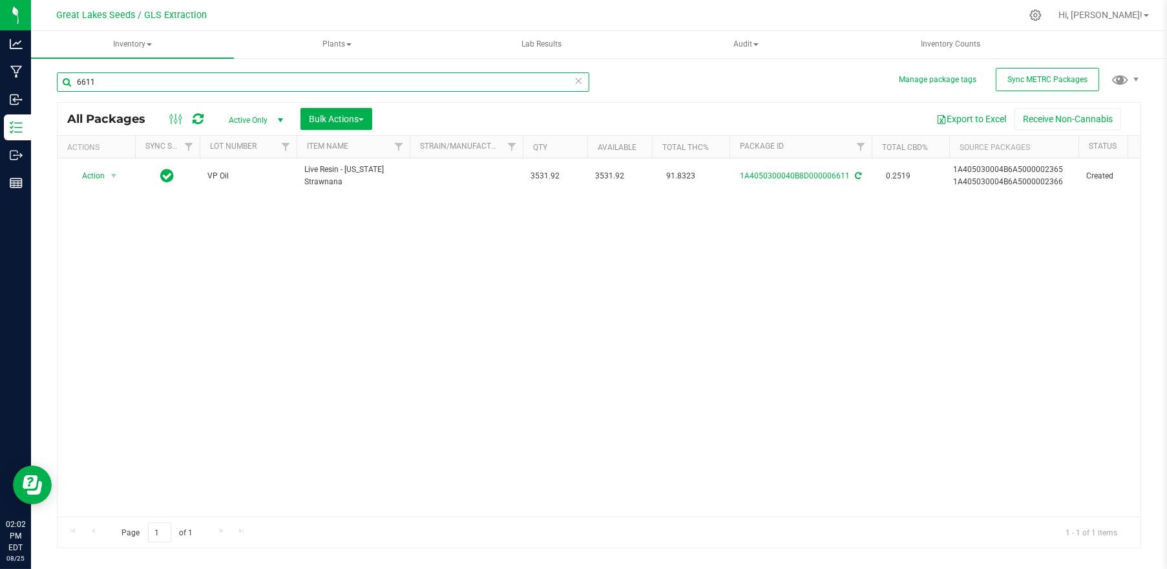
drag, startPoint x: 116, startPoint y: 83, endPoint x: 72, endPoint y: 83, distance: 43.9
click at [72, 83] on input "6611" at bounding box center [323, 81] width 532 height 19
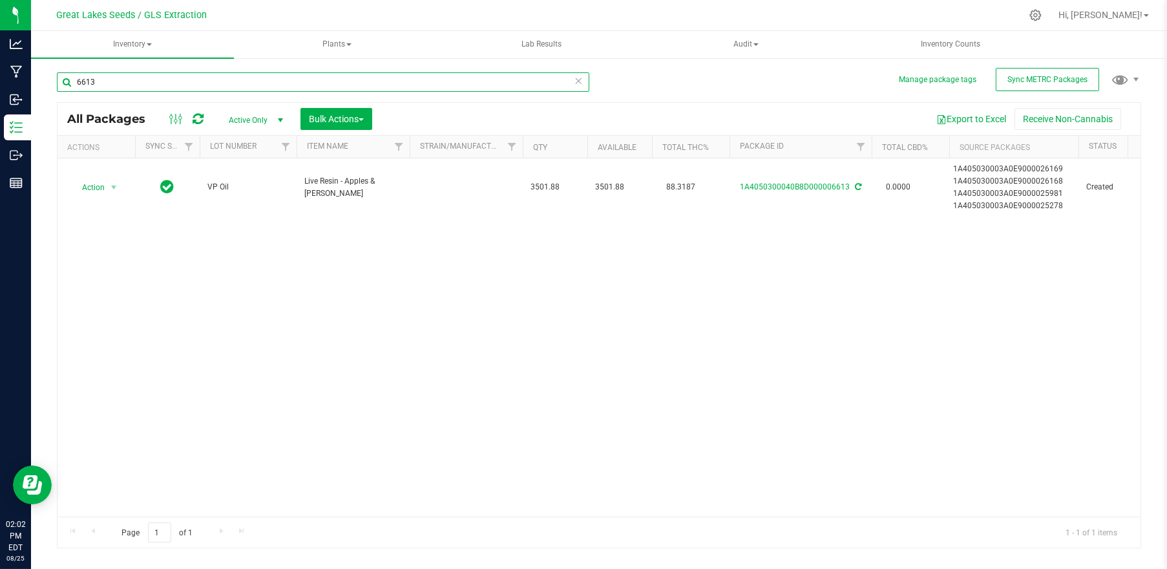
drag, startPoint x: 106, startPoint y: 84, endPoint x: 60, endPoint y: 78, distance: 46.2
click at [60, 78] on input "6613" at bounding box center [323, 81] width 532 height 19
type input "6616"
drag, startPoint x: 96, startPoint y: 83, endPoint x: 49, endPoint y: 83, distance: 46.5
click at [49, 83] on div "Manage package tags Sync METRC Packages 6616 All Packages Active Only Active On…" at bounding box center [599, 254] width 1136 height 394
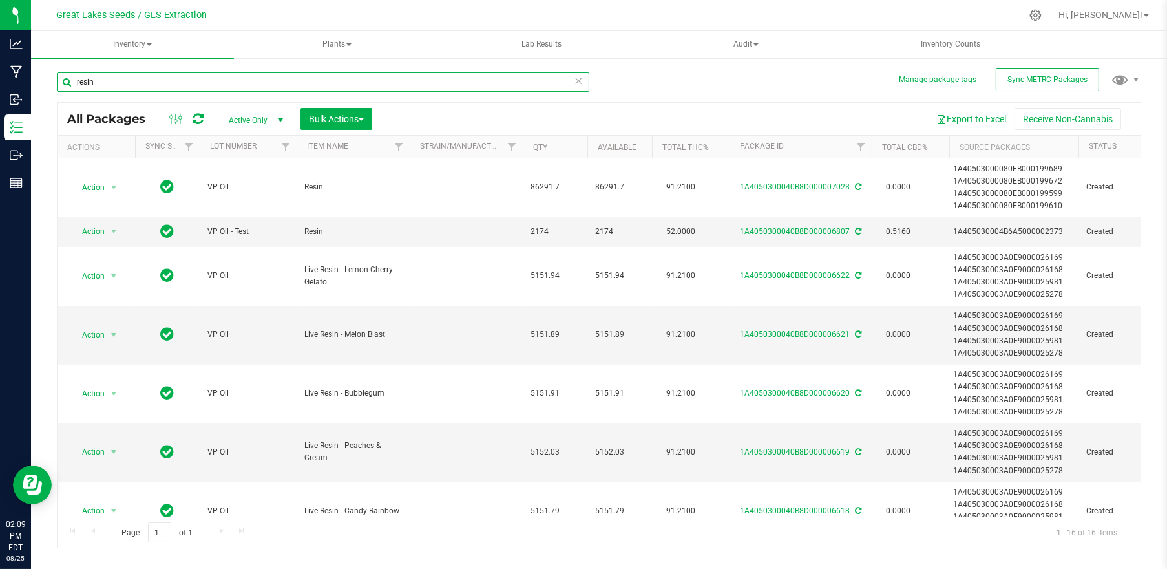
drag, startPoint x: 289, startPoint y: 72, endPoint x: 55, endPoint y: 74, distance: 234.5
click at [55, 74] on div "Manage package tags Sync METRC Packages resin All Packages Active Only Active O…" at bounding box center [599, 254] width 1136 height 394
type input "vape"
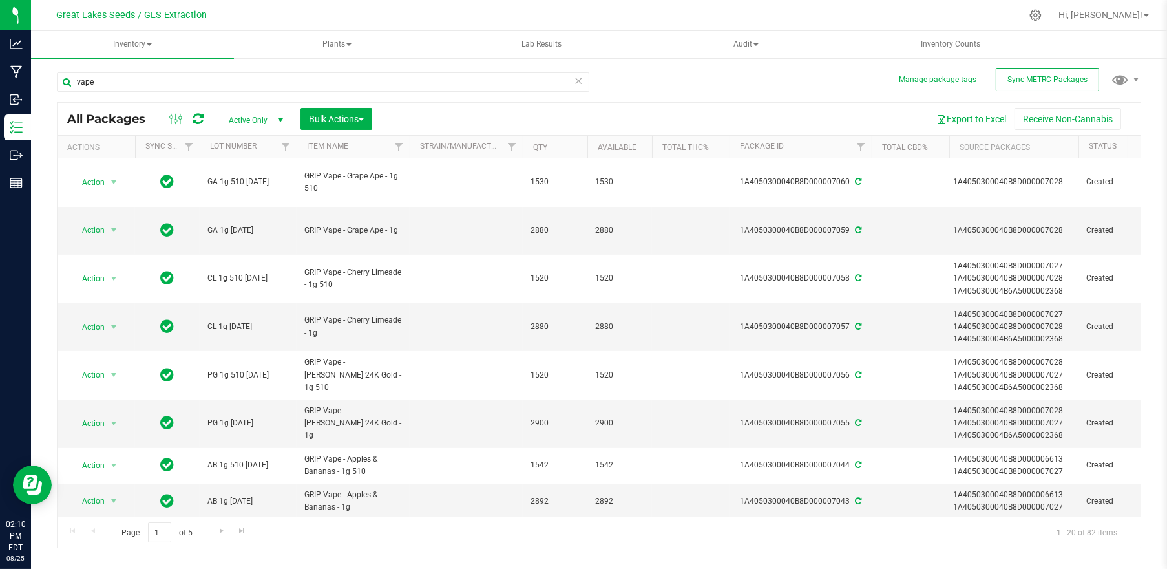
click at [970, 120] on button "Export to Excel" at bounding box center [971, 119] width 87 height 22
drag, startPoint x: 107, startPoint y: 81, endPoint x: 61, endPoint y: 79, distance: 45.9
click at [61, 79] on input "vape" at bounding box center [323, 81] width 532 height 19
click at [973, 118] on button "Export to Excel" at bounding box center [971, 119] width 87 height 22
click at [569, 128] on div "Export to Excel Receive Non-Cannabis" at bounding box center [756, 119] width 749 height 22
